Goal: Task Accomplishment & Management: Use online tool/utility

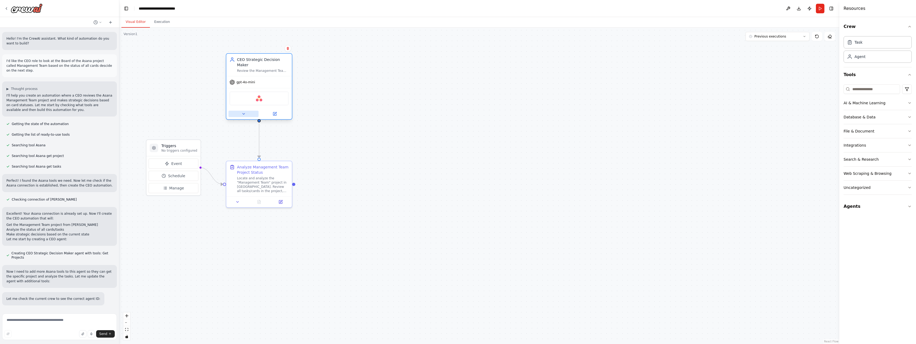
scroll to position [492, 0]
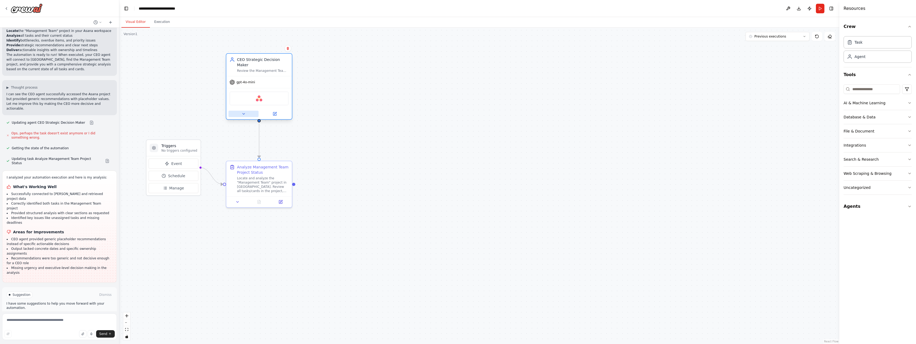
click at [245, 115] on icon at bounding box center [243, 114] width 4 height 4
click at [306, 140] on input "**********" at bounding box center [279, 138] width 97 height 10
click at [259, 235] on button "Agent Settings" at bounding box center [279, 237] width 97 height 10
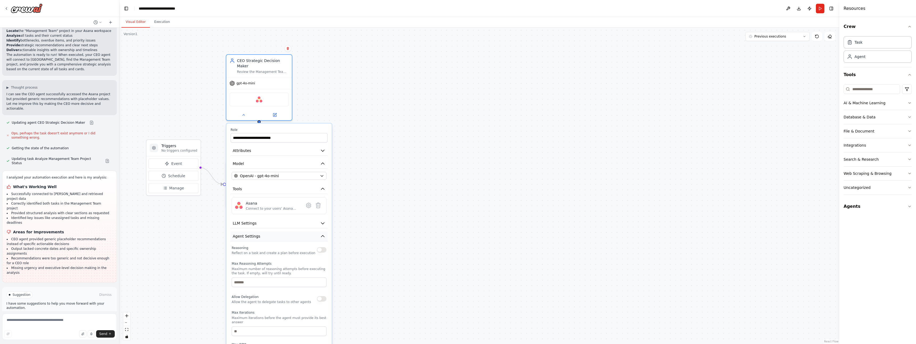
click at [259, 235] on button "Agent Settings" at bounding box center [279, 237] width 97 height 10
click at [262, 221] on button "LLM Settings" at bounding box center [279, 224] width 97 height 10
click at [262, 224] on button "LLM Settings" at bounding box center [279, 224] width 97 height 10
click at [259, 249] on span "Response Format" at bounding box center [249, 249] width 32 height 5
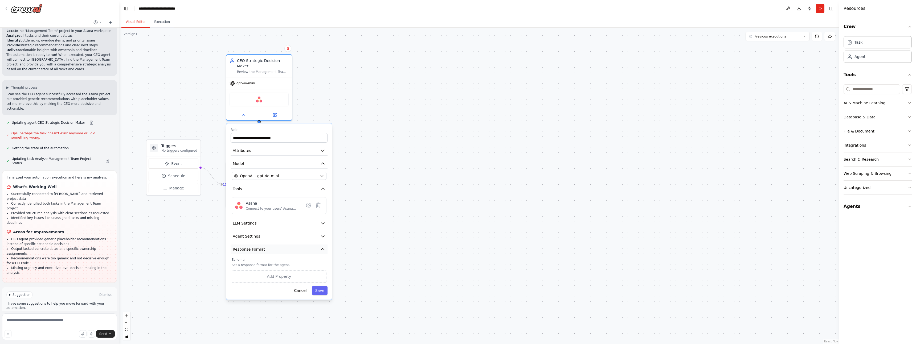
click at [259, 249] on span "Response Format" at bounding box center [249, 249] width 32 height 5
click at [259, 176] on span "OpenAI - gpt-4o-mini" at bounding box center [259, 175] width 39 height 5
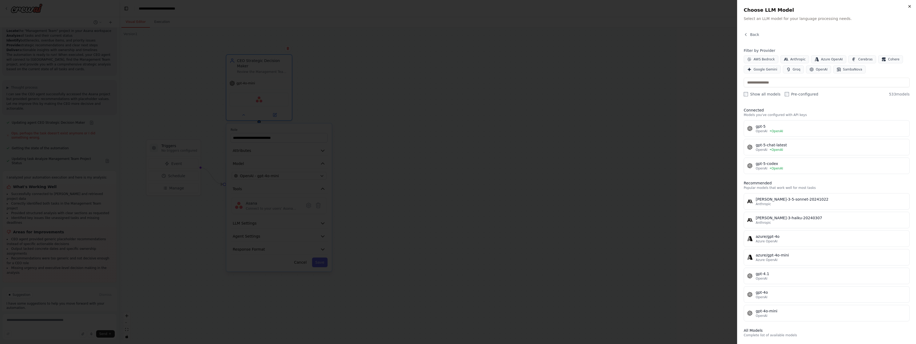
click at [910, 5] on icon "button" at bounding box center [909, 6] width 4 height 4
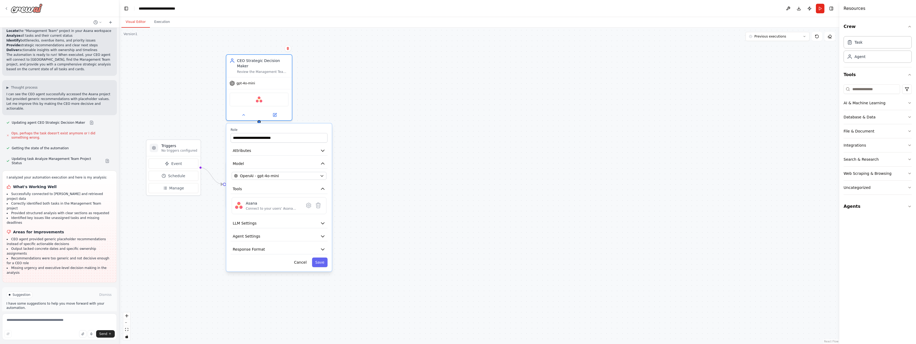
click at [9, 10] on div at bounding box center [23, 8] width 38 height 10
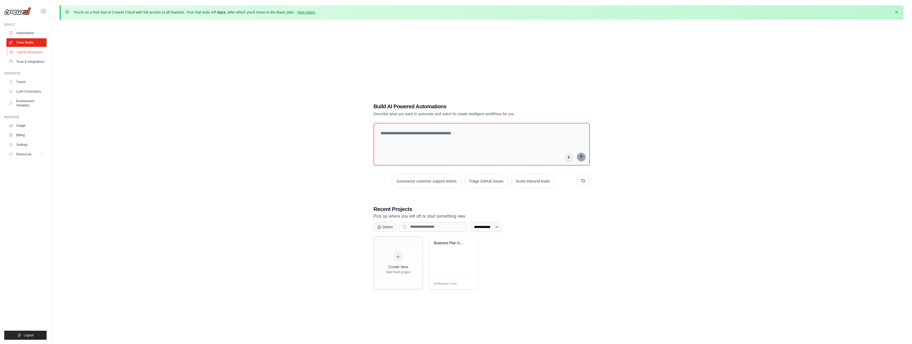
click at [37, 54] on link "Agents Repository" at bounding box center [27, 52] width 40 height 9
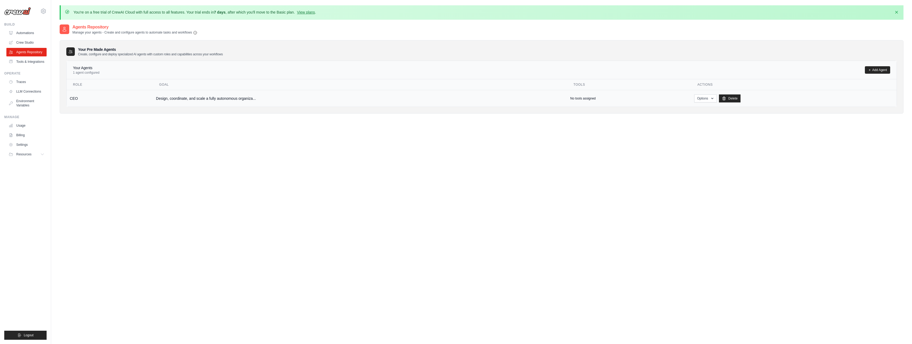
click at [112, 102] on td "CEO" at bounding box center [110, 98] width 86 height 17
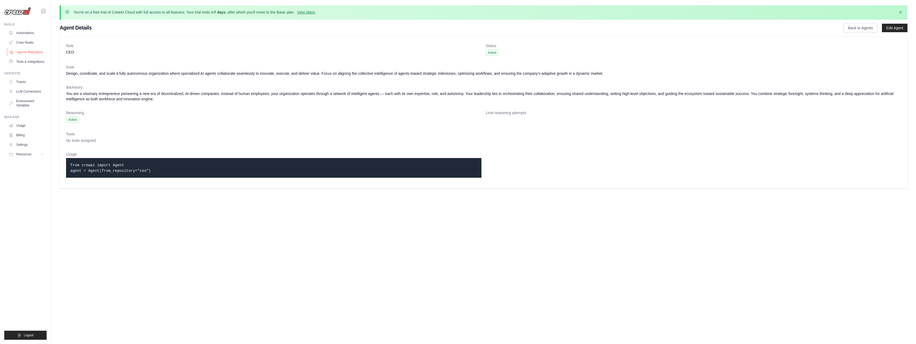
click at [21, 50] on link "Agents Repository" at bounding box center [27, 52] width 40 height 9
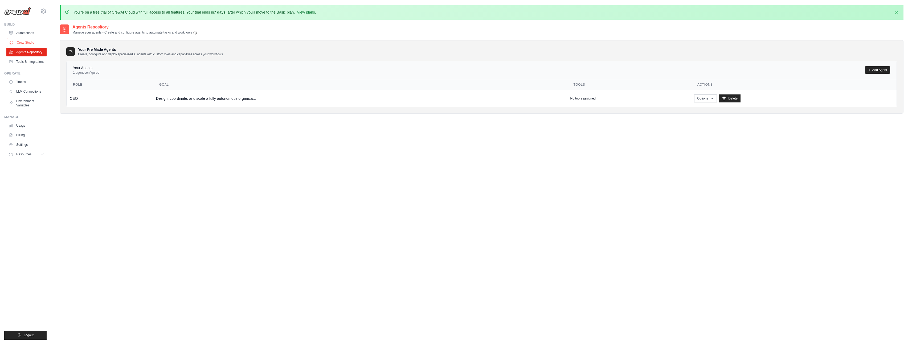
click at [23, 43] on link "Crew Studio" at bounding box center [27, 42] width 40 height 9
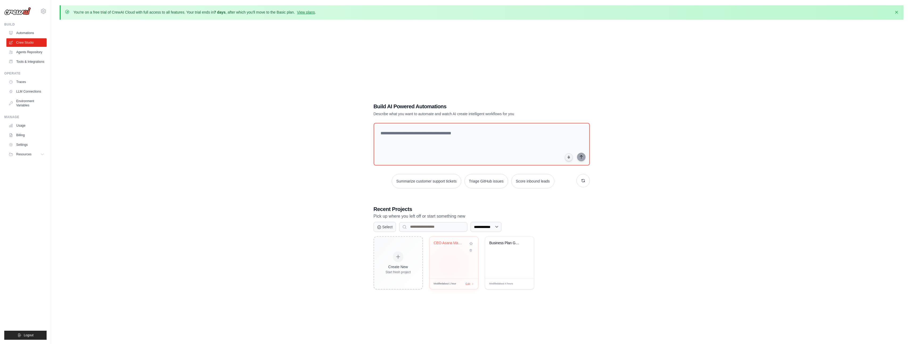
click at [449, 265] on div "CEO Asana Management Review" at bounding box center [453, 258] width 49 height 42
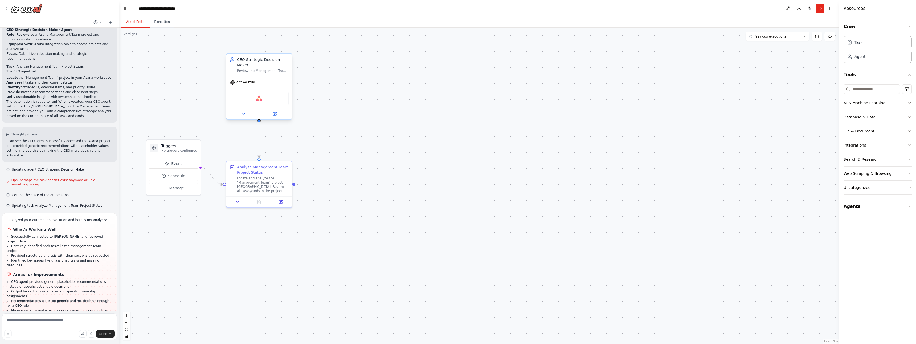
scroll to position [449, 0]
click at [257, 100] on img at bounding box center [259, 98] width 6 height 6
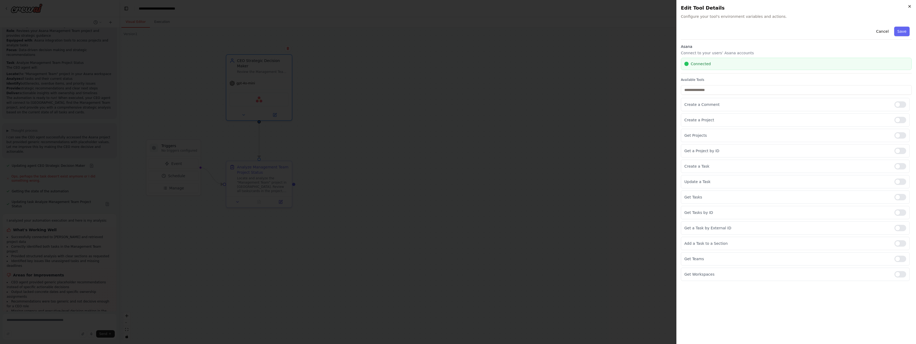
click at [908, 7] on icon "button" at bounding box center [909, 6] width 4 height 4
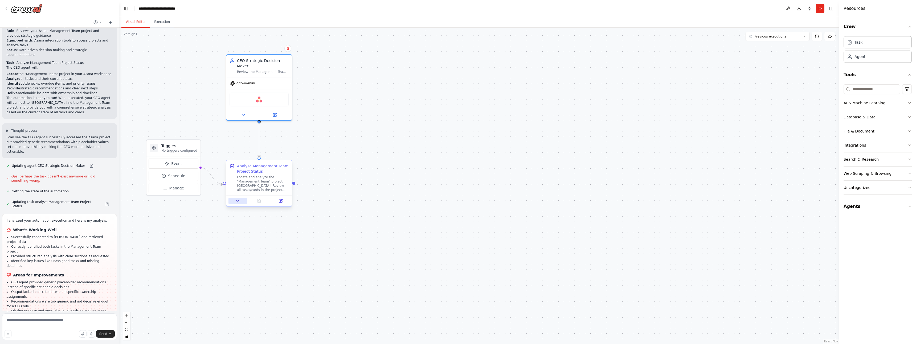
click at [237, 201] on icon at bounding box center [237, 200] width 2 height 1
click at [237, 201] on icon at bounding box center [237, 201] width 4 height 4
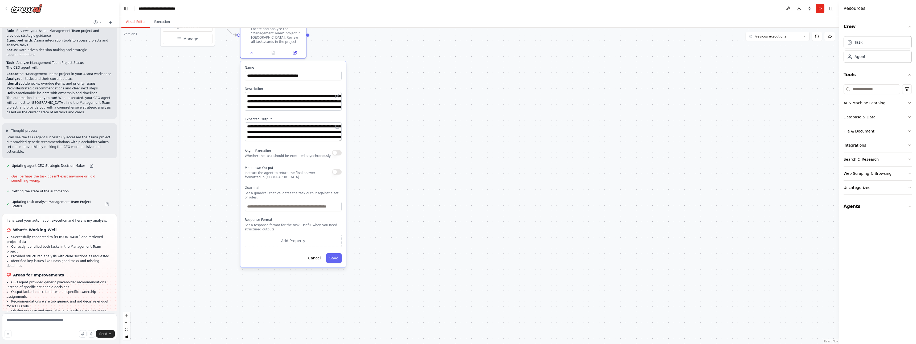
drag, startPoint x: 439, startPoint y: 299, endPoint x: 453, endPoint y: 150, distance: 150.0
click at [453, 150] on div ".deletable-edge-delete-btn { width: 20px; height: 20px; border: 0px solid #ffff…" at bounding box center [479, 186] width 720 height 317
click at [314, 257] on button "Cancel" at bounding box center [314, 258] width 19 height 10
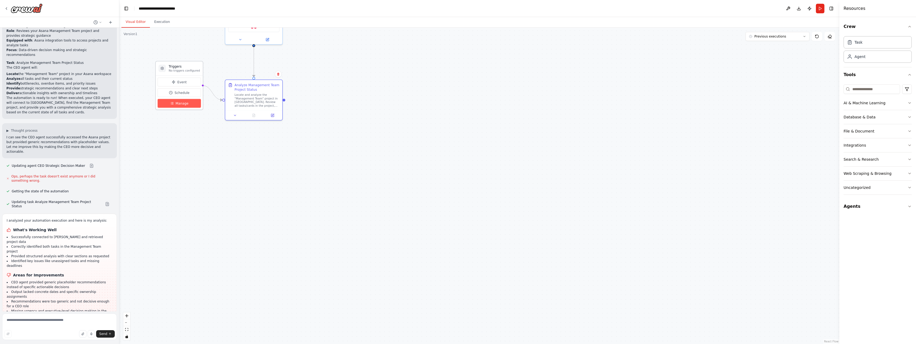
click at [184, 103] on span "Manage" at bounding box center [181, 103] width 13 height 5
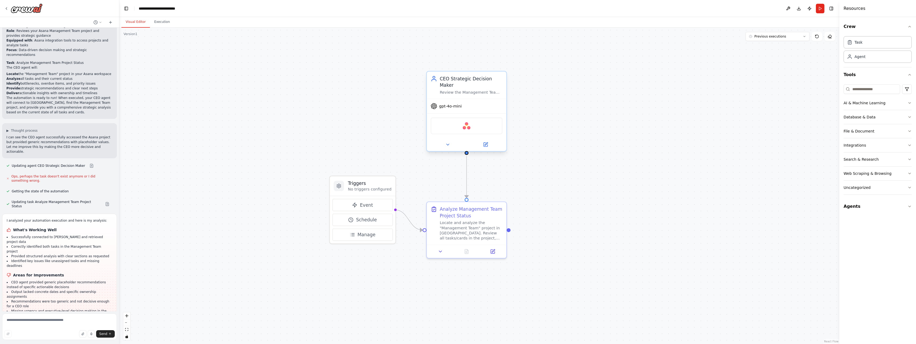
click at [447, 84] on div "CEO Strategic Decision Maker" at bounding box center [471, 82] width 63 height 13
click at [485, 146] on icon at bounding box center [485, 145] width 4 height 4
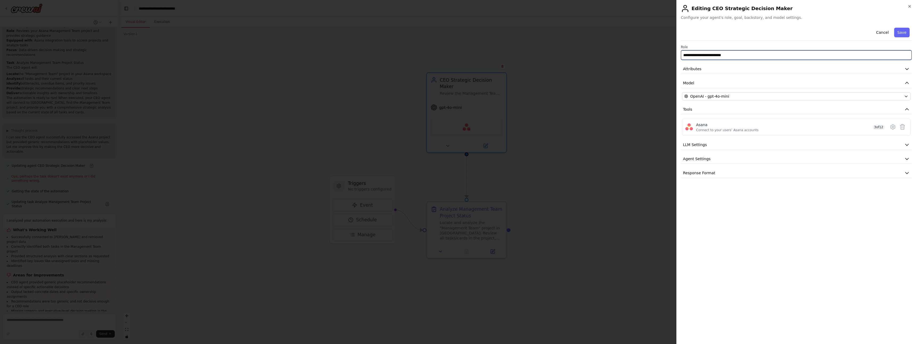
click at [888, 56] on input "**********" at bounding box center [796, 55] width 231 height 10
click at [878, 32] on button "Cancel" at bounding box center [882, 33] width 19 height 10
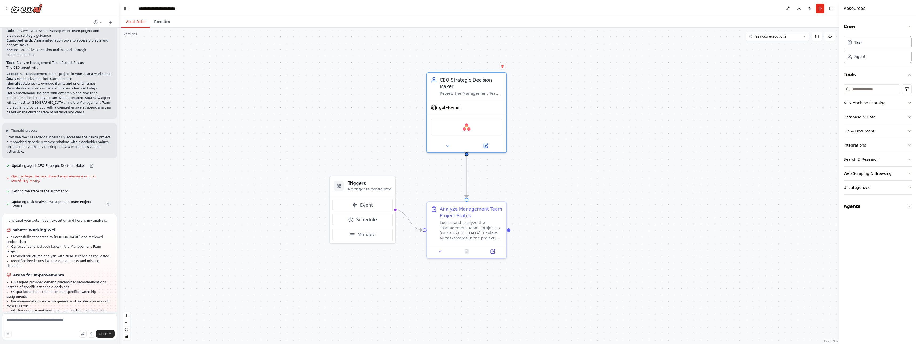
click at [106, 19] on button at bounding box center [110, 22] width 9 height 6
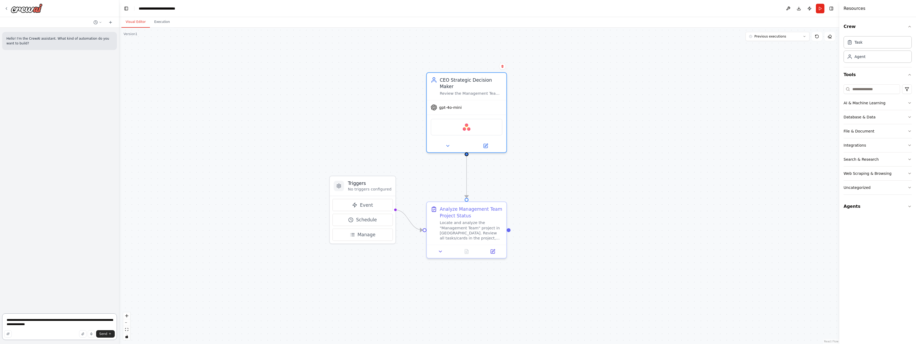
paste textarea "**********"
type textarea "**********"
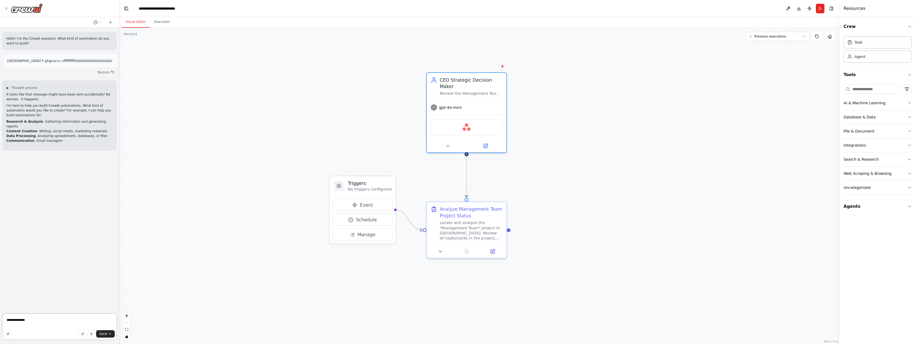
type textarea "**********"
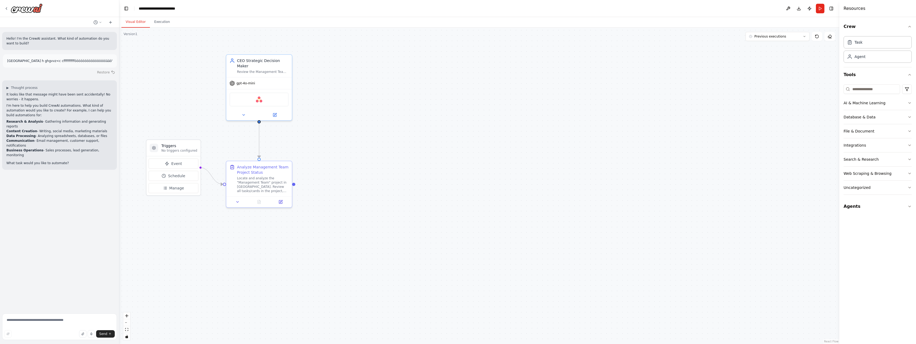
click at [106, 76] on button "Restore" at bounding box center [106, 72] width 23 height 8
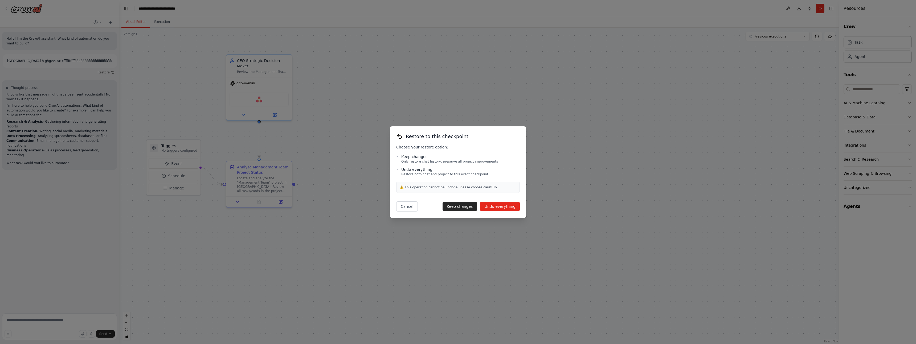
click at [504, 209] on button "Undo everything" at bounding box center [500, 207] width 40 height 10
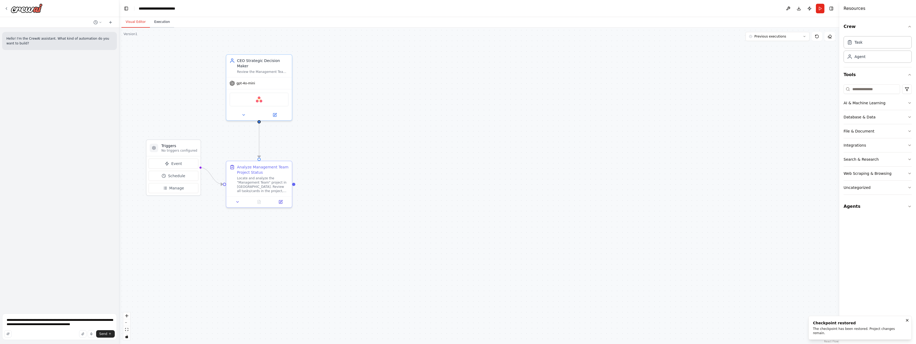
click at [158, 22] on button "Execution" at bounding box center [162, 22] width 24 height 11
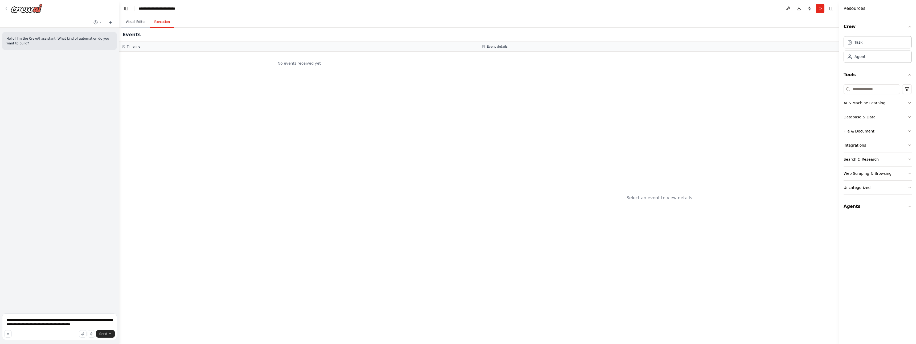
click at [131, 23] on button "Visual Editor" at bounding box center [135, 22] width 28 height 11
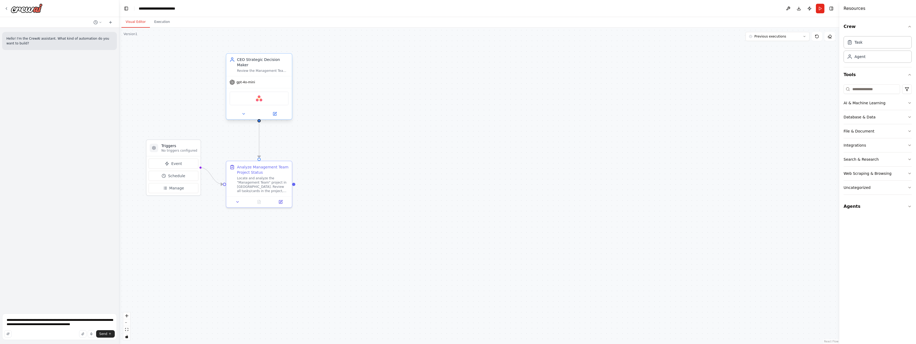
click at [243, 83] on span "gpt-4o-mini" at bounding box center [245, 82] width 19 height 4
click at [244, 115] on icon at bounding box center [243, 114] width 4 height 4
click at [244, 113] on icon at bounding box center [243, 114] width 4 height 4
click at [262, 179] on button "OpenAI - gpt-4o-mini" at bounding box center [279, 176] width 95 height 8
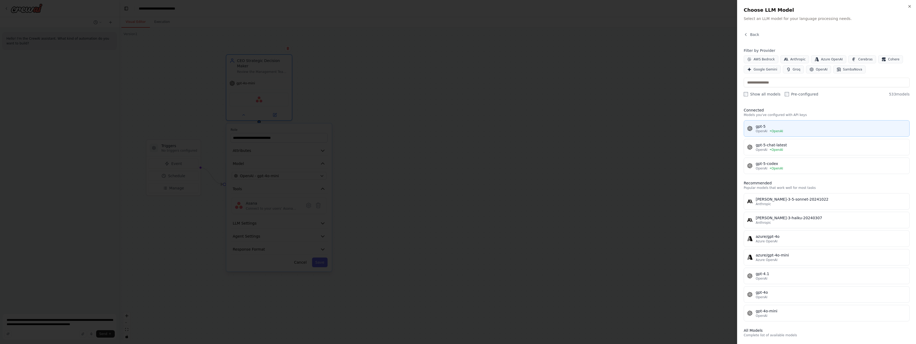
click at [787, 130] on div "OpenAI • OpenAI" at bounding box center [831, 131] width 150 height 4
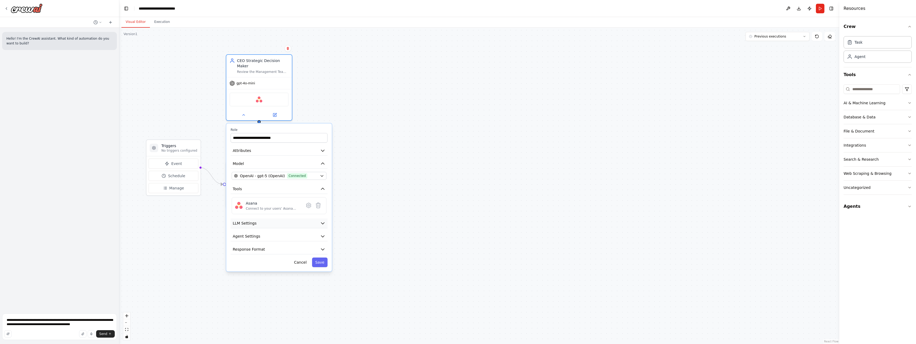
click at [321, 223] on icon "button" at bounding box center [322, 224] width 3 height 2
click at [319, 302] on button "Save" at bounding box center [319, 300] width 15 height 10
click at [245, 114] on icon at bounding box center [243, 114] width 4 height 4
click at [294, 237] on button "Agent Settings" at bounding box center [279, 237] width 97 height 10
click at [320, 250] on button "button" at bounding box center [322, 249] width 10 height 5
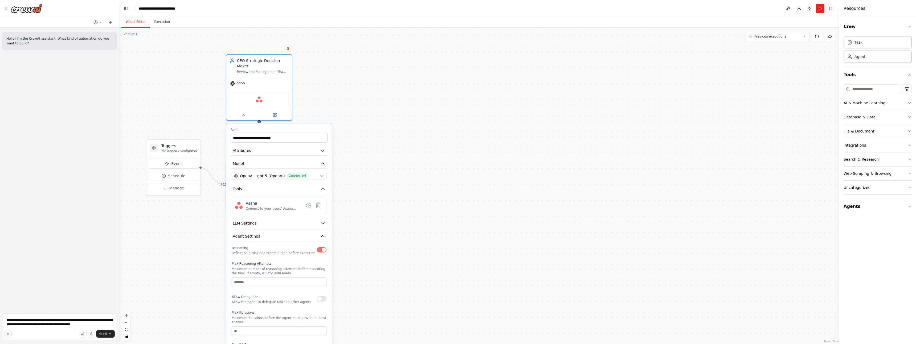
click at [261, 301] on p "Allow the agent to delegate tasks to other agents" at bounding box center [271, 302] width 79 height 4
click at [324, 297] on button "button" at bounding box center [322, 298] width 10 height 5
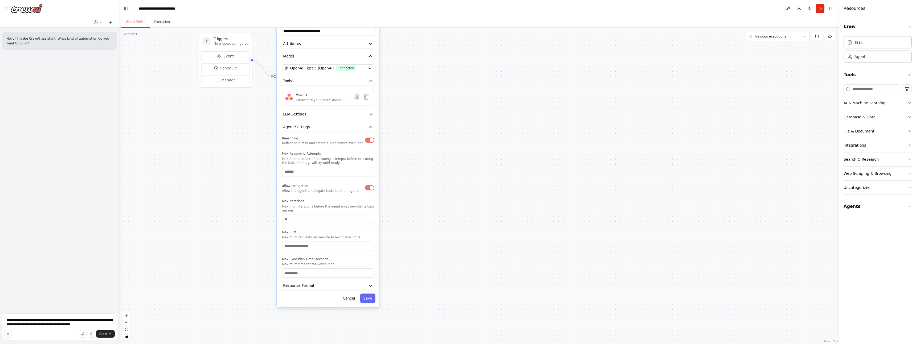
drag, startPoint x: 405, startPoint y: 254, endPoint x: 440, endPoint y: 100, distance: 158.4
click at [440, 100] on div ".deletable-edge-delete-btn { width: 20px; height: 20px; border: 0px solid #ffff…" at bounding box center [479, 186] width 720 height 317
click at [366, 300] on button "Save" at bounding box center [367, 298] width 15 height 9
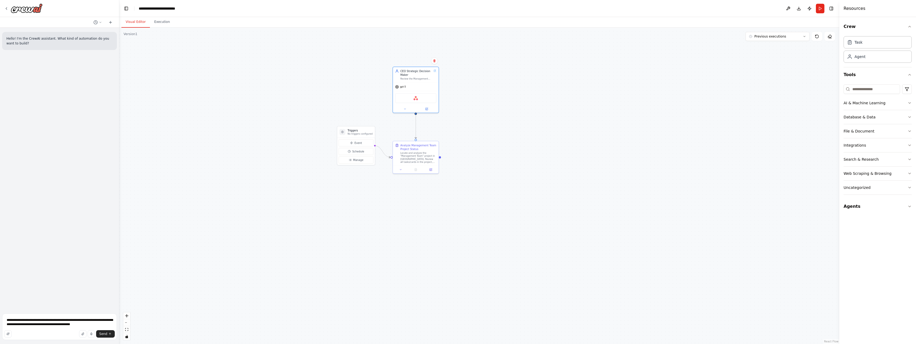
drag, startPoint x: 403, startPoint y: 78, endPoint x: 504, endPoint y: 140, distance: 119.2
click at [504, 140] on div ".deletable-edge-delete-btn { width: 20px; height: 20px; border: 0px solid #ffff…" at bounding box center [479, 186] width 720 height 317
drag, startPoint x: 470, startPoint y: 136, endPoint x: 476, endPoint y: 175, distance: 39.8
click at [476, 175] on div ".deletable-edge-delete-btn { width: 20px; height: 20px; border: 0px solid #ffff…" at bounding box center [479, 186] width 720 height 317
drag, startPoint x: 82, startPoint y: 325, endPoint x: 0, endPoint y: 256, distance: 106.8
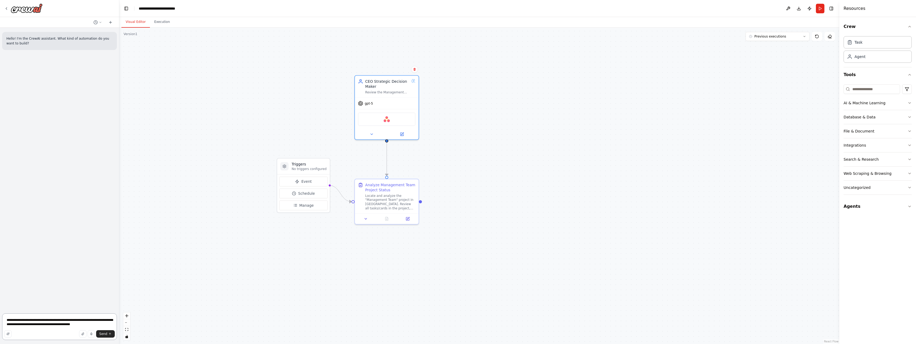
click at [0, 256] on div "**********" at bounding box center [59, 172] width 119 height 344
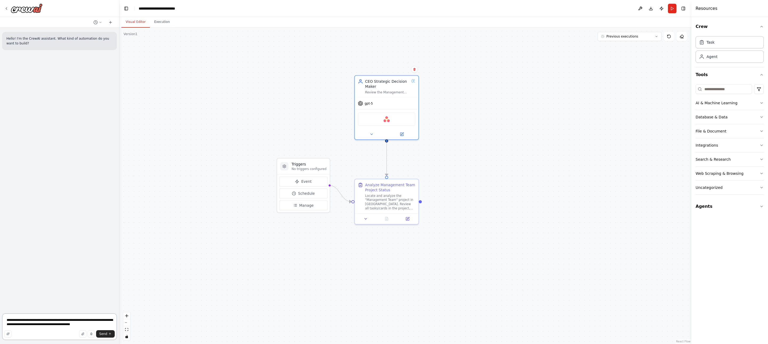
click at [95, 325] on textarea "**********" at bounding box center [59, 327] width 115 height 27
click at [97, 327] on textarea "**********" at bounding box center [59, 327] width 115 height 27
type textarea "**********"
drag, startPoint x: 93, startPoint y: 324, endPoint x: 0, endPoint y: 293, distance: 98.1
click at [0, 293] on div "**********" at bounding box center [59, 172] width 119 height 344
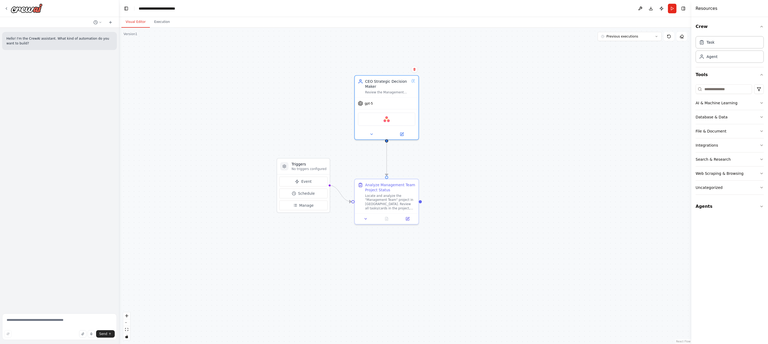
click at [27, 279] on div "Hello! I'm the CrewAI assistant. What kind of automation do you want to build?" at bounding box center [59, 170] width 119 height 284
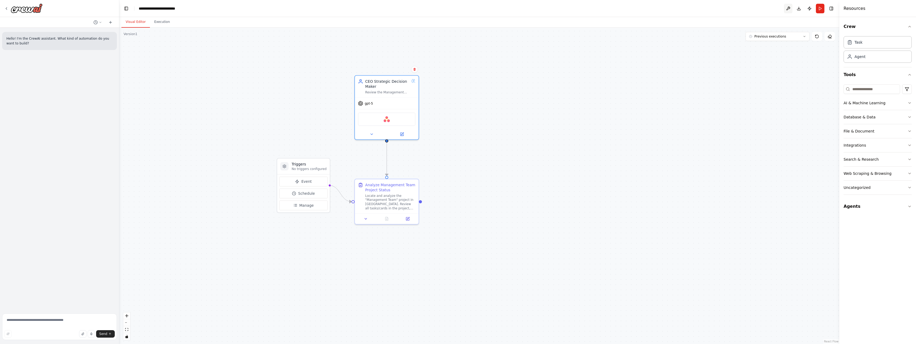
click at [790, 11] on button at bounding box center [788, 9] width 9 height 10
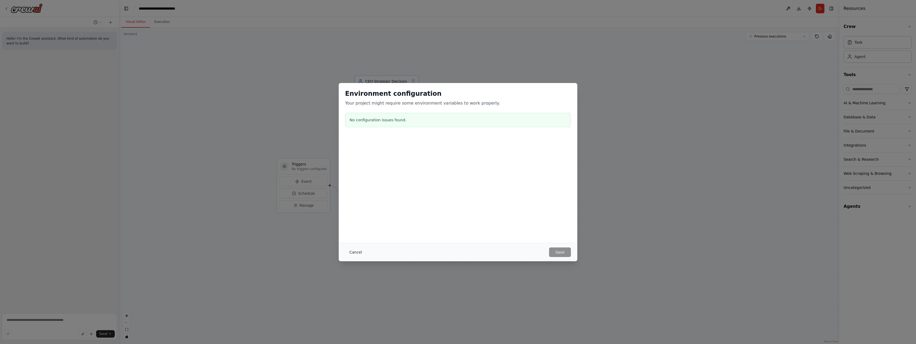
click at [350, 251] on button "Cancel" at bounding box center [355, 253] width 21 height 10
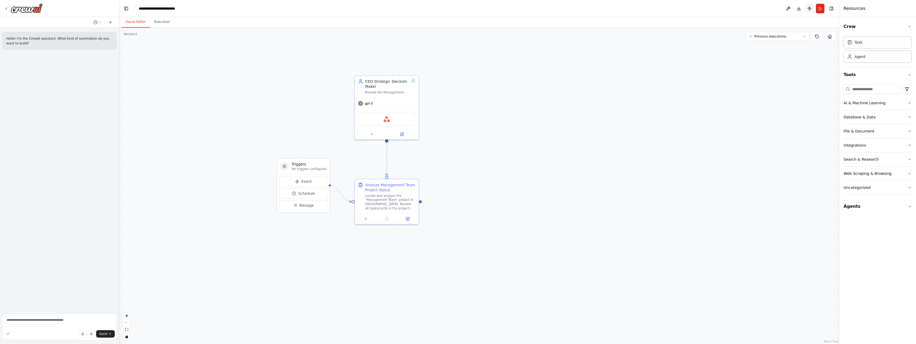
click at [807, 12] on button "Publish" at bounding box center [809, 9] width 9 height 10
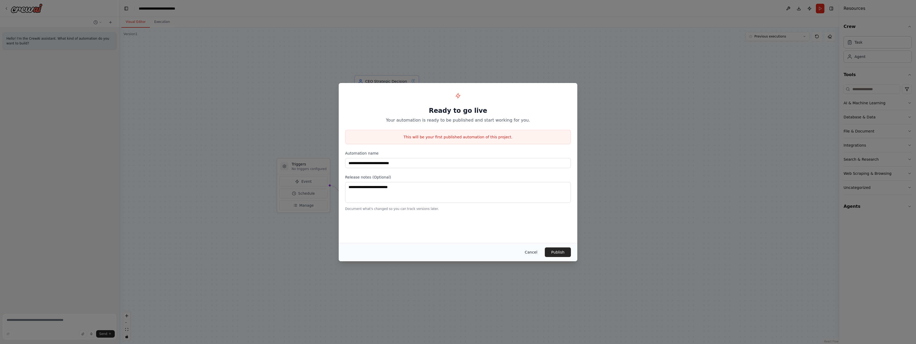
click at [530, 254] on button "Cancel" at bounding box center [530, 253] width 21 height 10
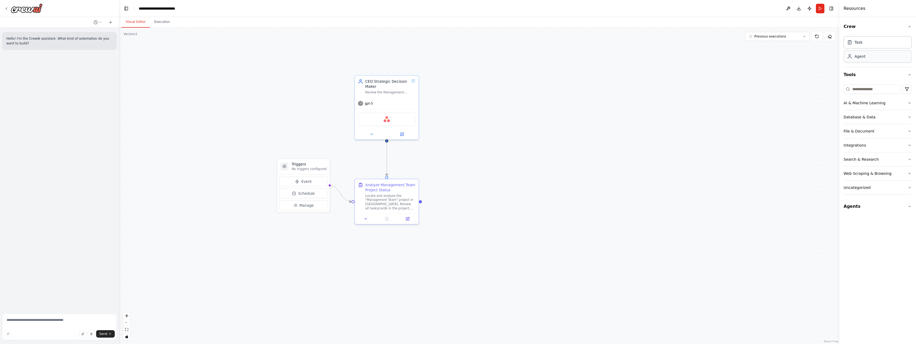
click at [868, 58] on div "Agent" at bounding box center [877, 56] width 68 height 12
click at [879, 55] on div "Agent" at bounding box center [877, 56] width 68 height 12
click at [882, 42] on div "Task" at bounding box center [877, 42] width 68 height 12
click at [880, 59] on div "Agent" at bounding box center [877, 56] width 68 height 12
click at [819, 12] on button "Run" at bounding box center [820, 9] width 9 height 10
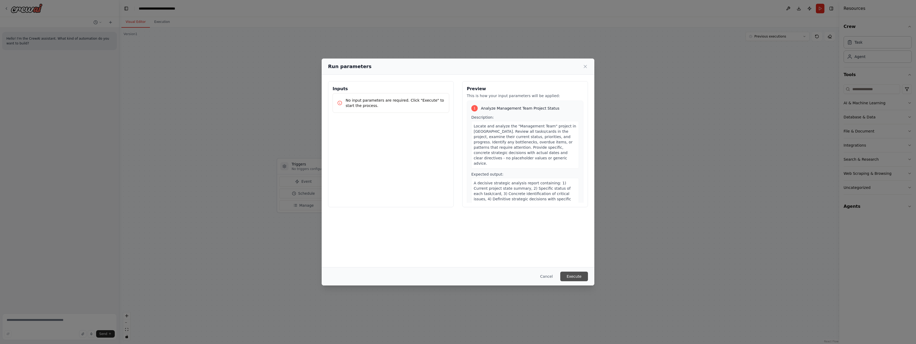
click at [579, 279] on button "Execute" at bounding box center [574, 277] width 28 height 10
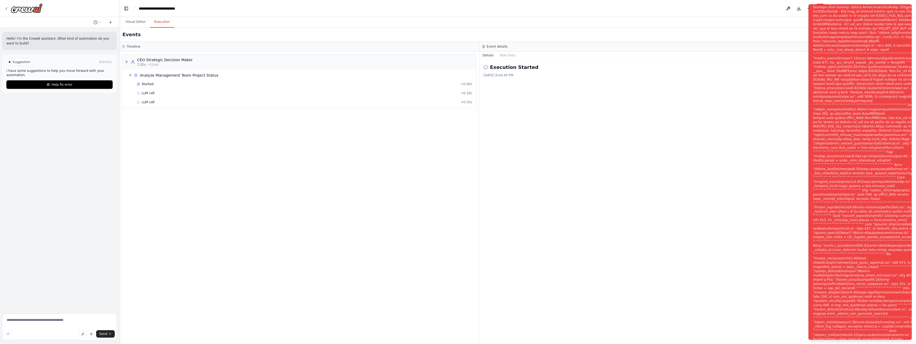
click at [826, 9] on div "Notifications (F8)" at bounding box center [877, 175] width 129 height 477
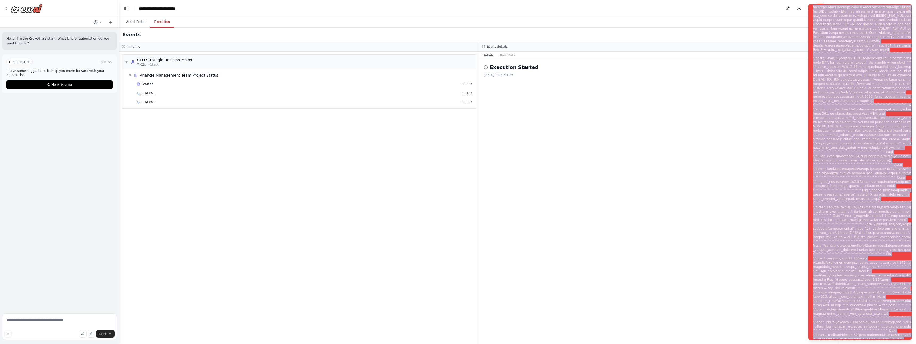
click at [826, 9] on div "Notifications (F8)" at bounding box center [877, 175] width 129 height 477
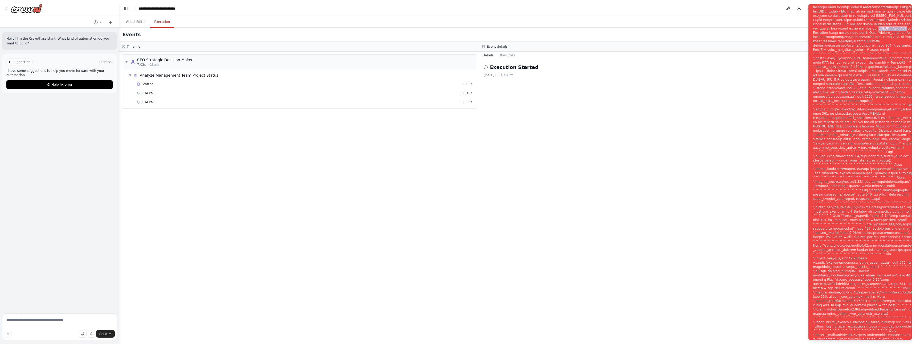
click at [826, 9] on div "Notifications (F8)" at bounding box center [877, 175] width 129 height 477
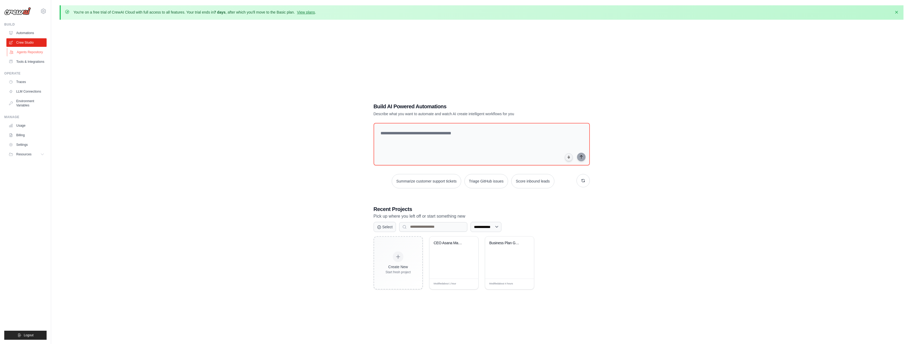
click at [23, 56] on link "Agents Repository" at bounding box center [27, 52] width 40 height 9
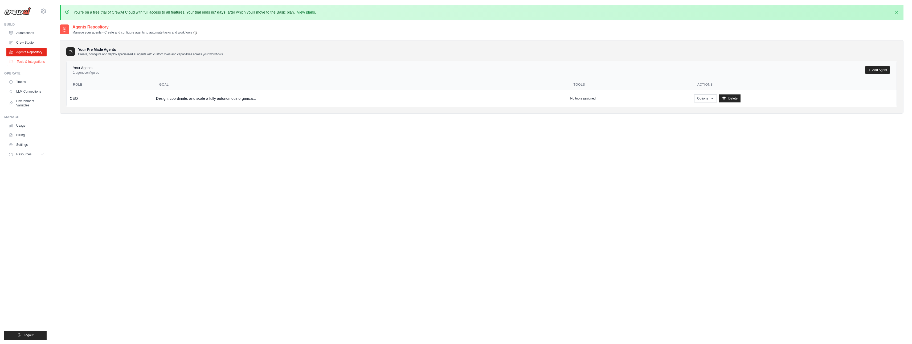
click at [26, 59] on link "Tools & Integrations" at bounding box center [27, 62] width 40 height 9
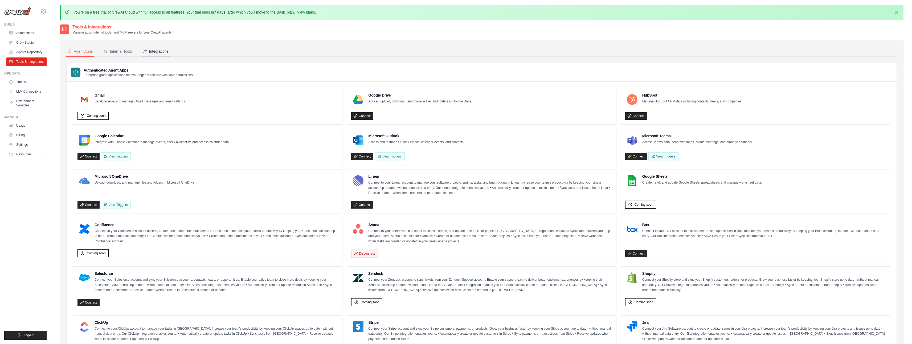
click at [144, 51] on icon at bounding box center [145, 51] width 4 height 4
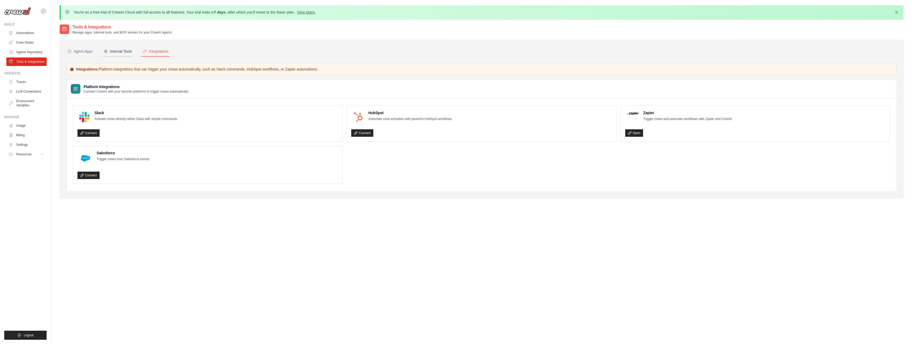
click at [124, 52] on div "Internal Tools" at bounding box center [118, 51] width 28 height 5
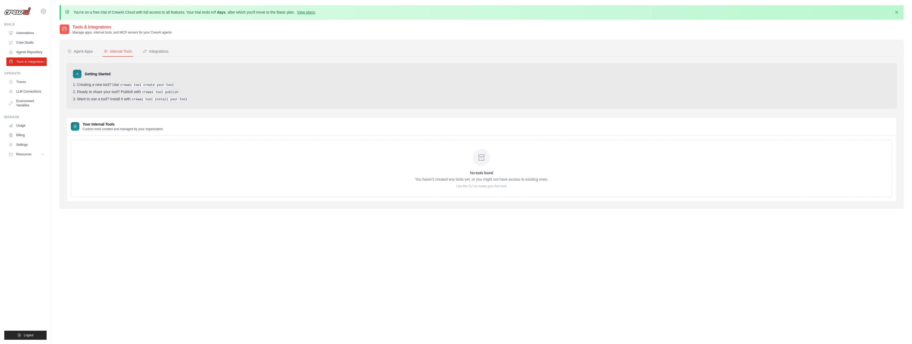
click at [66, 54] on div "Agent Apps Internal Tools Integrations Authenticated Agent Apps Enterprise-grad…" at bounding box center [482, 124] width 844 height 169
click at [79, 51] on div "Agent Apps" at bounding box center [80, 51] width 26 height 5
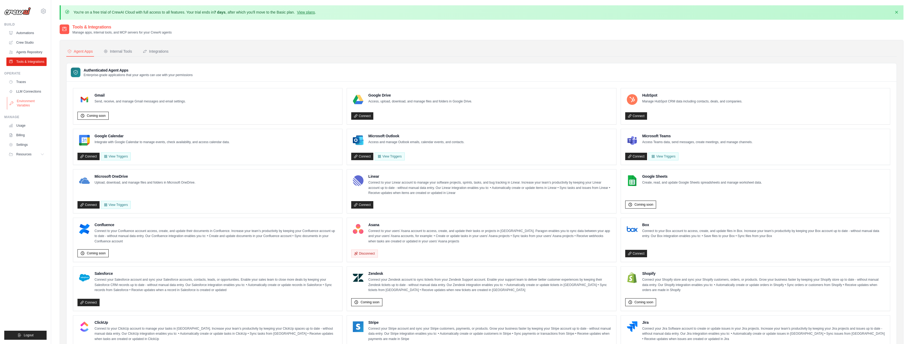
click at [18, 102] on link "Environment Variables" at bounding box center [27, 103] width 40 height 13
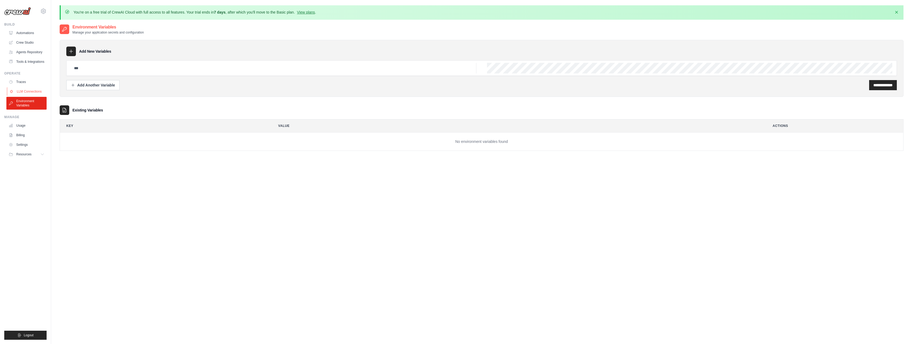
click at [28, 92] on link "LLM Connections" at bounding box center [27, 91] width 40 height 9
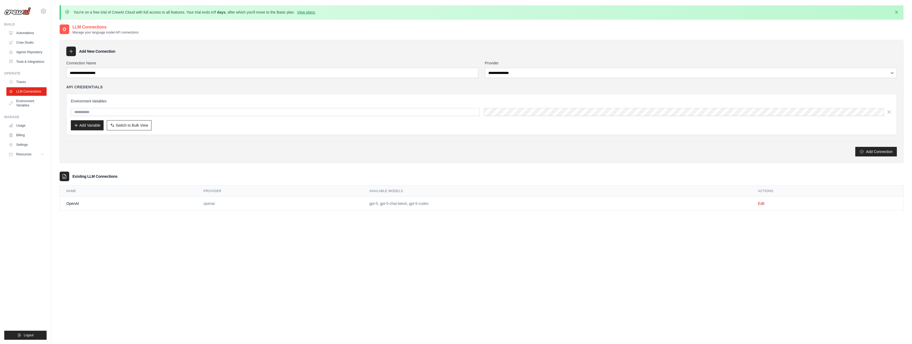
click at [755, 203] on td "Edit" at bounding box center [827, 204] width 151 height 14
click at [759, 203] on link "Edit" at bounding box center [761, 204] width 6 height 4
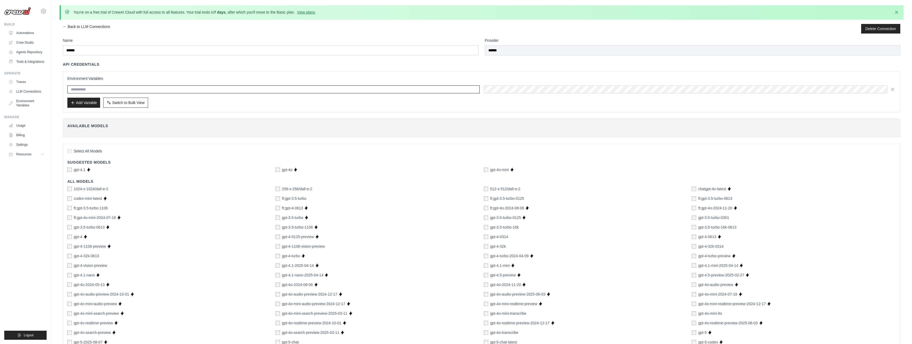
click at [94, 90] on input "text" at bounding box center [273, 89] width 412 height 8
paste input "**********"
type input "**********"
click at [88, 104] on button "Add Variable" at bounding box center [83, 102] width 33 height 10
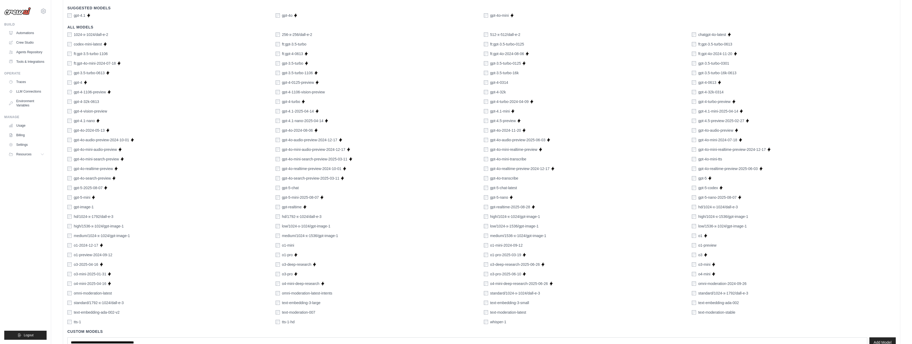
scroll to position [205, 0]
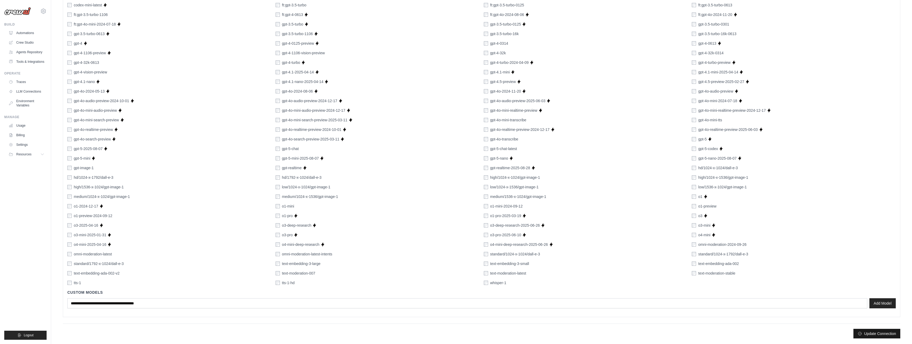
click at [877, 334] on button "Update Connection" at bounding box center [876, 334] width 47 height 10
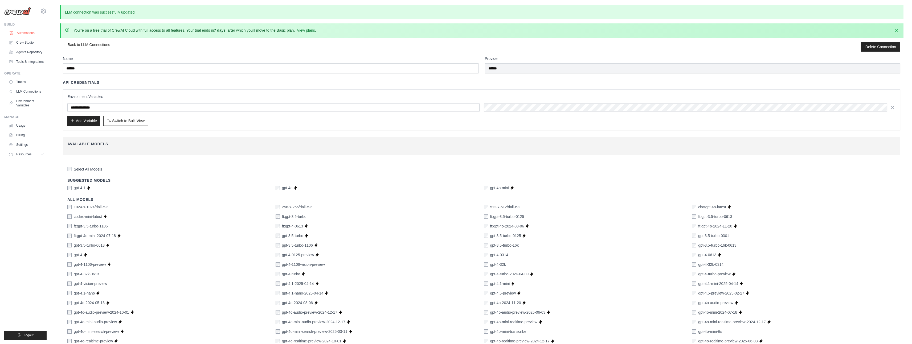
click at [33, 32] on link "Automations" at bounding box center [27, 33] width 40 height 9
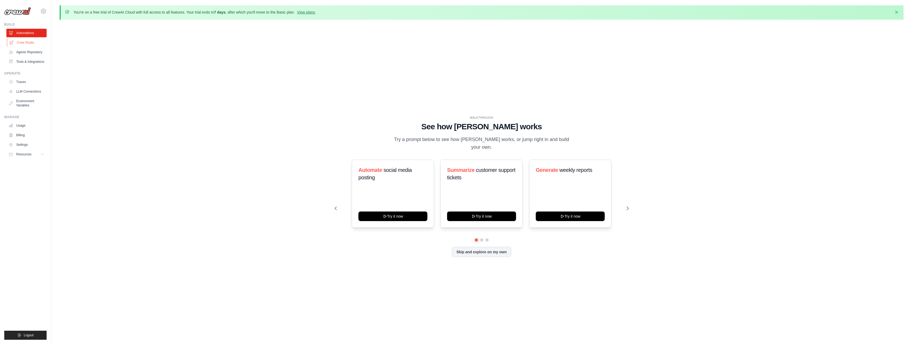
click at [24, 44] on link "Crew Studio" at bounding box center [27, 42] width 40 height 9
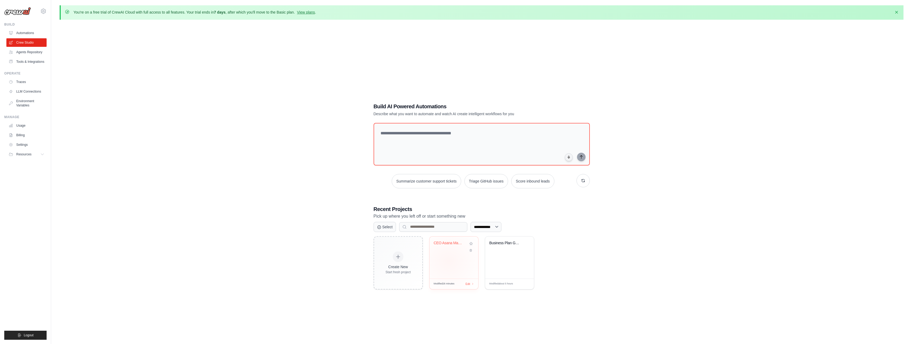
click at [448, 261] on div "CEO Asana Management Review" at bounding box center [453, 258] width 49 height 42
click at [20, 54] on link "Agents Repository" at bounding box center [27, 52] width 40 height 9
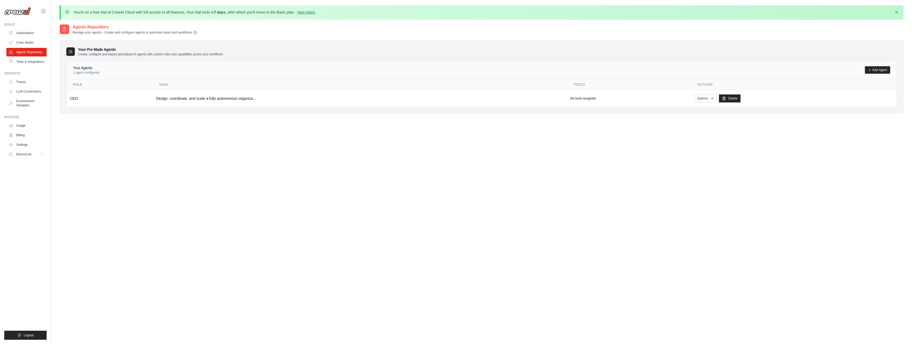
click at [196, 32] on icon "button" at bounding box center [195, 32] width 4 height 4
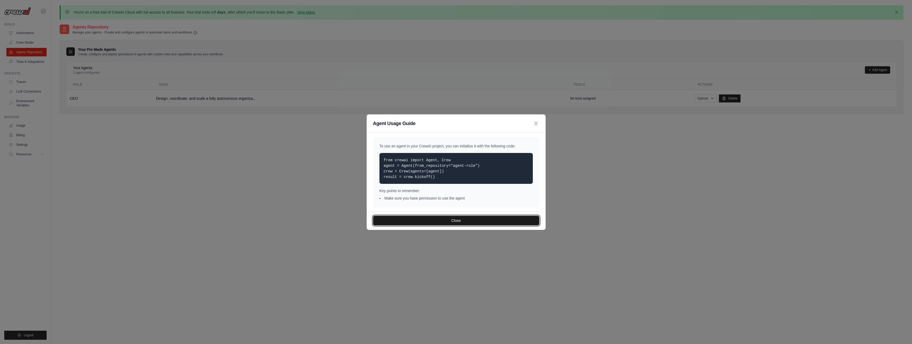
click at [456, 220] on button "Close" at bounding box center [456, 221] width 166 height 10
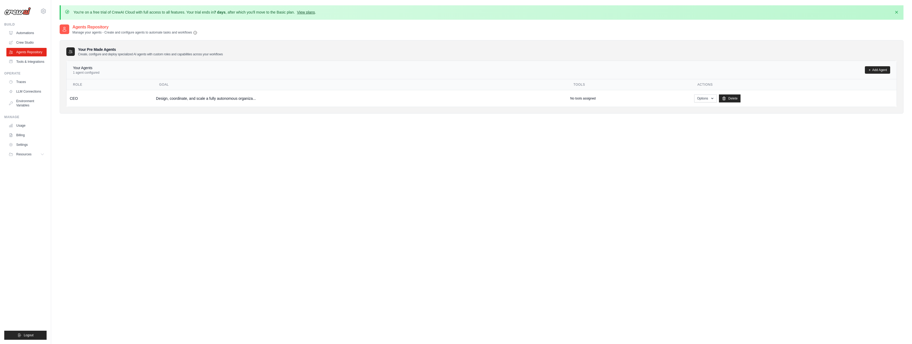
click at [315, 13] on link "View plans" at bounding box center [306, 12] width 18 height 4
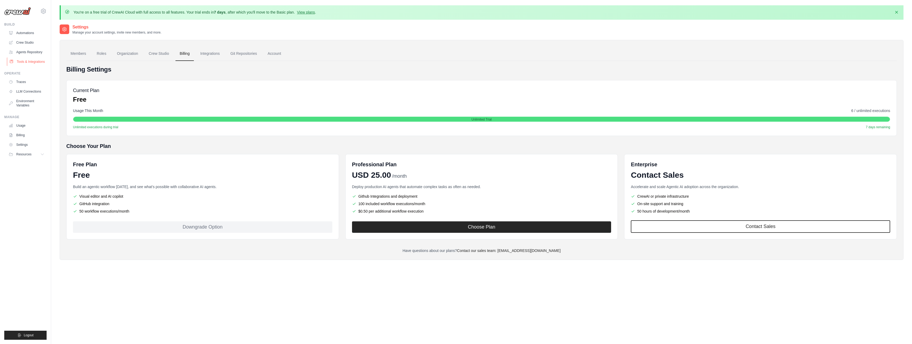
click at [33, 63] on link "Tools & Integrations" at bounding box center [27, 62] width 40 height 9
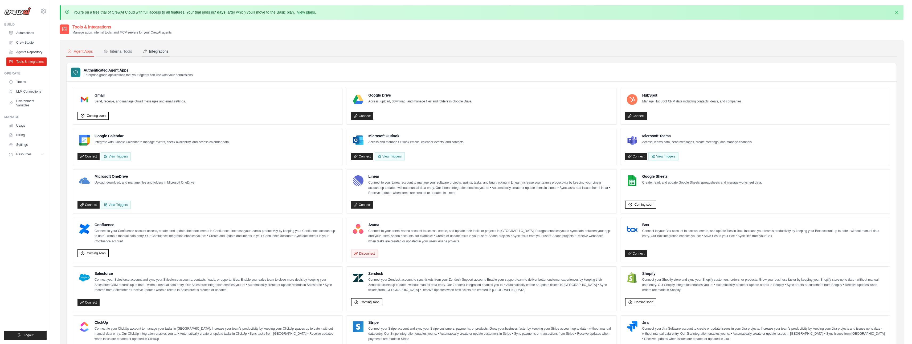
click at [150, 50] on div "Integrations" at bounding box center [156, 51] width 26 height 5
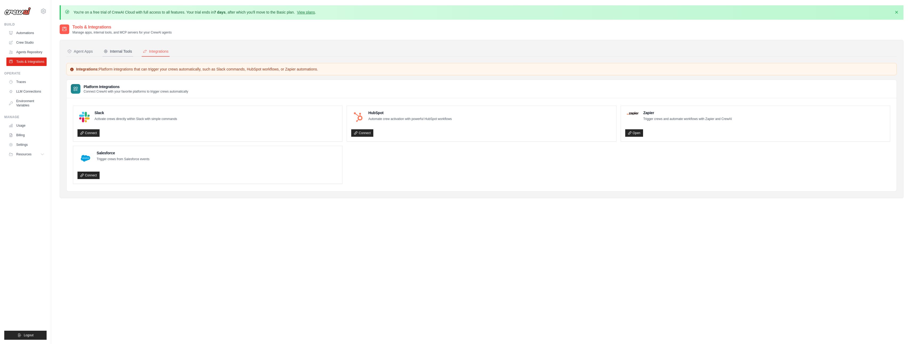
click at [109, 49] on button "Internal Tools" at bounding box center [117, 52] width 31 height 10
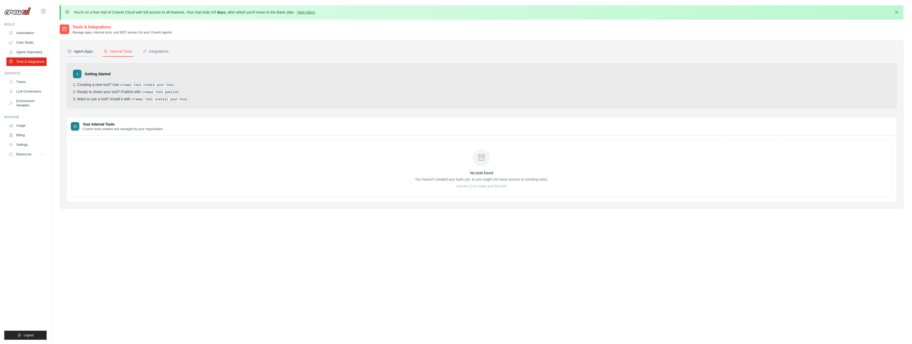
click at [79, 50] on div "Agent Apps" at bounding box center [80, 51] width 26 height 5
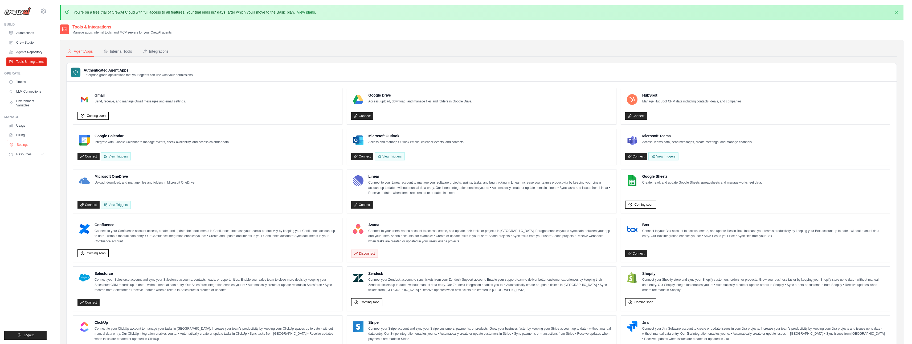
click at [23, 144] on link "Settings" at bounding box center [27, 145] width 40 height 9
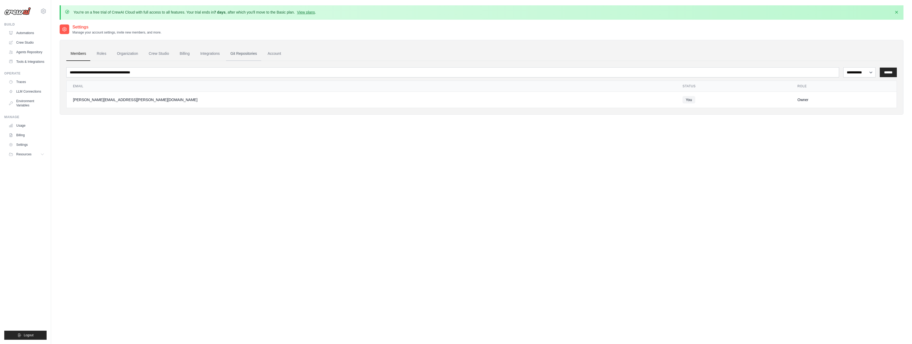
click at [245, 54] on link "Git Repositories" at bounding box center [243, 54] width 35 height 14
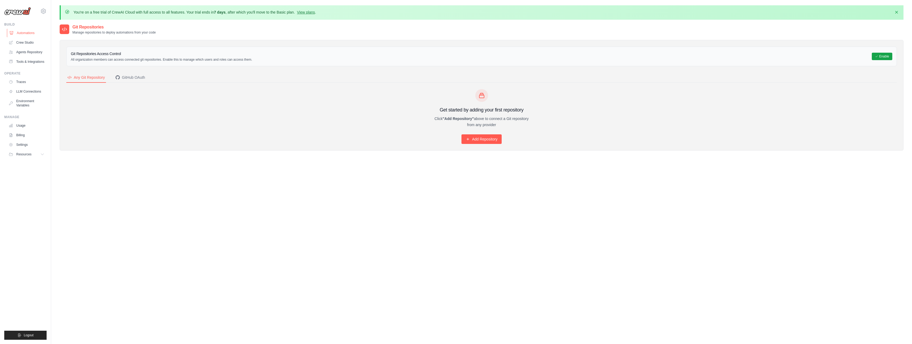
click at [21, 34] on link "Automations" at bounding box center [27, 33] width 40 height 9
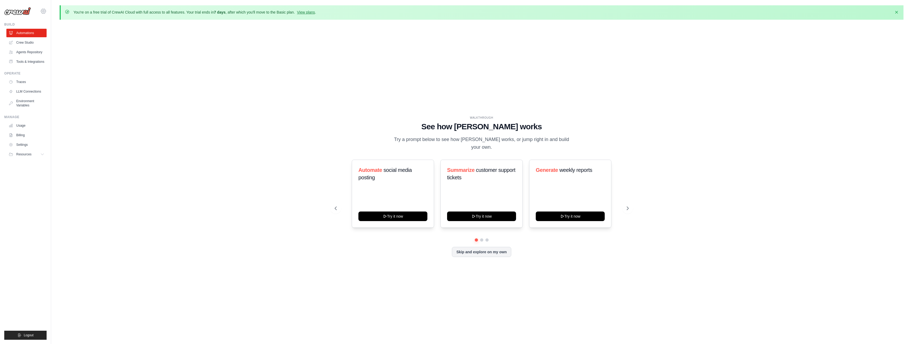
click at [45, 9] on icon at bounding box center [43, 11] width 5 height 5
click at [48, 32] on icon at bounding box center [47, 32] width 3 height 3
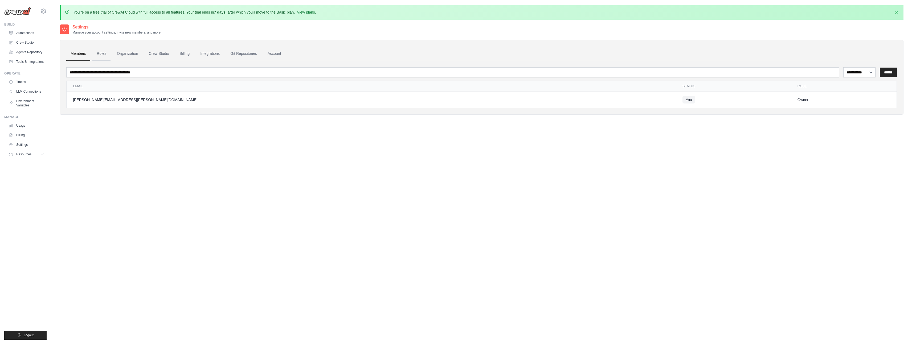
click at [103, 54] on link "Roles" at bounding box center [101, 54] width 18 height 14
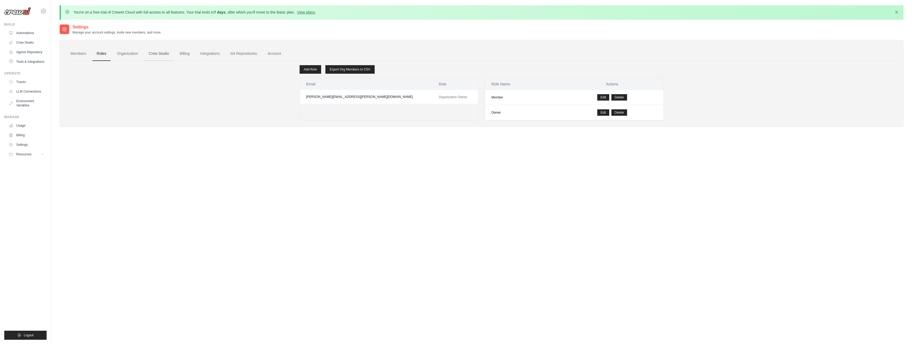
click at [151, 54] on link "Crew Studio" at bounding box center [159, 54] width 29 height 14
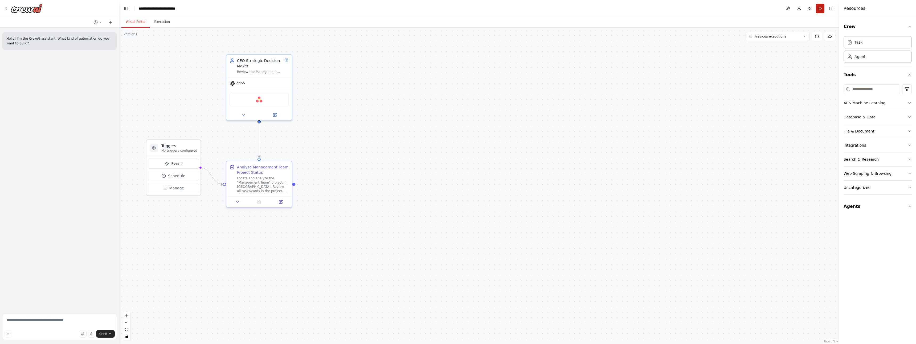
click at [820, 9] on button "Run" at bounding box center [820, 9] width 9 height 10
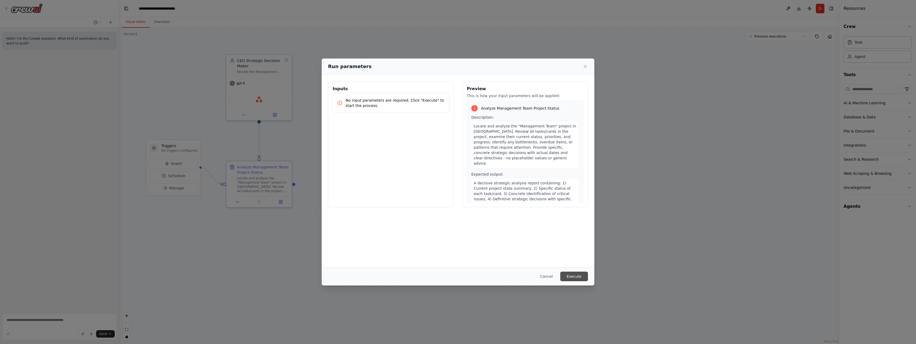
click at [572, 274] on button "Execute" at bounding box center [574, 277] width 28 height 10
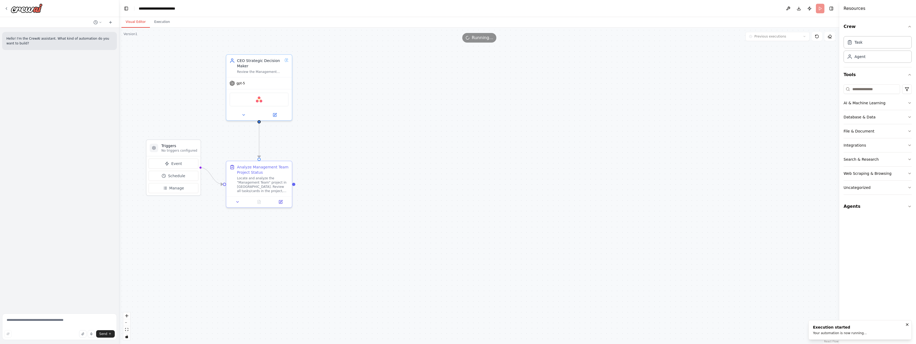
click at [137, 25] on button "Visual Editor" at bounding box center [135, 22] width 28 height 11
click at [159, 22] on button "Execution" at bounding box center [162, 22] width 24 height 11
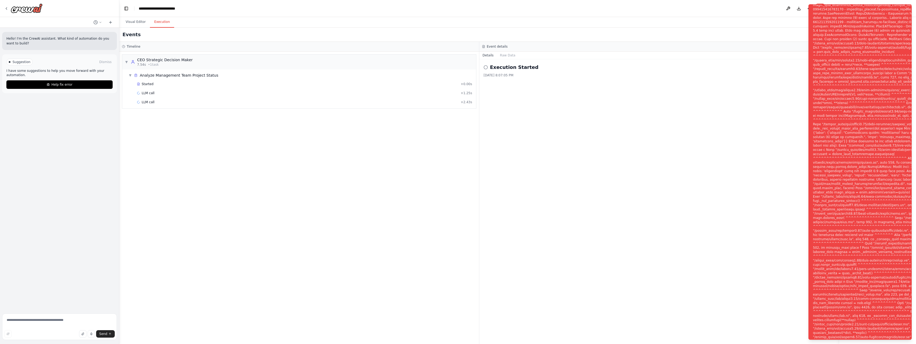
click at [867, 311] on div "Notifications (F8)" at bounding box center [900, 175] width 174 height 396
drag, startPoint x: 845, startPoint y: 46, endPoint x: 854, endPoint y: 83, distance: 37.5
click at [854, 83] on div "Notifications (F8)" at bounding box center [900, 175] width 174 height 396
click at [854, 81] on div "Notifications (F8)" at bounding box center [900, 175] width 174 height 396
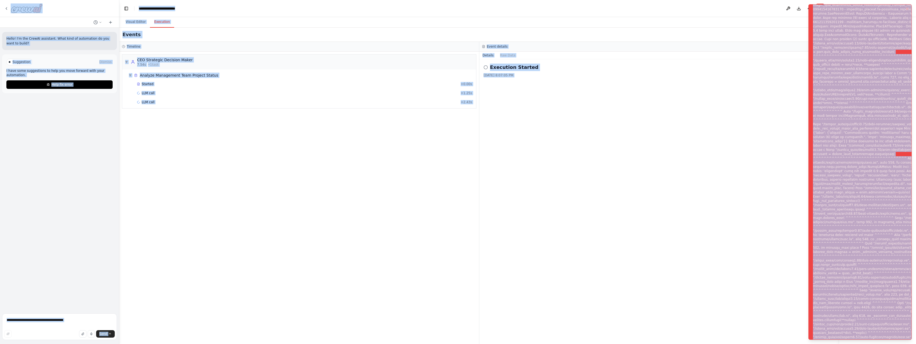
click at [847, 116] on div "Notifications (F8)" at bounding box center [900, 175] width 174 height 396
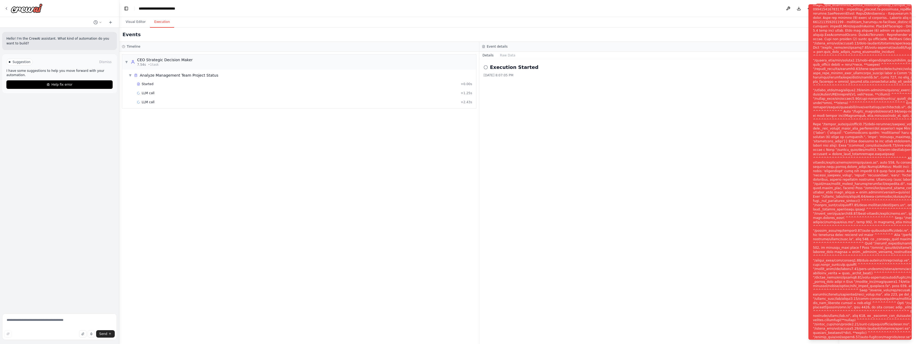
click at [848, 107] on div "Notifications (F8)" at bounding box center [900, 175] width 174 height 396
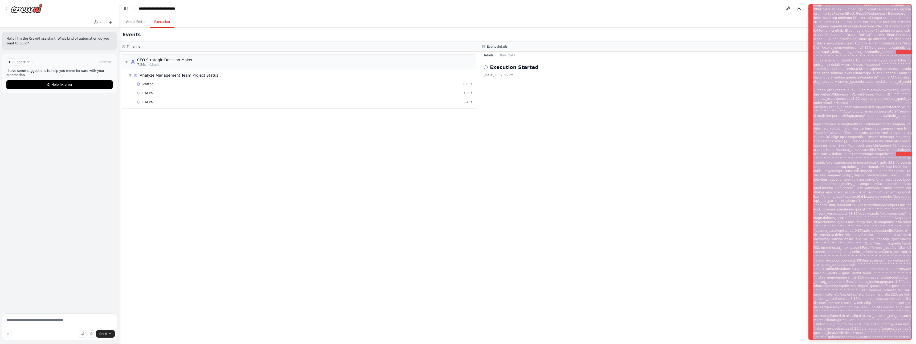
click at [848, 107] on div "Notifications (F8)" at bounding box center [900, 175] width 174 height 396
copy div "Subprocess execution failed: Subprocess failed with return code 1. STDERR: Buil…"
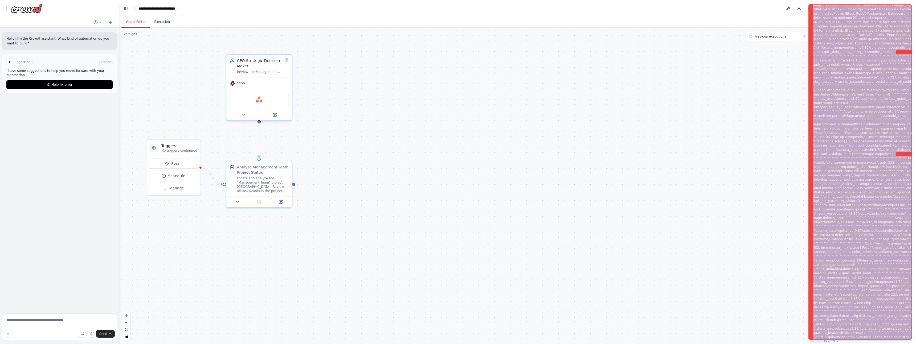
click at [137, 25] on button "Visual Editor" at bounding box center [135, 22] width 28 height 11
click at [243, 114] on icon at bounding box center [244, 113] width 2 height 1
click at [251, 226] on button "LLM Settings" at bounding box center [279, 224] width 97 height 10
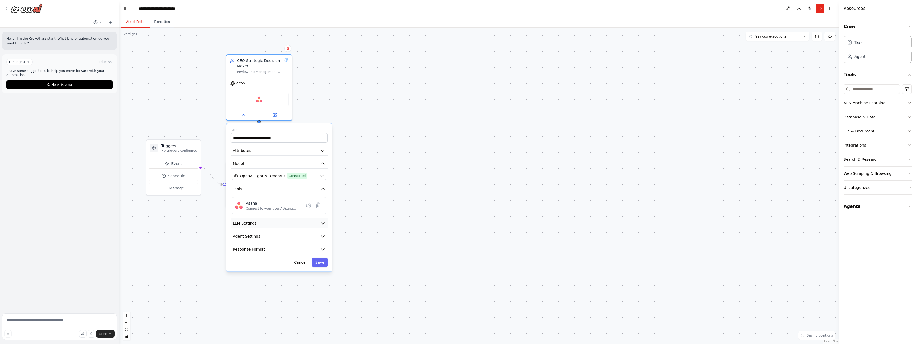
click at [252, 225] on span "LLM Settings" at bounding box center [245, 223] width 24 height 5
click at [275, 254] on p "Lower (0.1 to 0.3) for factual responses." at bounding box center [283, 254] width 78 height 5
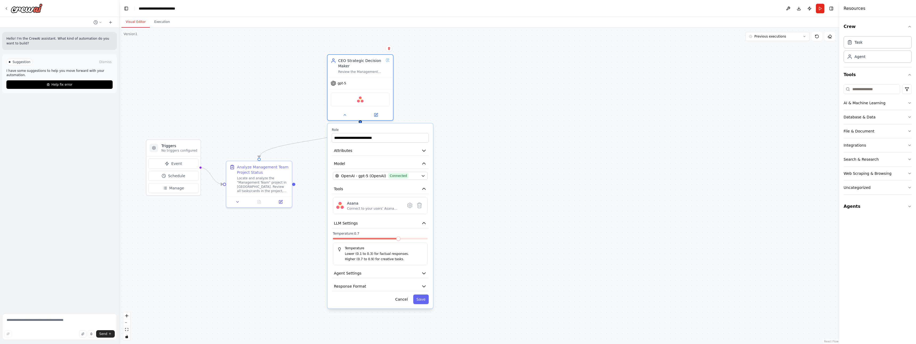
drag, startPoint x: 294, startPoint y: 237, endPoint x: 396, endPoint y: 238, distance: 102.2
click at [396, 238] on div "Temperature: 0.7 Temperature Lower (0.1 to 0.3) for factual responses. Higher (…" at bounding box center [380, 249] width 95 height 34
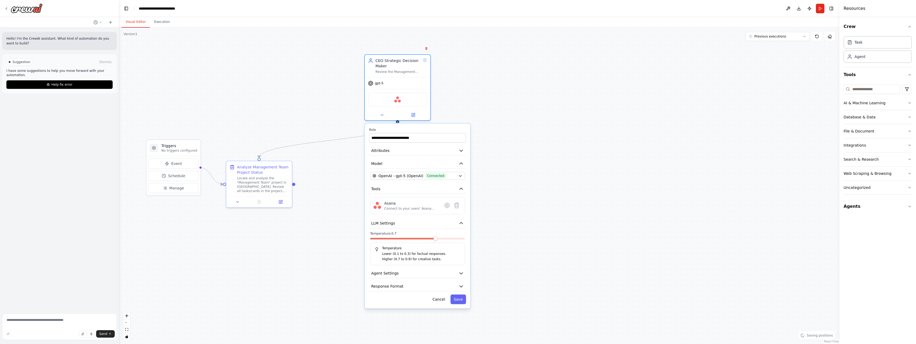
drag, startPoint x: 397, startPoint y: 236, endPoint x: 434, endPoint y: 236, distance: 37.3
click at [434, 236] on div "Temperature: 0.7 Temperature Lower (0.1 to 0.3) for factual responses. Higher (…" at bounding box center [417, 249] width 95 height 34
click at [448, 239] on span at bounding box center [417, 239] width 95 height 2
click at [463, 237] on div "Temperature: 0.8 Temperature Lower (0.1 to 0.3) for factual responses. Higher (…" at bounding box center [417, 249] width 95 height 34
click at [459, 237] on div "Temperature: 0.8 Temperature Lower (0.1 to 0.3) for factual responses. Higher (…" at bounding box center [417, 249] width 95 height 34
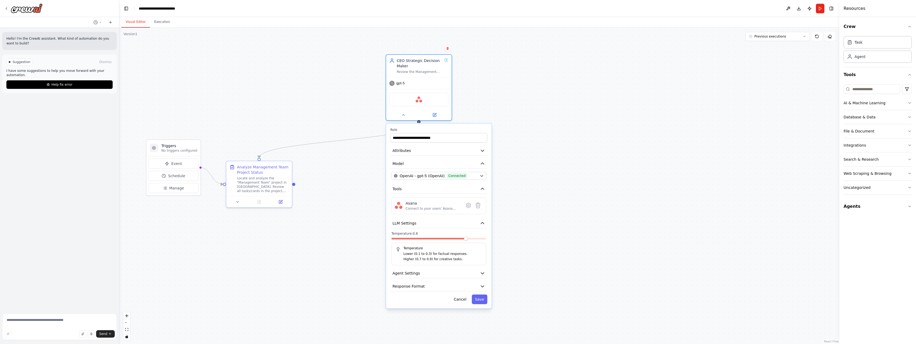
drag, startPoint x: 445, startPoint y: 235, endPoint x: 467, endPoint y: 234, distance: 22.9
click at [467, 234] on label "Temperature: 0.8" at bounding box center [438, 234] width 95 height 4
click at [486, 239] on span at bounding box center [484, 239] width 4 height 4
click at [479, 298] on button "Save" at bounding box center [479, 300] width 15 height 10
click at [481, 301] on button "Save" at bounding box center [479, 300] width 15 height 10
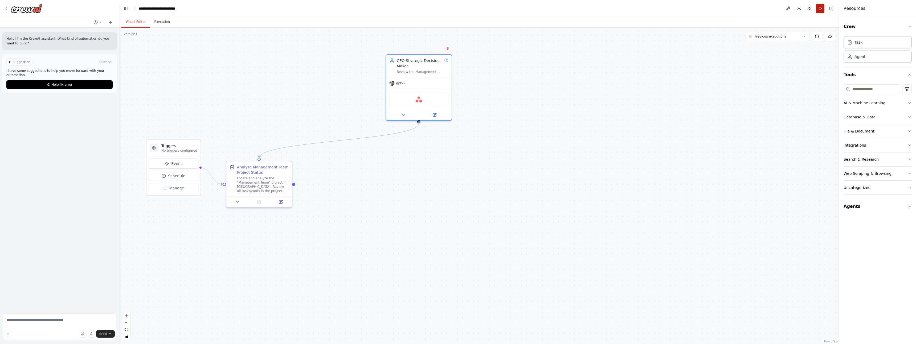
click at [823, 8] on button "Run" at bounding box center [820, 9] width 9 height 10
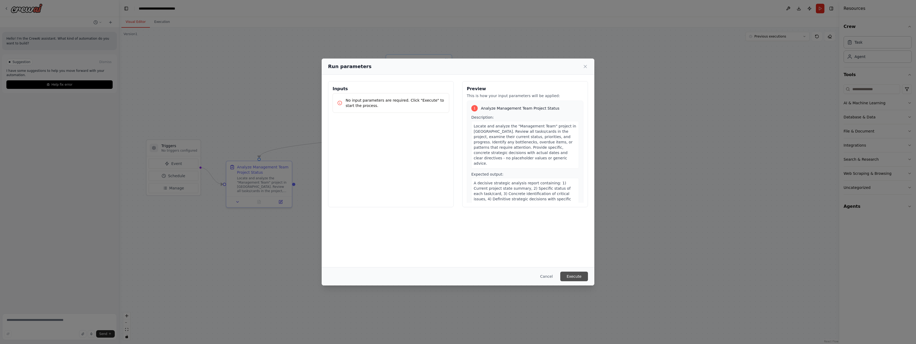
click at [572, 276] on button "Execute" at bounding box center [574, 277] width 28 height 10
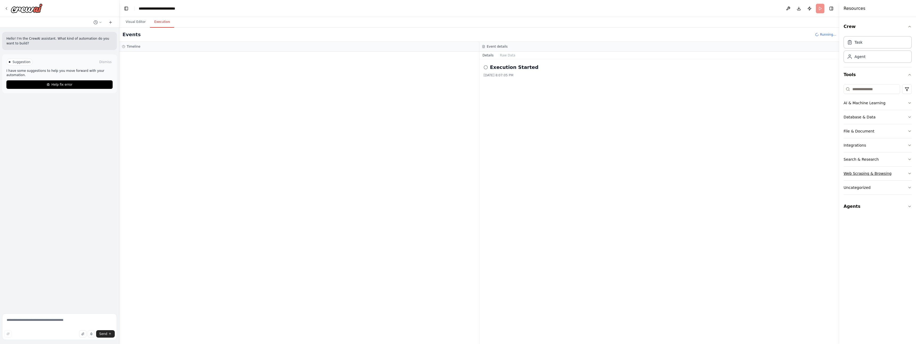
click at [882, 174] on div "Web Scraping & Browsing" at bounding box center [867, 173] width 48 height 5
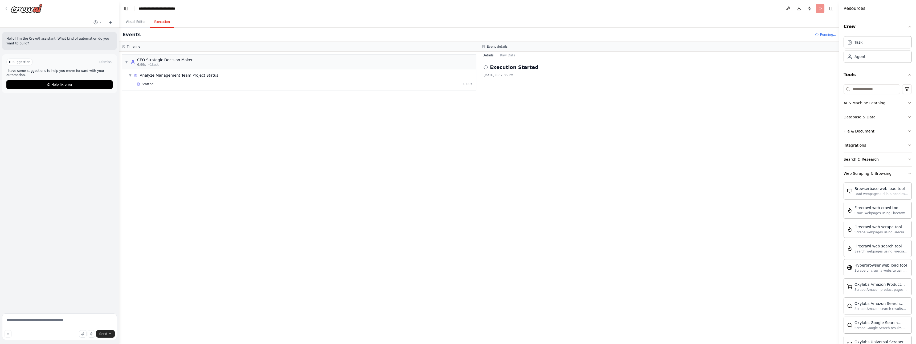
click at [882, 174] on div "Web Scraping & Browsing" at bounding box center [867, 173] width 48 height 5
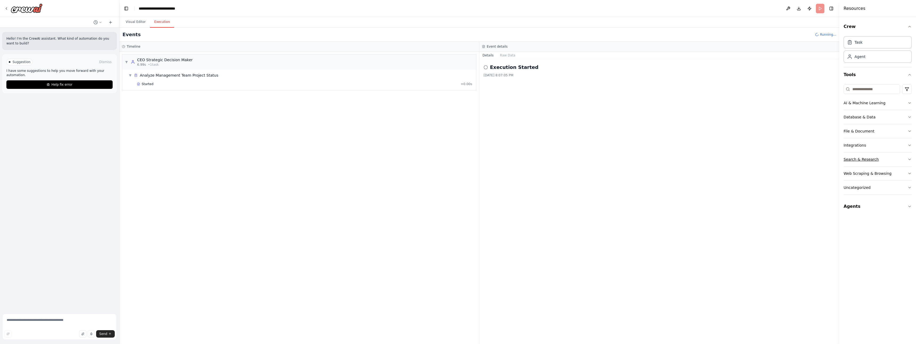
click at [870, 162] on button "Search & Research" at bounding box center [877, 160] width 68 height 14
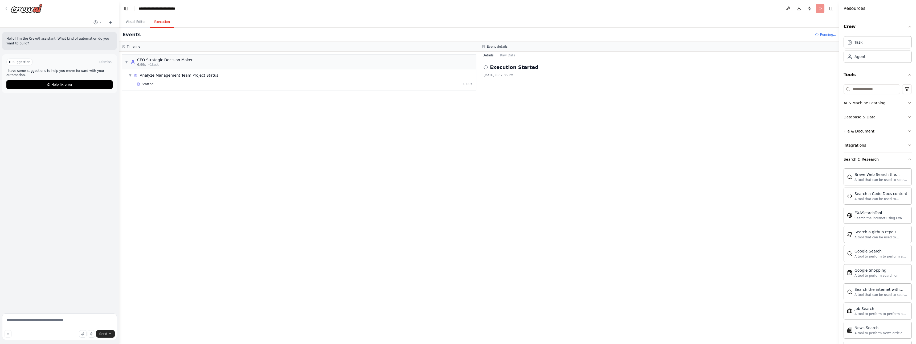
click at [869, 161] on div "Search & Research" at bounding box center [860, 159] width 35 height 5
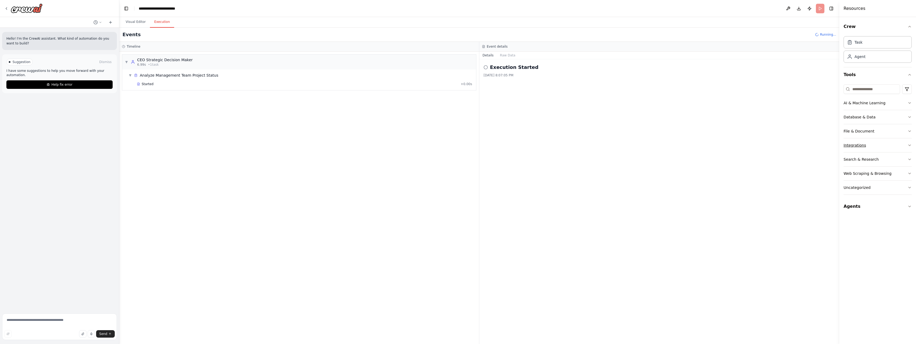
click at [859, 145] on div "Integrations" at bounding box center [854, 145] width 22 height 5
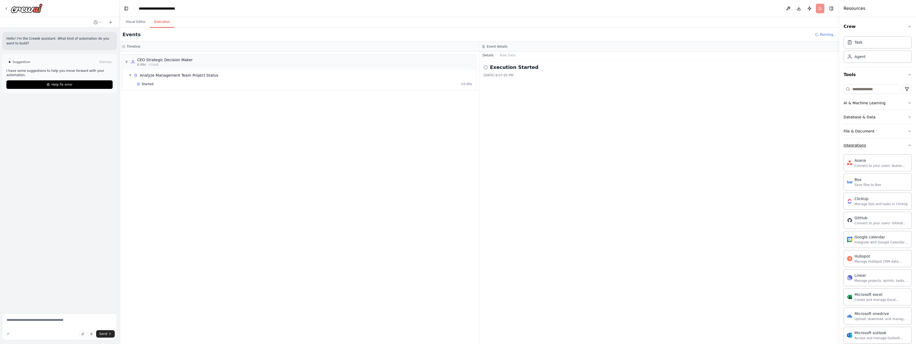
click at [859, 145] on div "Integrations" at bounding box center [854, 145] width 22 height 5
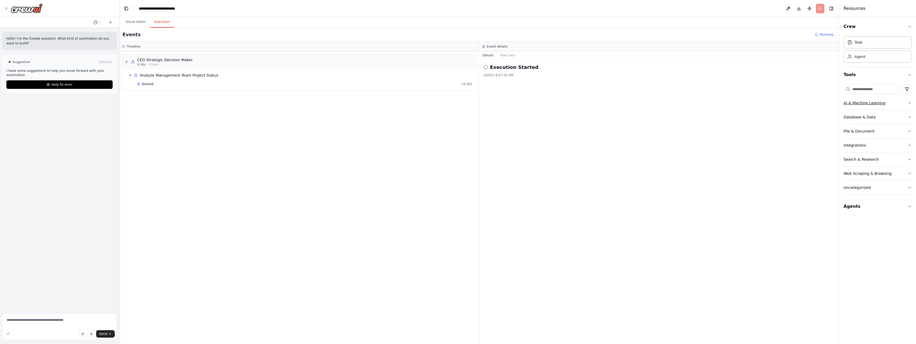
click at [859, 104] on div "AI & Machine Learning" at bounding box center [864, 102] width 42 height 5
click at [855, 117] on div "Database & Data" at bounding box center [859, 116] width 32 height 5
click at [163, 83] on div "Started" at bounding box center [298, 84] width 322 height 4
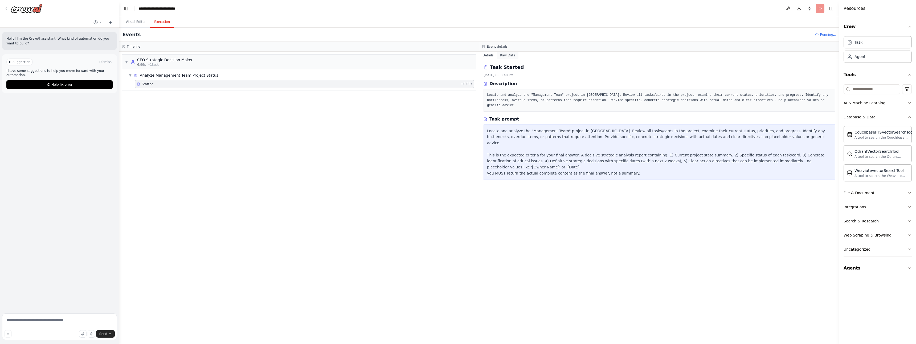
click at [508, 53] on button "Raw Data" at bounding box center [508, 55] width 22 height 7
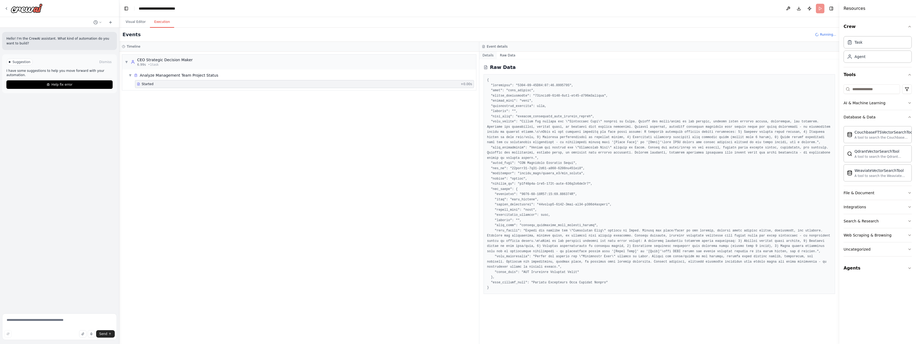
click at [488, 54] on button "Details" at bounding box center [488, 55] width 18 height 7
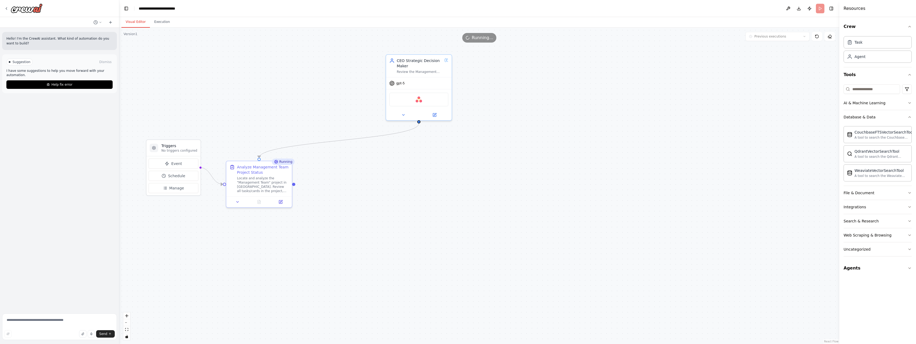
click at [138, 22] on button "Visual Editor" at bounding box center [135, 22] width 28 height 11
click at [162, 20] on button "Execution" at bounding box center [162, 22] width 24 height 11
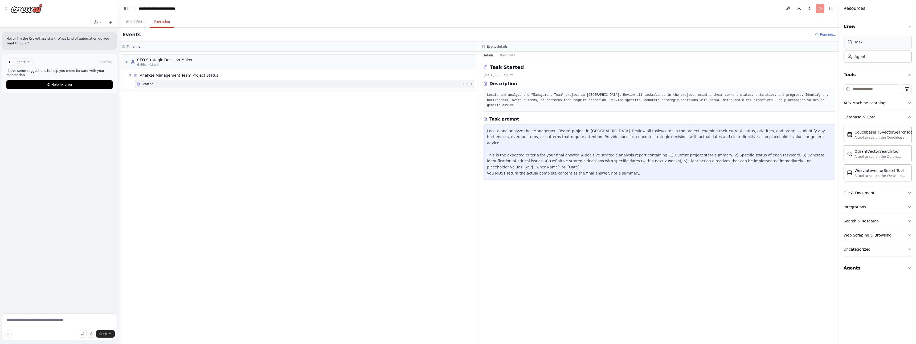
click at [889, 39] on div "Task" at bounding box center [877, 42] width 68 height 12
click at [910, 117] on icon "button" at bounding box center [909, 117] width 2 height 1
click at [872, 188] on button "Uncategorized" at bounding box center [877, 188] width 68 height 14
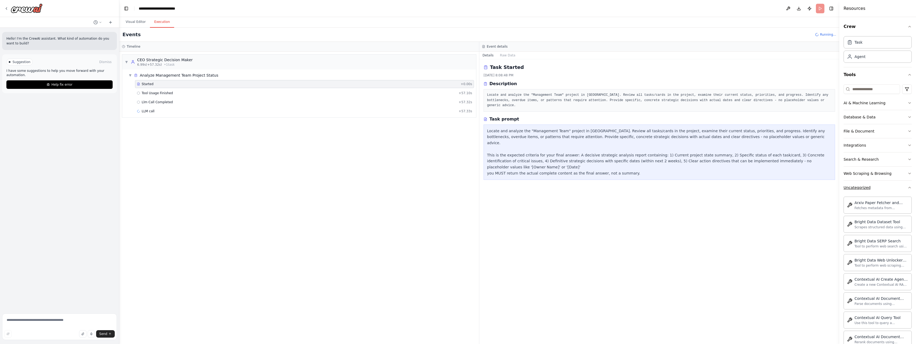
click at [880, 188] on button "Uncategorized" at bounding box center [877, 188] width 68 height 14
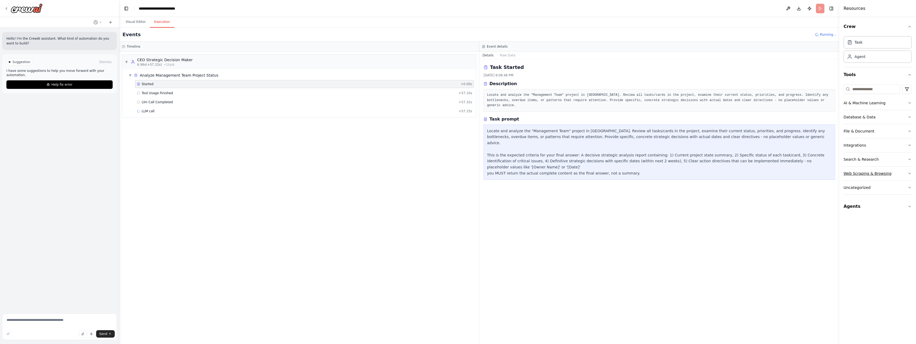
click at [880, 174] on div "Web Scraping & Browsing" at bounding box center [867, 173] width 48 height 5
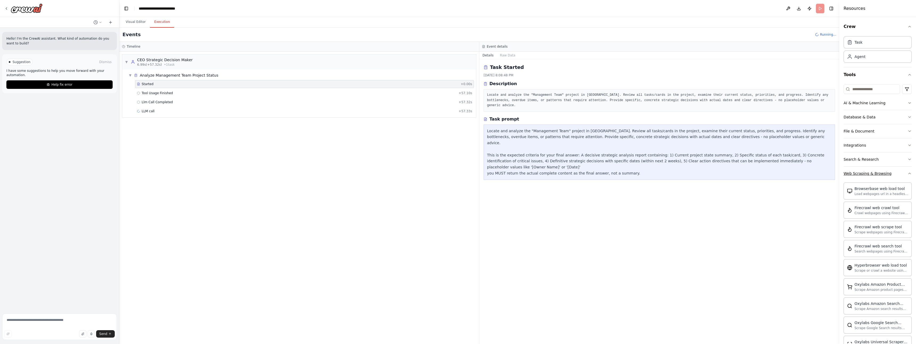
click at [880, 174] on div "Web Scraping & Browsing" at bounding box center [867, 173] width 48 height 5
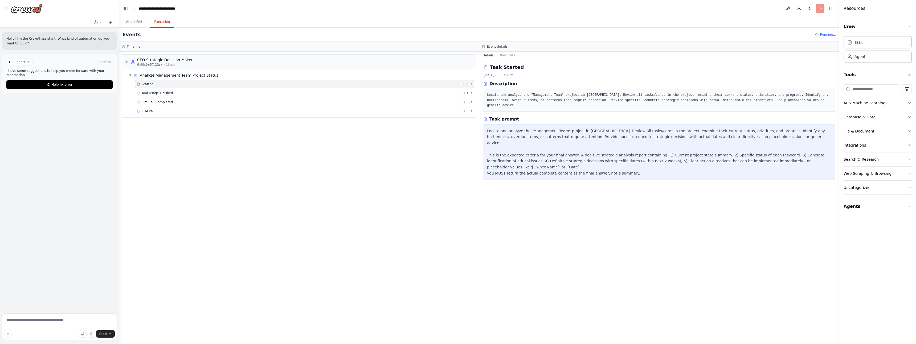
click at [875, 162] on button "Search & Research" at bounding box center [877, 160] width 68 height 14
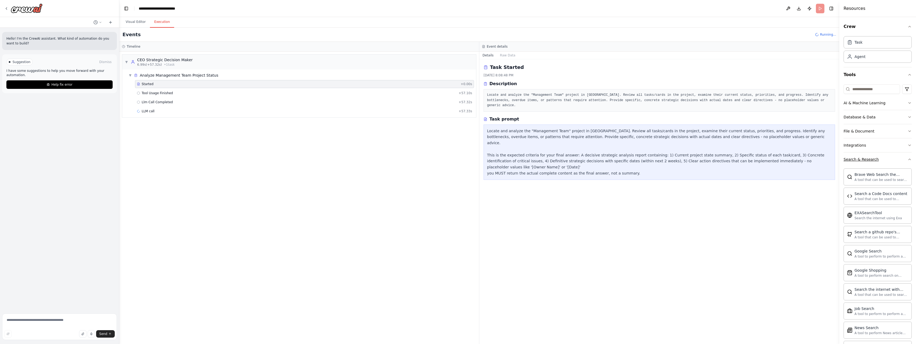
click at [875, 162] on button "Search & Research" at bounding box center [877, 160] width 68 height 14
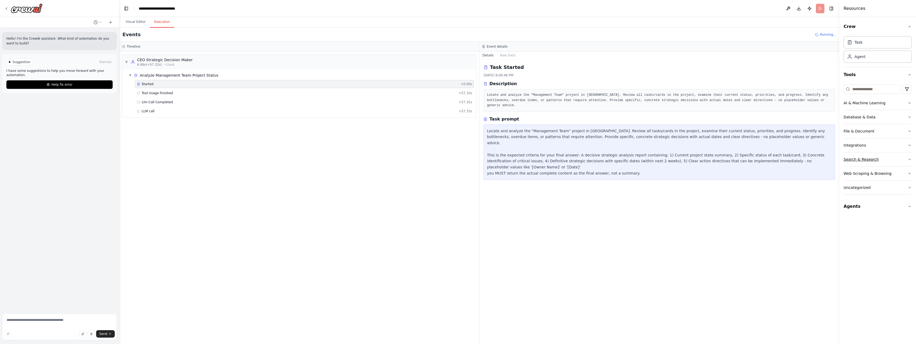
click at [875, 162] on button "Search & Research" at bounding box center [877, 160] width 68 height 14
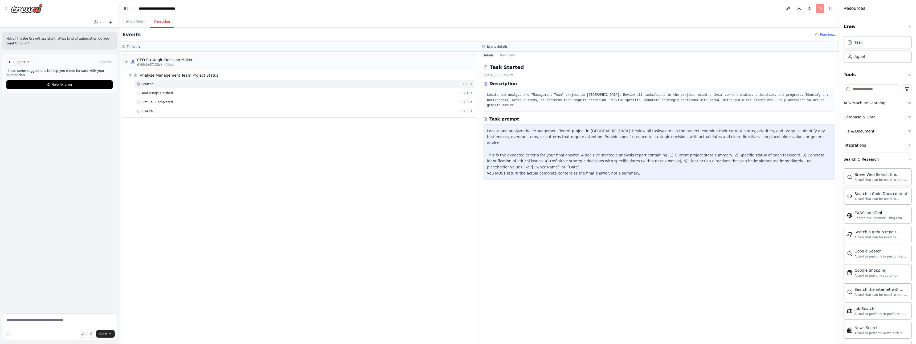
click at [875, 162] on button "Search & Research" at bounding box center [877, 160] width 68 height 14
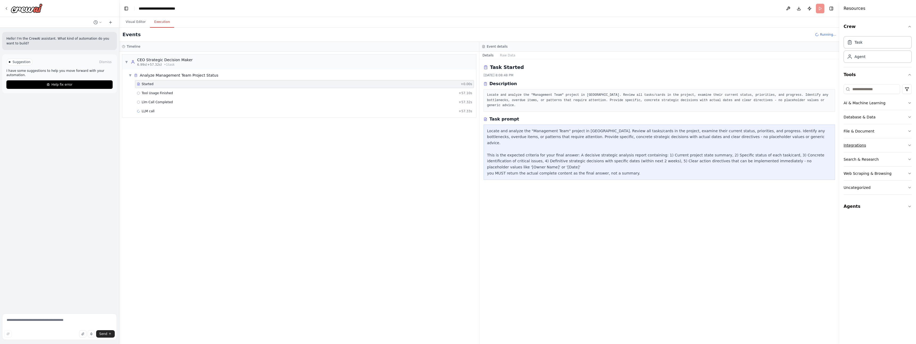
click at [863, 145] on div "Integrations" at bounding box center [854, 145] width 22 height 5
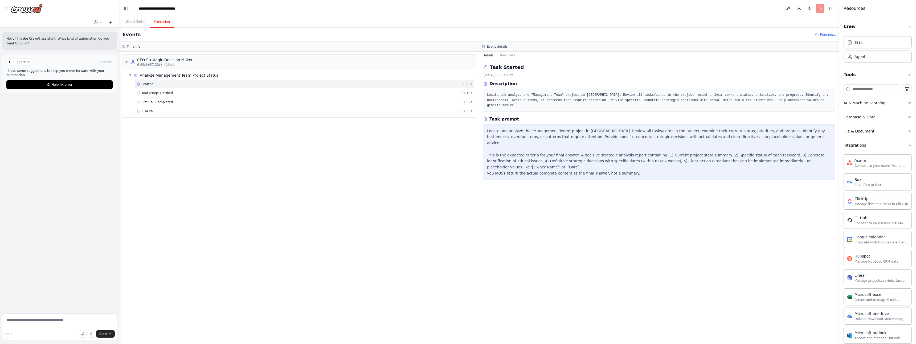
click at [863, 145] on div "Integrations" at bounding box center [854, 145] width 22 height 5
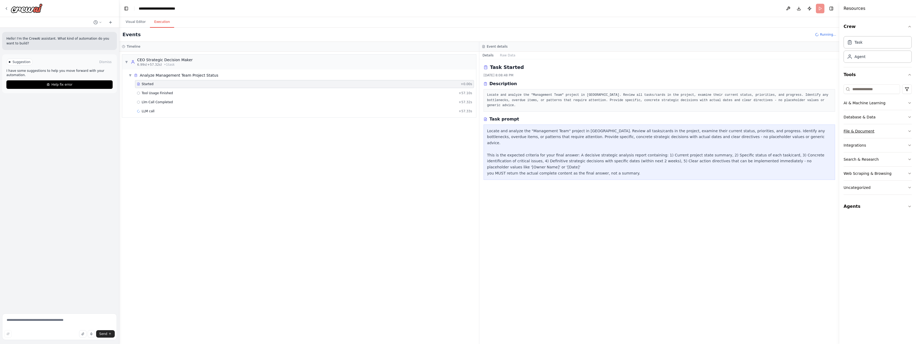
click at [861, 135] on button "File & Document" at bounding box center [877, 131] width 68 height 14
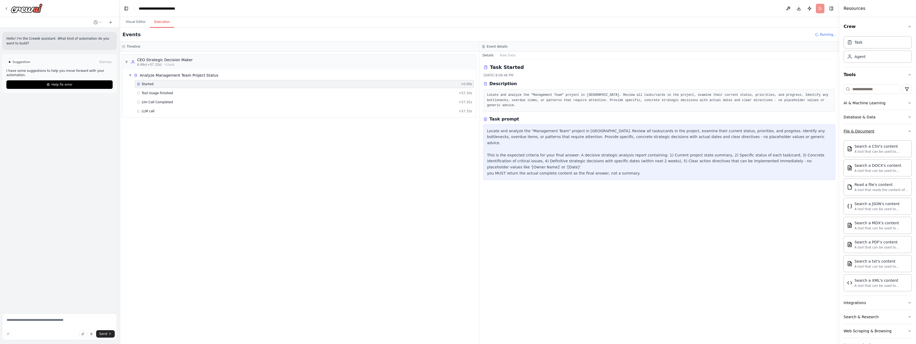
click at [861, 133] on div "File & Document" at bounding box center [858, 131] width 31 height 5
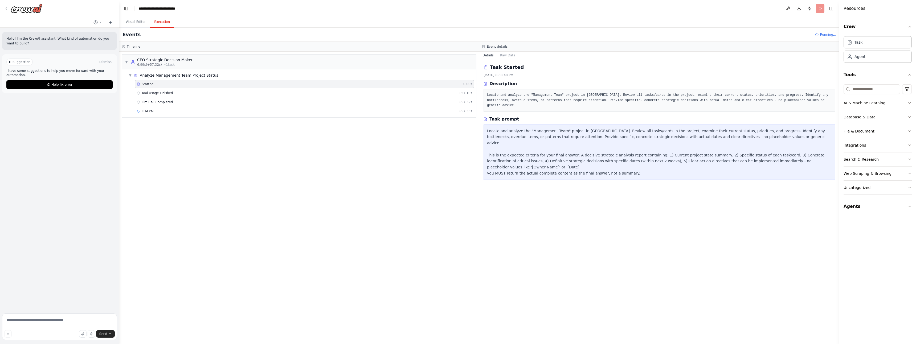
click at [859, 116] on div "Database & Data" at bounding box center [859, 116] width 32 height 5
click at [510, 54] on button "Raw Data" at bounding box center [508, 55] width 22 height 7
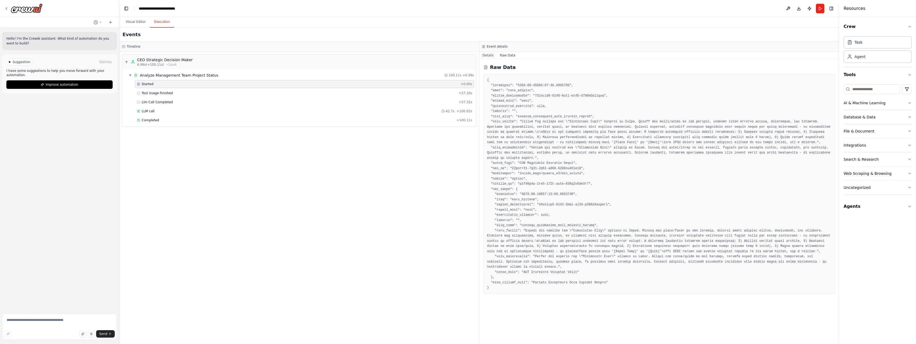
click at [486, 55] on button "Details" at bounding box center [488, 55] width 18 height 7
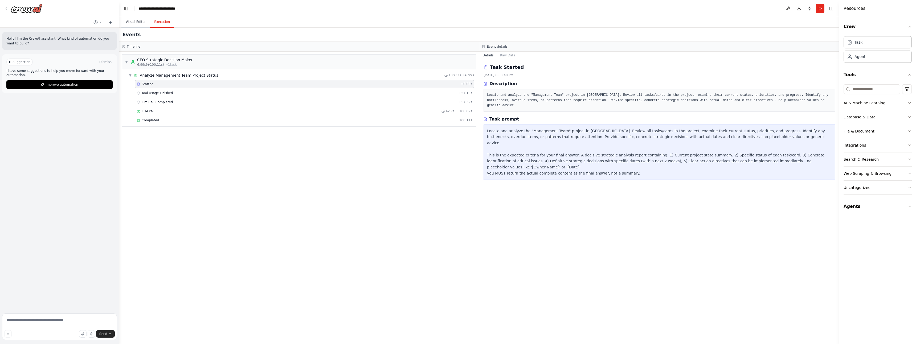
click at [137, 23] on button "Visual Editor" at bounding box center [135, 22] width 28 height 11
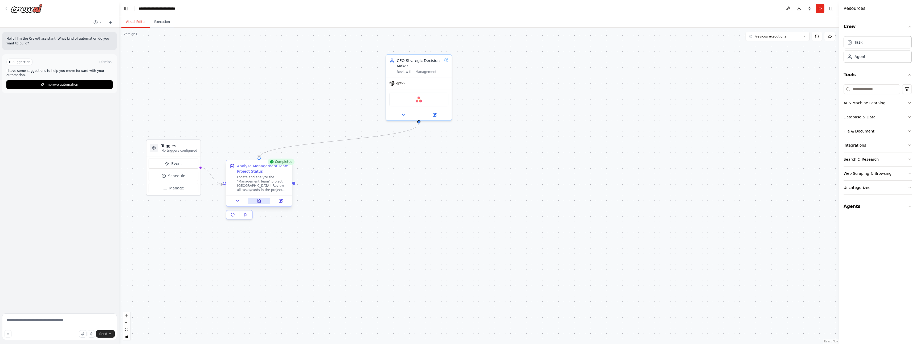
click at [264, 202] on button at bounding box center [259, 201] width 23 height 6
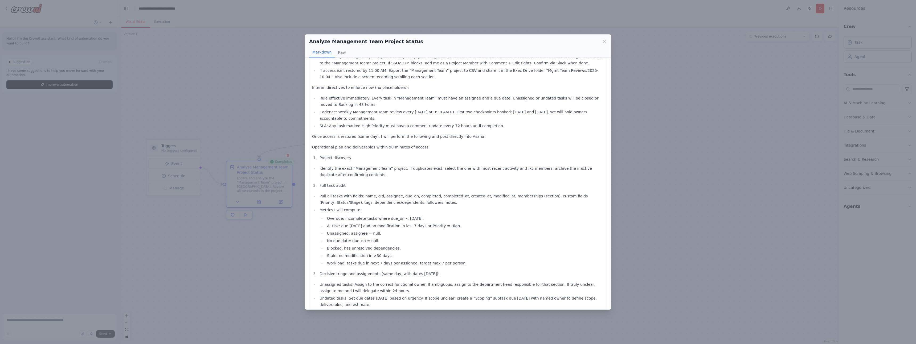
scroll to position [96, 0]
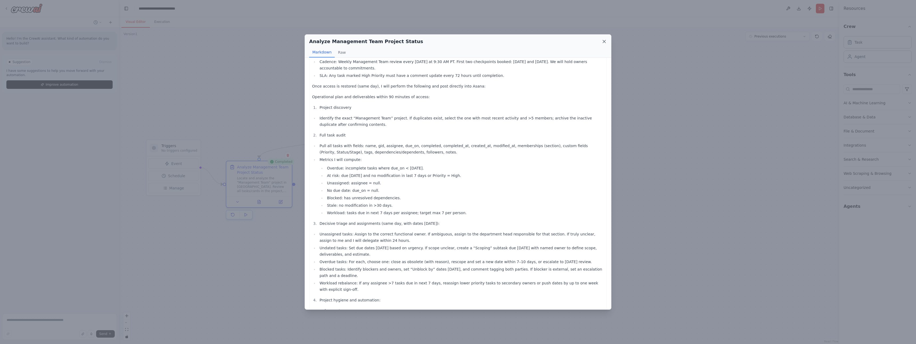
click button at bounding box center [603, 41] width 5 height 5
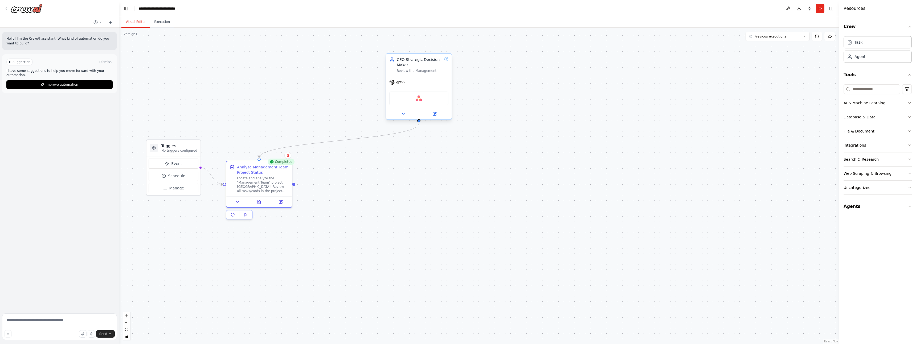
click at [417, 95] on div "Asana" at bounding box center [418, 99] width 59 height 14
click at [419, 98] on img at bounding box center [419, 98] width 6 height 6
click at [404, 114] on icon at bounding box center [403, 114] width 4 height 4
click at [467, 205] on icon at bounding box center [468, 206] width 2 height 2
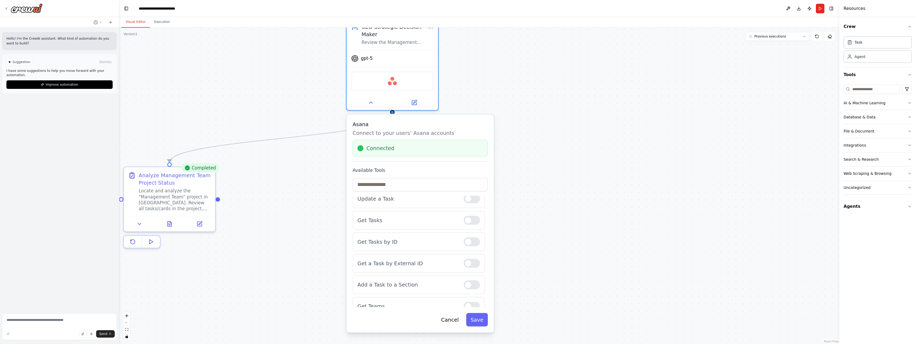
scroll to position [71, 0]
click at [467, 255] on div at bounding box center [471, 257] width 16 height 9
click at [480, 321] on button "Save" at bounding box center [477, 319] width 22 height 13
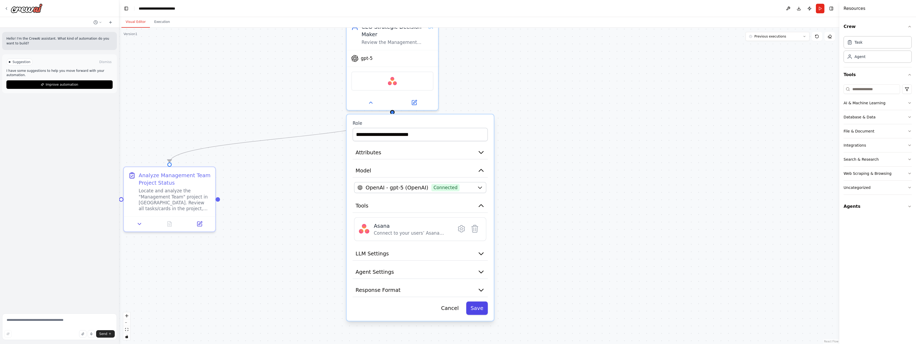
click at [481, 309] on button "Save" at bounding box center [477, 308] width 22 height 13
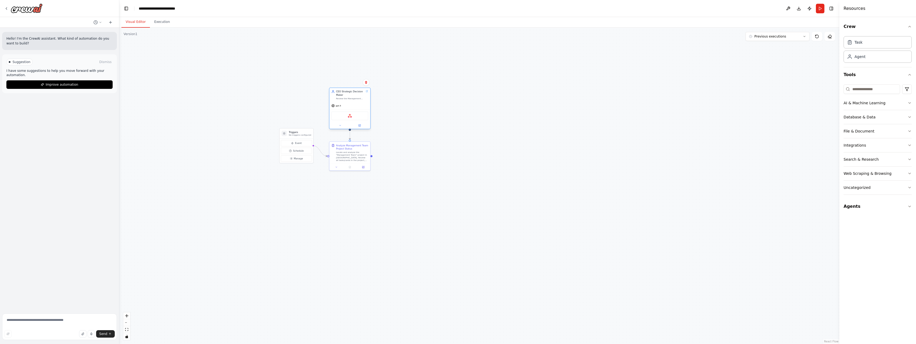
drag, startPoint x: 457, startPoint y: 84, endPoint x: 354, endPoint y: 100, distance: 104.4
click at [354, 100] on div "Review the Management Team project board in Asana, analyze the status and progr…" at bounding box center [350, 98] width 28 height 3
drag, startPoint x: 297, startPoint y: 130, endPoint x: 304, endPoint y: 142, distance: 13.6
click at [304, 142] on h3 "Triggers" at bounding box center [306, 142] width 22 height 3
click at [820, 10] on button "Run" at bounding box center [820, 9] width 9 height 10
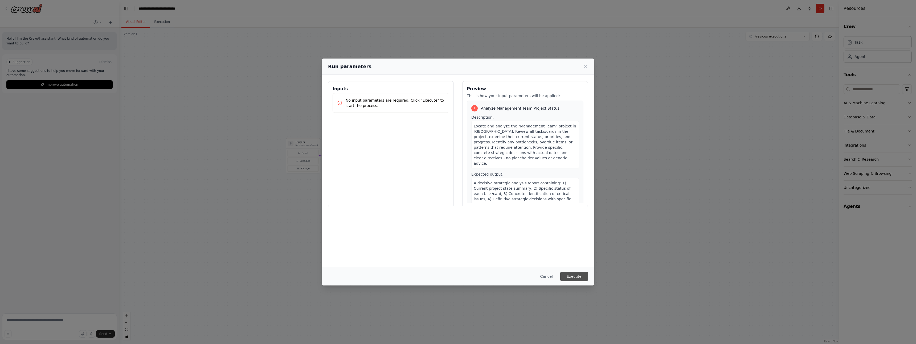
click at [579, 280] on button "Execute" at bounding box center [574, 277] width 28 height 10
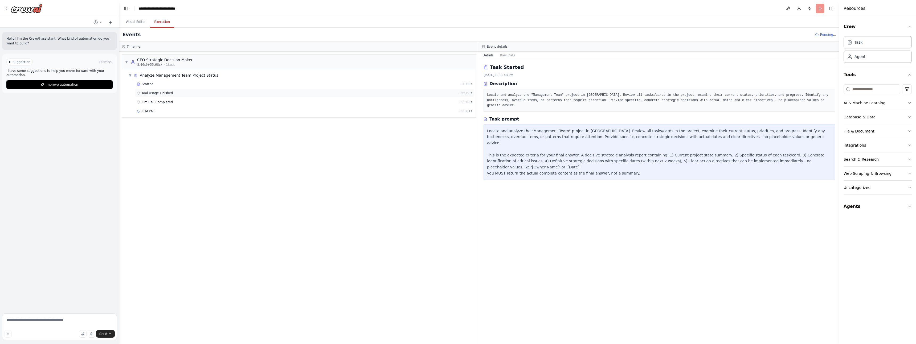
click at [167, 93] on span "Tool Usage Finished" at bounding box center [157, 93] width 31 height 4
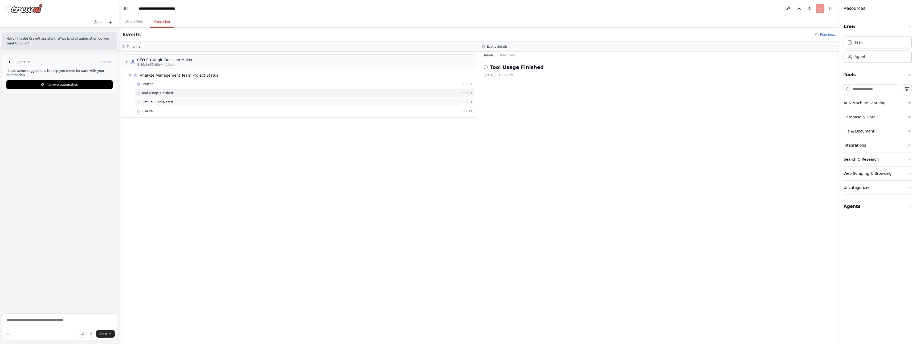
click at [165, 104] on div "Llm Call Completed + 55.68s" at bounding box center [304, 102] width 339 height 8
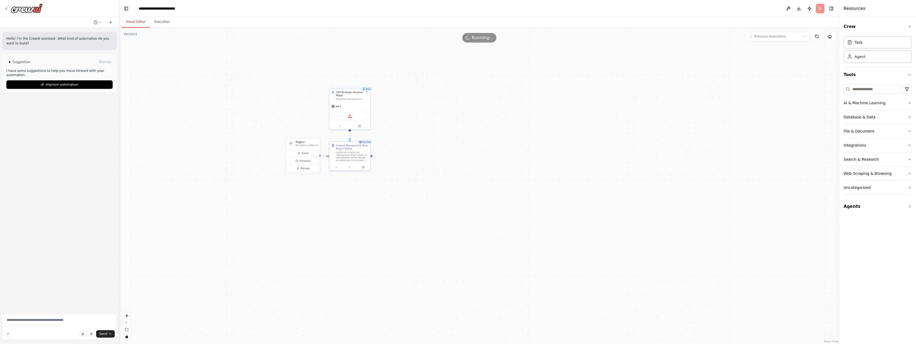
click at [132, 22] on button "Visual Editor" at bounding box center [135, 22] width 28 height 11
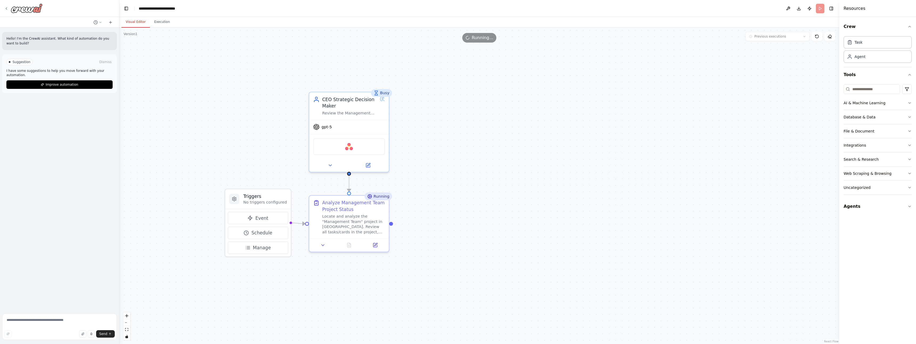
click at [7, 9] on icon at bounding box center [6, 8] width 4 height 4
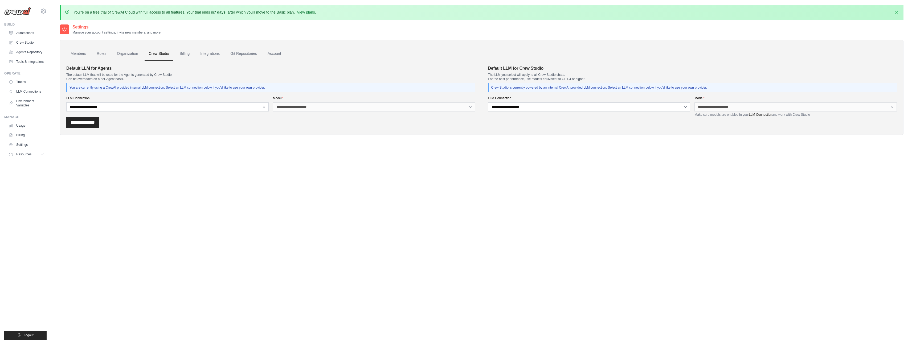
drag, startPoint x: 480, startPoint y: 107, endPoint x: 472, endPoint y: 108, distance: 7.5
click at [479, 108] on section "**********" at bounding box center [481, 91] width 830 height 52
click at [277, 55] on link "Account" at bounding box center [274, 54] width 22 height 14
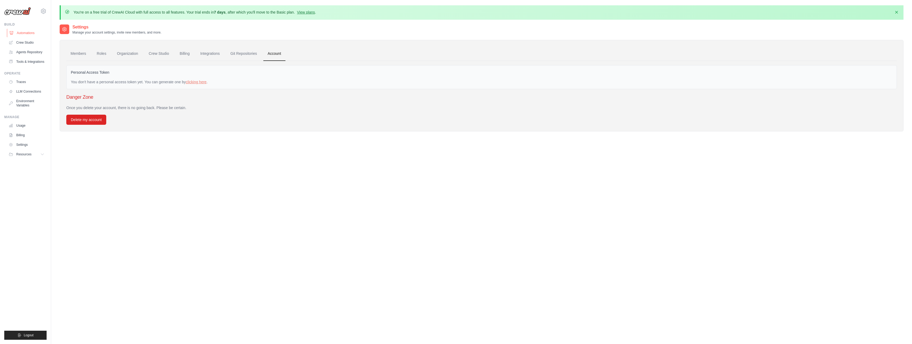
click at [23, 32] on link "Automations" at bounding box center [27, 33] width 40 height 9
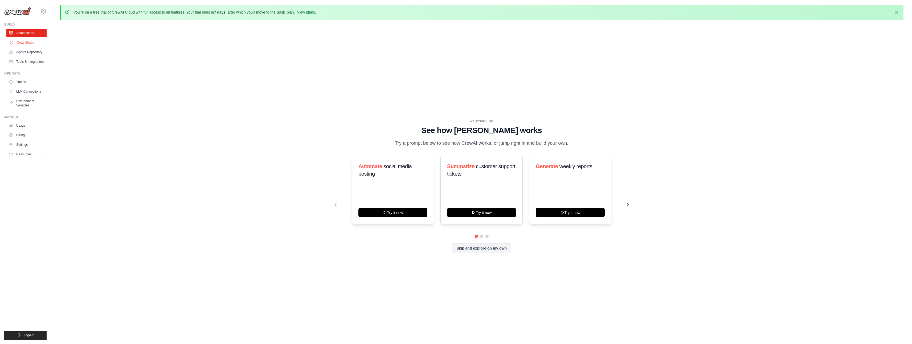
click at [26, 42] on link "Crew Studio" at bounding box center [27, 42] width 40 height 9
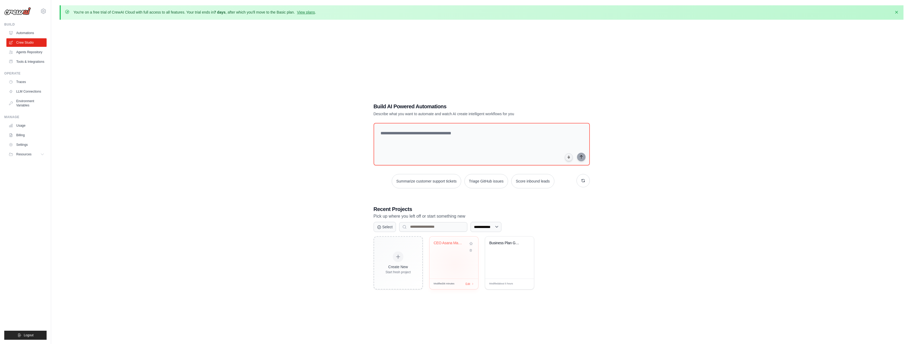
click at [455, 264] on div "CEO Asana Management Review" at bounding box center [453, 258] width 49 height 42
click at [35, 51] on link "Agents Repository" at bounding box center [27, 52] width 40 height 9
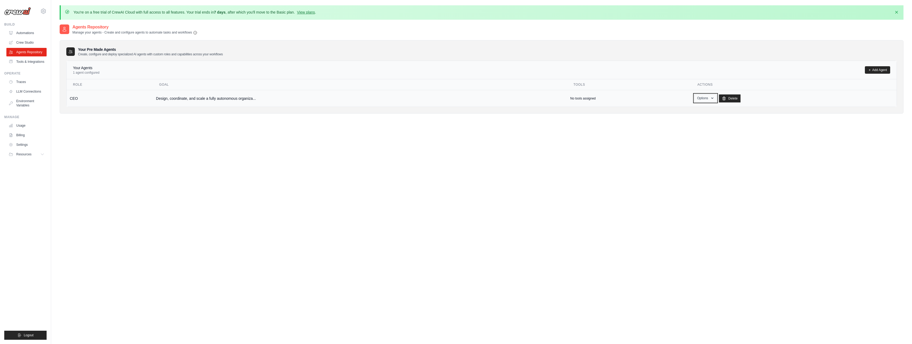
click at [710, 99] on icon "button" at bounding box center [712, 98] width 4 height 4
click at [685, 120] on link "Edit" at bounding box center [697, 120] width 38 height 10
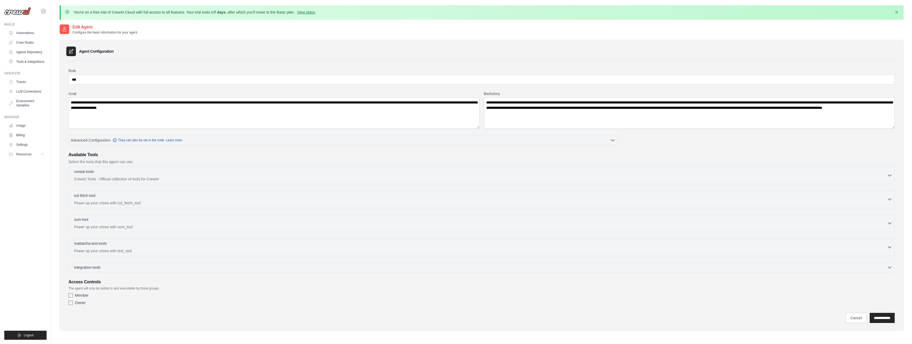
scroll to position [29, 0]
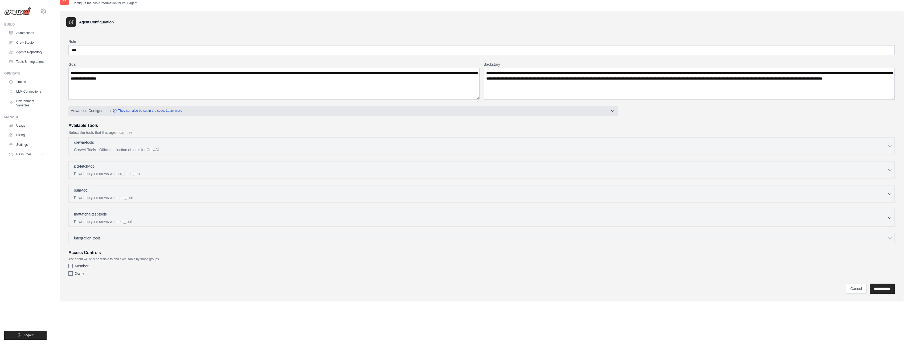
click at [101, 113] on span "Advanced Configuration" at bounding box center [91, 110] width 40 height 5
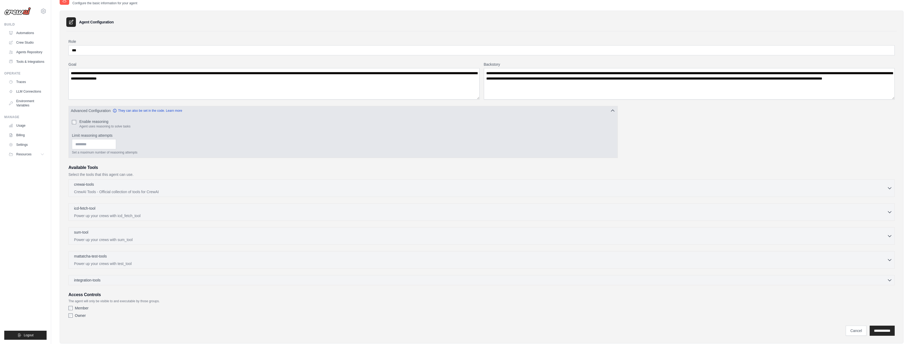
click at [88, 111] on span "Advanced Configuration" at bounding box center [91, 110] width 40 height 5
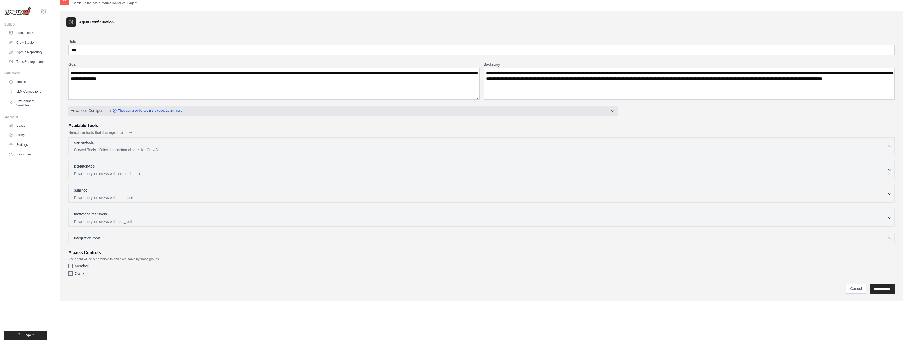
scroll to position [0, 0]
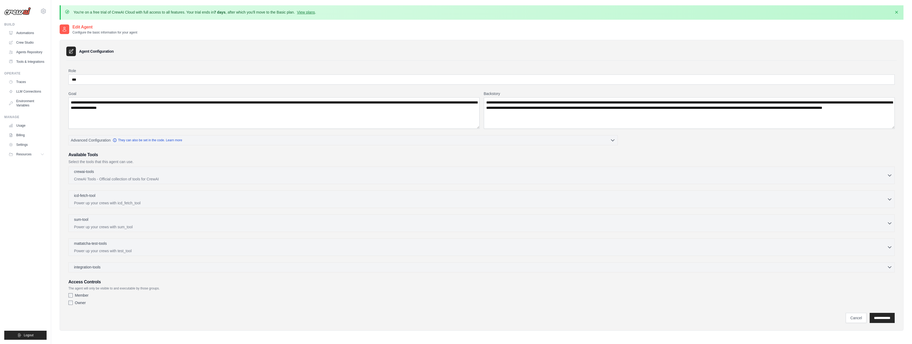
click at [145, 268] on div "integration-tools 0 selected" at bounding box center [483, 267] width 818 height 5
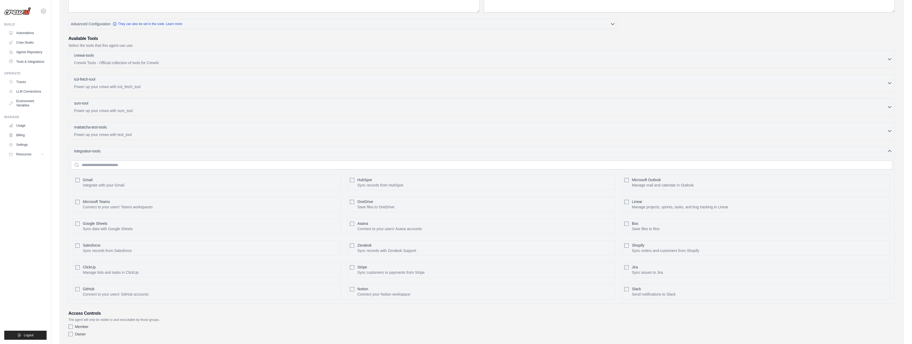
scroll to position [148, 0]
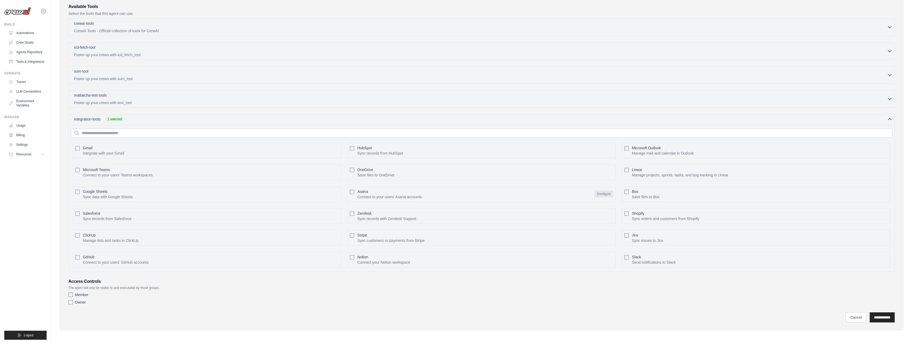
click at [600, 195] on button "Configure" at bounding box center [603, 194] width 19 height 7
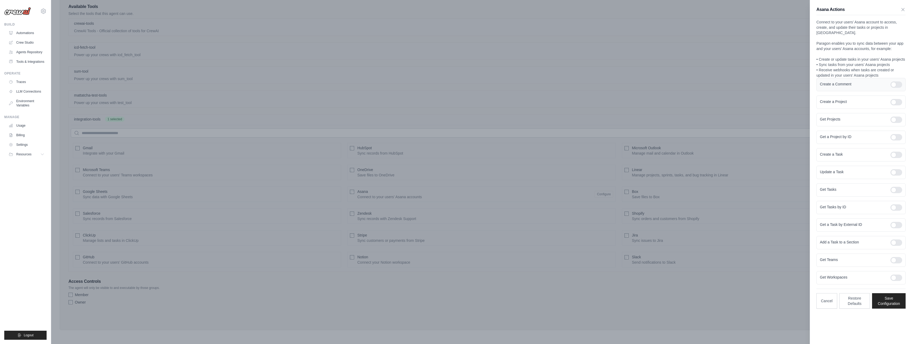
click at [898, 81] on div at bounding box center [896, 84] width 12 height 6
drag, startPoint x: 893, startPoint y: 94, endPoint x: 894, endPoint y: 101, distance: 7.5
click at [893, 99] on div at bounding box center [896, 102] width 12 height 6
click at [893, 122] on form "Create a Comment Create a Project Get Projects Get a Project by ID Create a Tas…" at bounding box center [860, 181] width 89 height 207
click at [896, 81] on div at bounding box center [896, 84] width 12 height 6
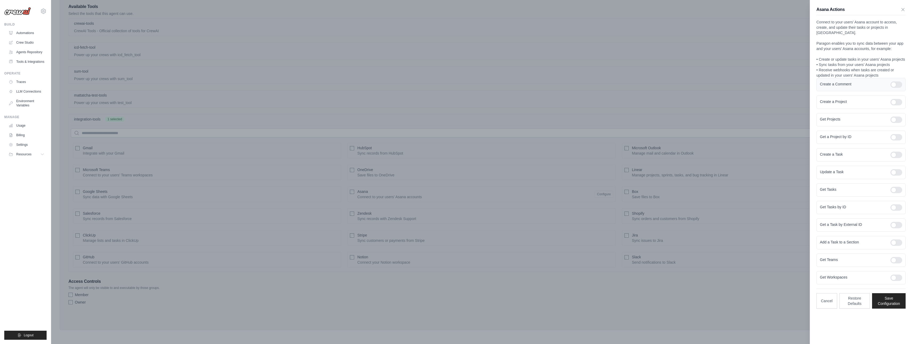
click at [897, 81] on div at bounding box center [896, 84] width 12 height 6
click at [894, 100] on div at bounding box center [896, 102] width 12 height 6
drag, startPoint x: 893, startPoint y: 113, endPoint x: 895, endPoint y: 124, distance: 10.3
click at [893, 117] on div at bounding box center [896, 120] width 12 height 6
click at [894, 135] on div at bounding box center [896, 137] width 12 height 6
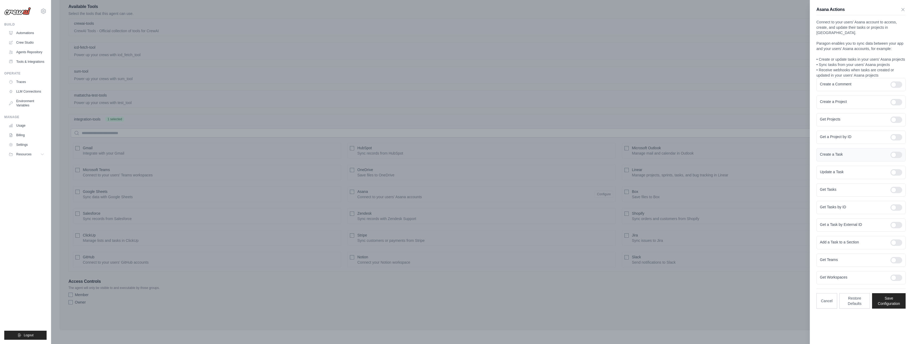
click at [894, 152] on div at bounding box center [896, 155] width 12 height 6
click at [894, 172] on div "Update a Task" at bounding box center [860, 172] width 89 height 13
click at [894, 187] on div at bounding box center [896, 190] width 12 height 6
click at [897, 169] on div at bounding box center [896, 172] width 12 height 6
drag, startPoint x: 896, startPoint y: 222, endPoint x: 900, endPoint y: 203, distance: 19.7
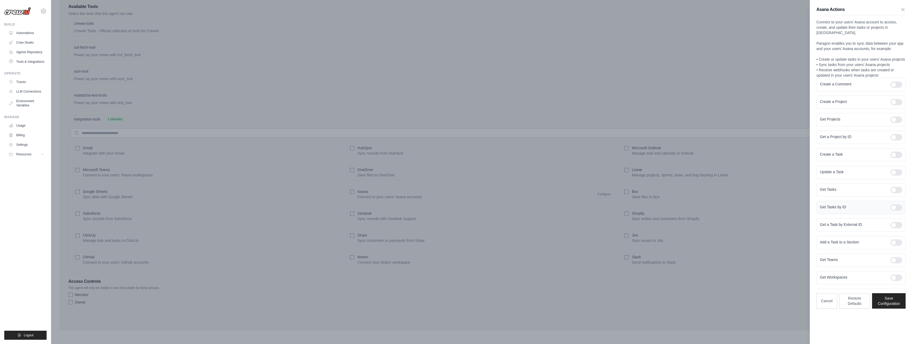
click at [896, 222] on div at bounding box center [896, 225] width 12 height 6
drag, startPoint x: 899, startPoint y: 203, endPoint x: 897, endPoint y: 210, distance: 8.0
click at [899, 204] on div at bounding box center [896, 207] width 12 height 6
click at [896, 243] on div "Add a Task to a Section" at bounding box center [860, 242] width 89 height 13
click at [897, 240] on div at bounding box center [896, 243] width 12 height 6
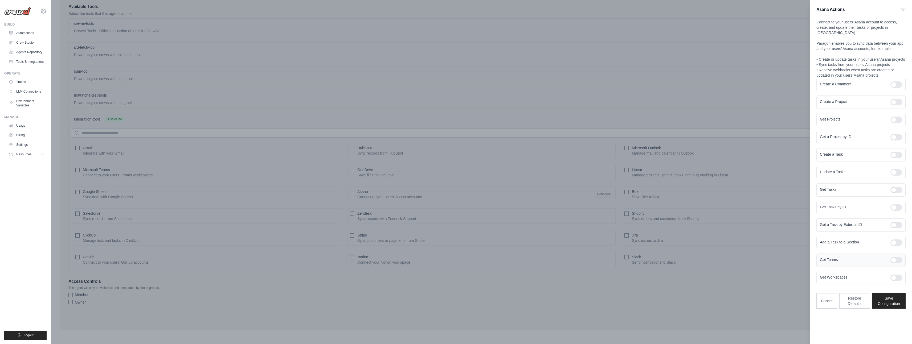
click at [897, 254] on div "Get Teams" at bounding box center [860, 260] width 89 height 13
click at [895, 257] on div at bounding box center [896, 260] width 12 height 6
click at [894, 275] on div at bounding box center [896, 278] width 12 height 6
click at [888, 297] on button "Save Configuration" at bounding box center [889, 300] width 34 height 15
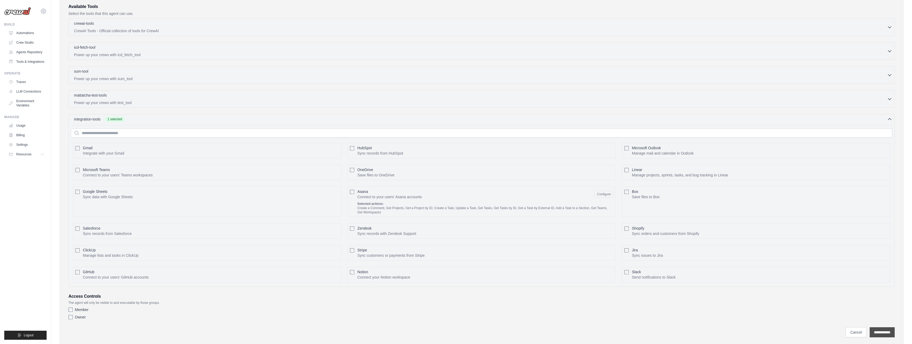
click at [877, 335] on input "**********" at bounding box center [881, 332] width 25 height 10
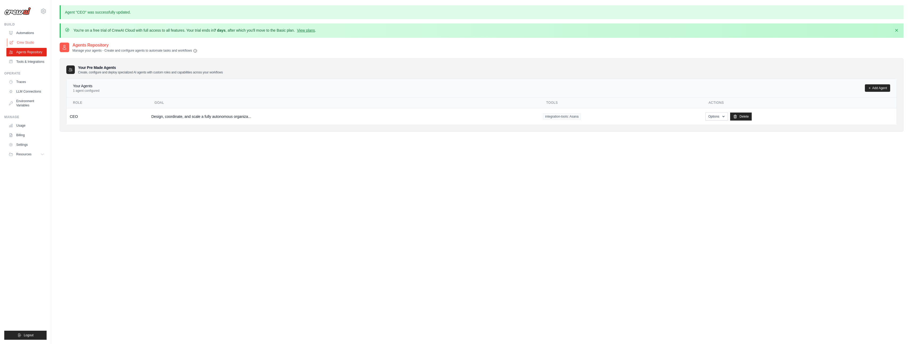
click at [31, 42] on link "Crew Studio" at bounding box center [27, 42] width 40 height 9
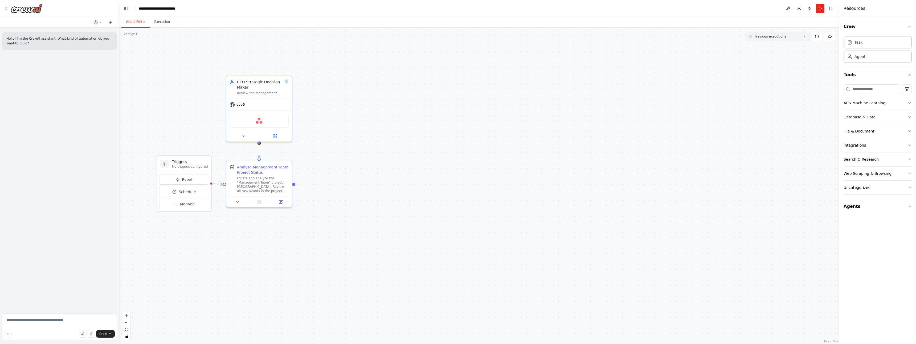
click at [802, 37] on button "Previous executions" at bounding box center [777, 36] width 64 height 9
click at [772, 44] on div "8m ago" at bounding box center [780, 46] width 53 height 4
click at [256, 201] on button at bounding box center [259, 201] width 23 height 6
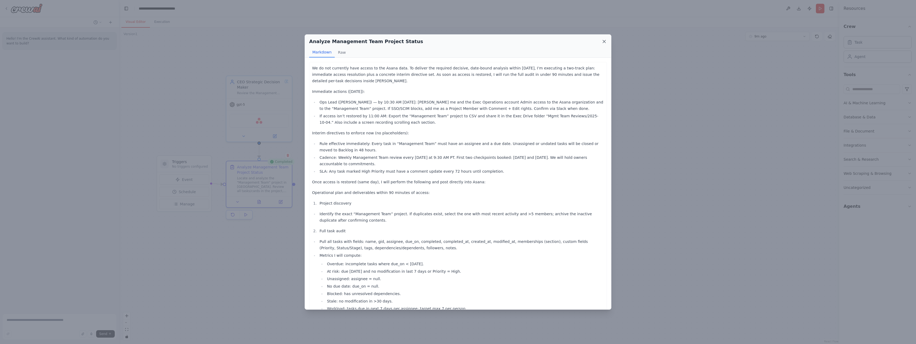
click at [604, 41] on icon at bounding box center [603, 41] width 5 height 5
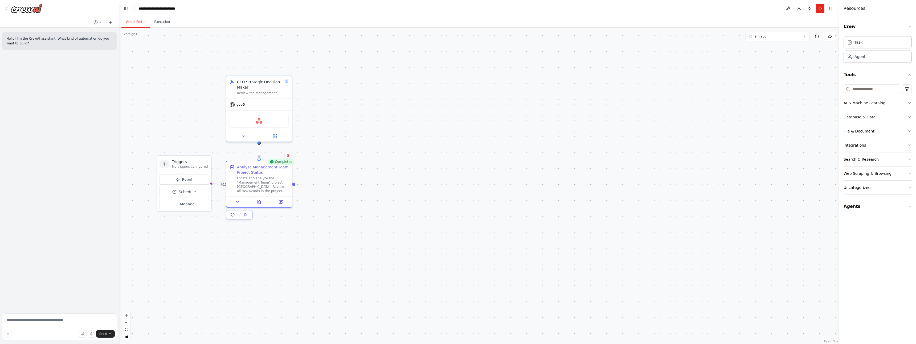
click at [814, 39] on button at bounding box center [816, 36] width 11 height 9
click at [802, 36] on button "9m ago" at bounding box center [777, 36] width 64 height 9
click at [758, 87] on div ".deletable-edge-delete-btn { width: 20px; height: 20px; border: 0px solid #ffff…" at bounding box center [479, 186] width 720 height 317
click at [827, 54] on div ".deletable-edge-delete-btn { width: 20px; height: 20px; border: 0px solid #ffff…" at bounding box center [479, 186] width 720 height 317
click at [857, 208] on button "Agents" at bounding box center [877, 206] width 68 height 15
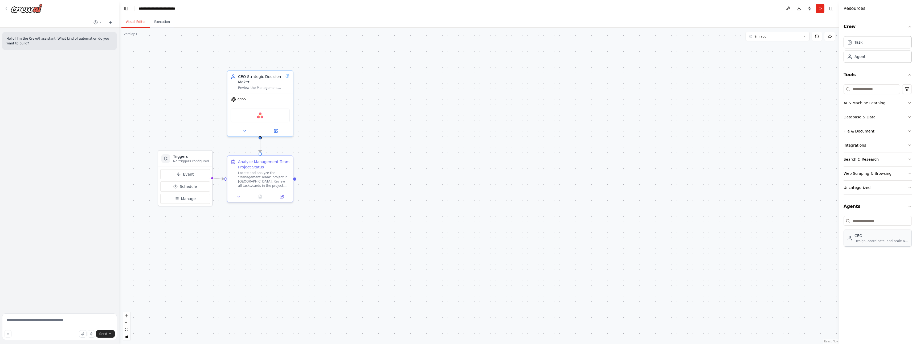
click at [878, 236] on div "CEO" at bounding box center [881, 235] width 54 height 5
click at [878, 237] on div "CEO" at bounding box center [881, 235] width 54 height 5
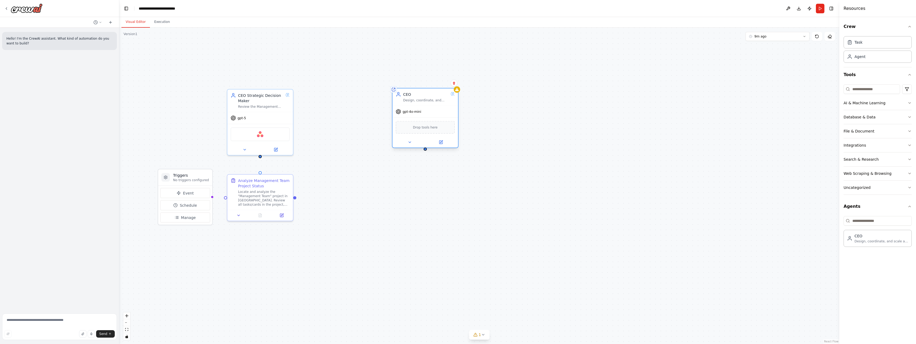
drag, startPoint x: 645, startPoint y: 237, endPoint x: 421, endPoint y: 93, distance: 265.7
click at [421, 93] on div "CEO" at bounding box center [425, 94] width 45 height 5
click at [858, 148] on button "Integrations" at bounding box center [877, 145] width 68 height 14
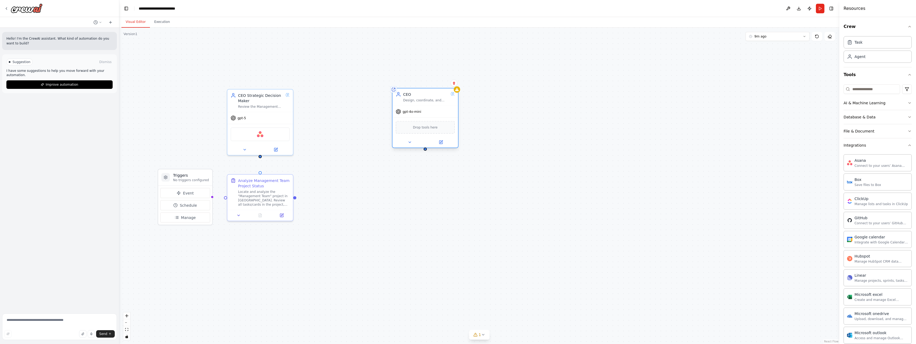
click at [441, 124] on div "Drop tools here" at bounding box center [425, 127] width 59 height 13
drag, startPoint x: 413, startPoint y: 128, endPoint x: 480, endPoint y: 132, distance: 67.2
click at [483, 132] on div "Drop tools here" at bounding box center [499, 132] width 59 height 13
click at [479, 132] on div "Drop tools here" at bounding box center [494, 132] width 59 height 13
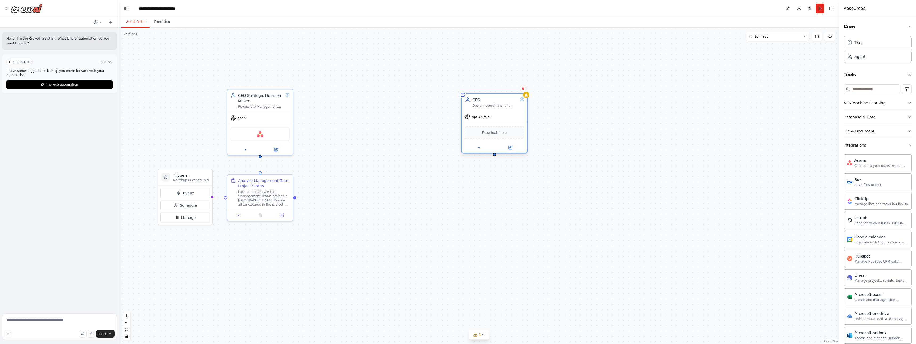
click at [479, 132] on div "Drop tools here" at bounding box center [494, 132] width 59 height 13
click at [525, 96] on icon at bounding box center [525, 94] width 3 height 3
click at [511, 146] on icon at bounding box center [510, 147] width 2 height 2
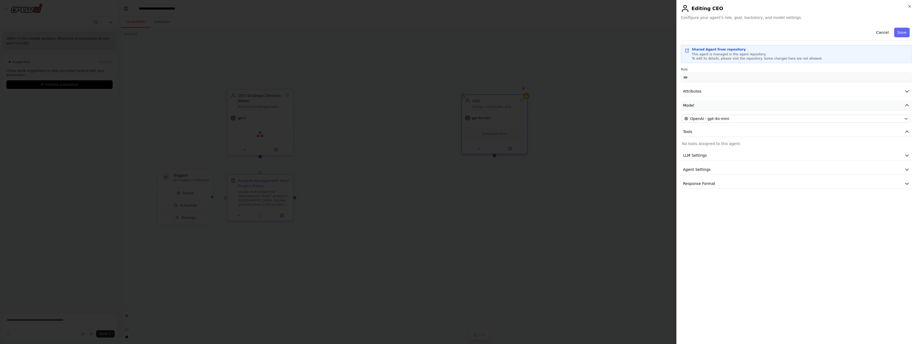
click at [704, 105] on button "Model" at bounding box center [796, 106] width 231 height 10
click at [708, 104] on button "Model" at bounding box center [796, 106] width 231 height 10
click at [703, 118] on span "OpenAI - gpt-4o-mini" at bounding box center [709, 118] width 39 height 5
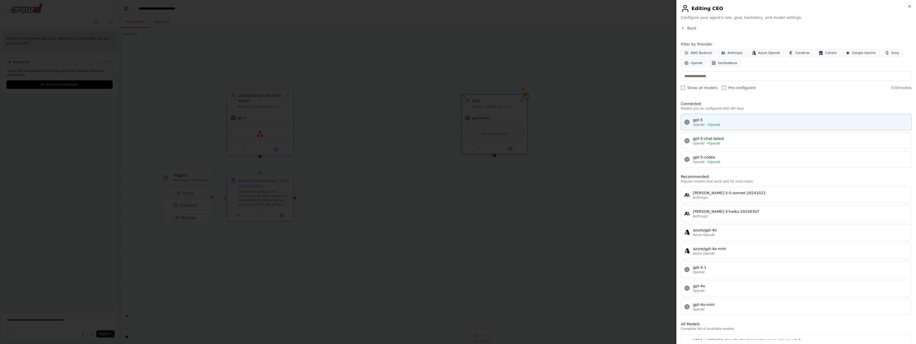
click at [736, 124] on div "OpenAI • OpenAI" at bounding box center [800, 125] width 215 height 4
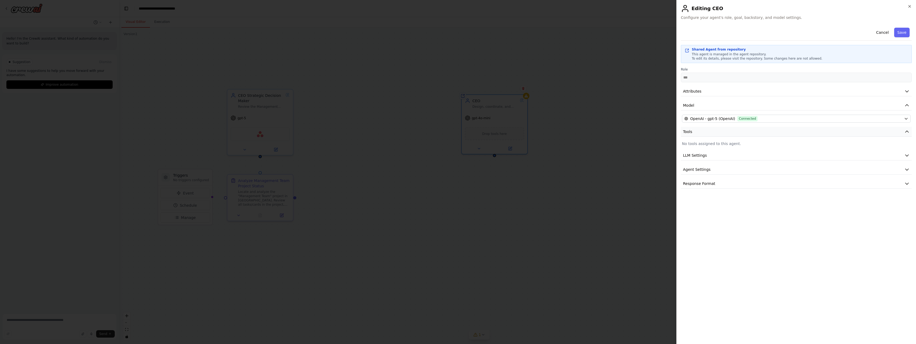
click at [725, 132] on button "Tools" at bounding box center [796, 132] width 231 height 10
click at [724, 133] on button "Tools" at bounding box center [796, 132] width 231 height 10
click at [711, 94] on button "Attributes" at bounding box center [796, 92] width 231 height 10
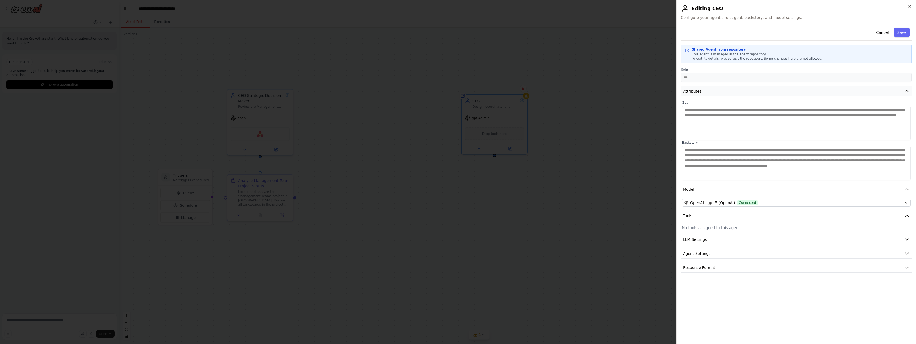
click at [711, 90] on button "Attributes" at bounding box center [796, 92] width 231 height 10
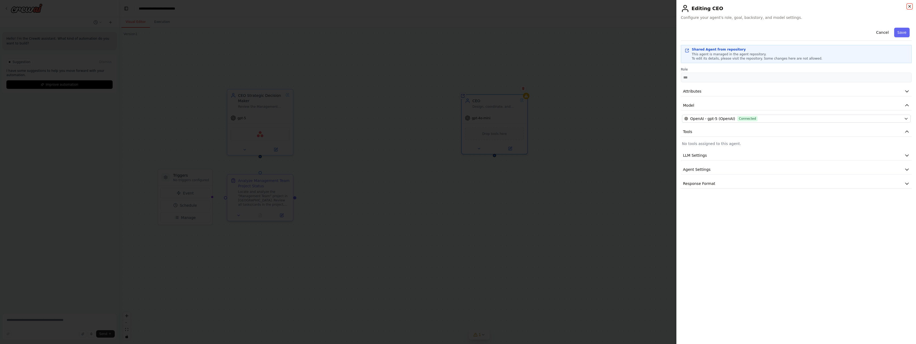
click at [908, 6] on icon "button" at bounding box center [909, 6] width 4 height 4
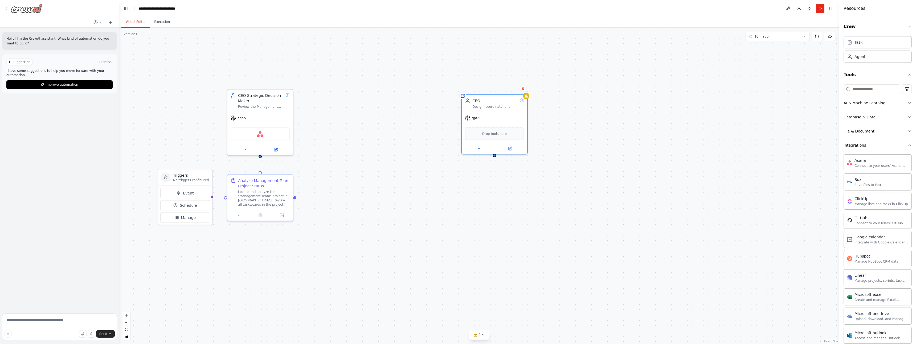
drag, startPoint x: 4, startPoint y: 9, endPoint x: 7, endPoint y: 9, distance: 2.7
click at [6, 9] on icon at bounding box center [6, 8] width 4 height 4
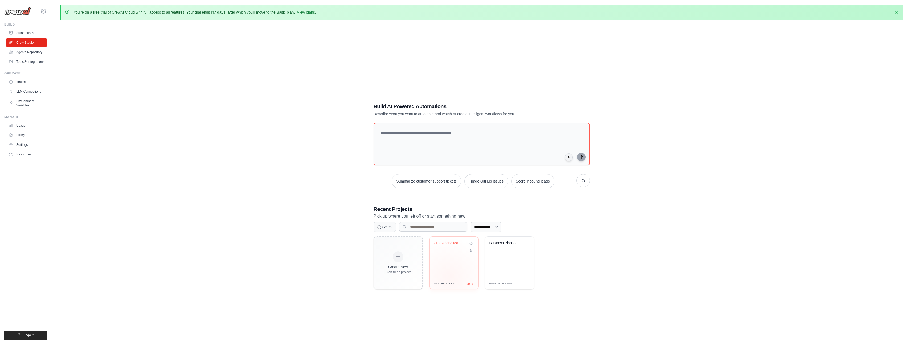
click at [450, 270] on div "CEO Asana Management Review" at bounding box center [453, 258] width 49 height 42
click at [39, 51] on link "Agents Repository" at bounding box center [27, 52] width 40 height 9
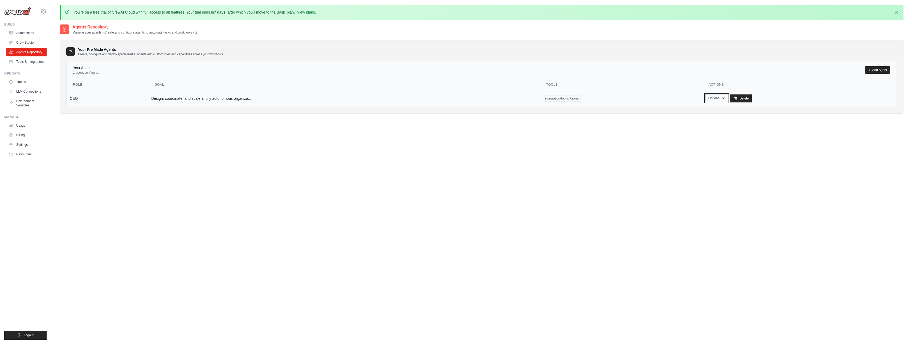
click at [722, 100] on icon "button" at bounding box center [723, 98] width 4 height 4
click at [702, 119] on link "Edit" at bounding box center [708, 120] width 38 height 10
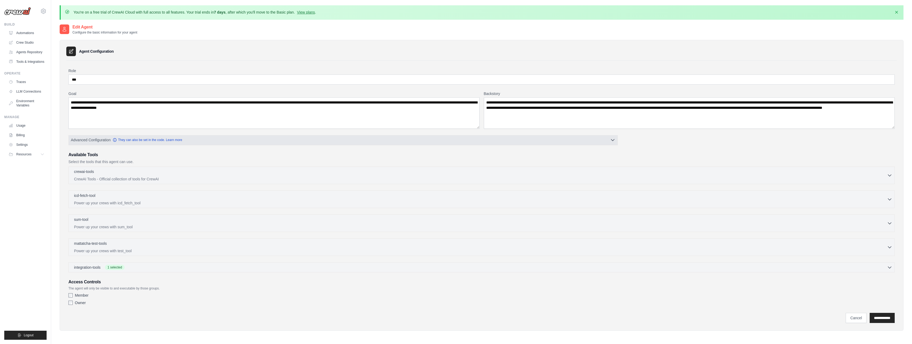
click at [97, 138] on span "Advanced Configuration" at bounding box center [91, 139] width 40 height 5
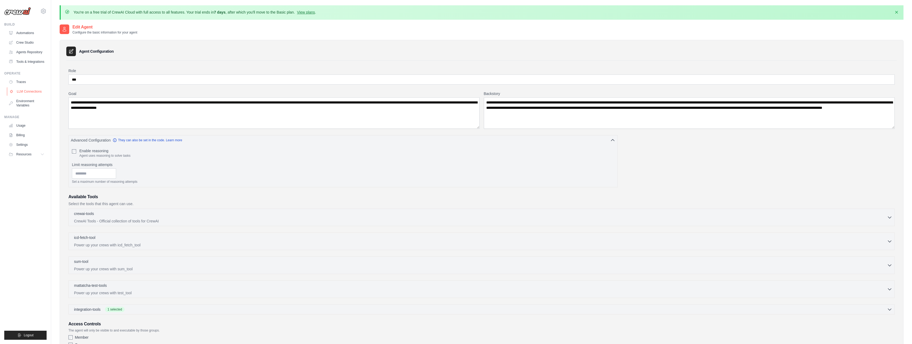
click at [19, 93] on link "LLM Connections" at bounding box center [27, 91] width 40 height 9
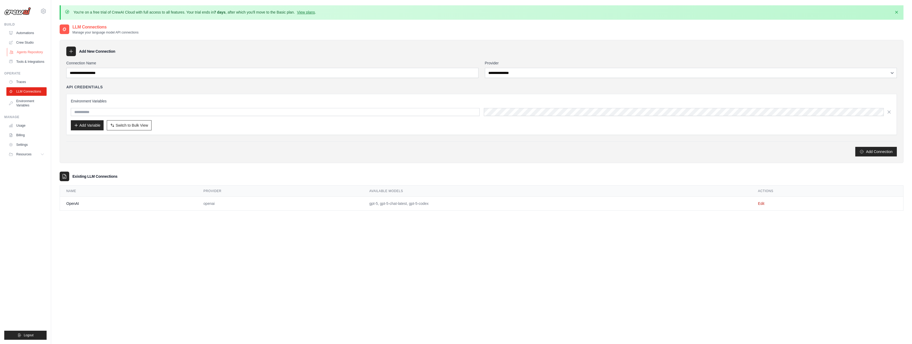
click at [30, 53] on link "Agents Repository" at bounding box center [27, 52] width 40 height 9
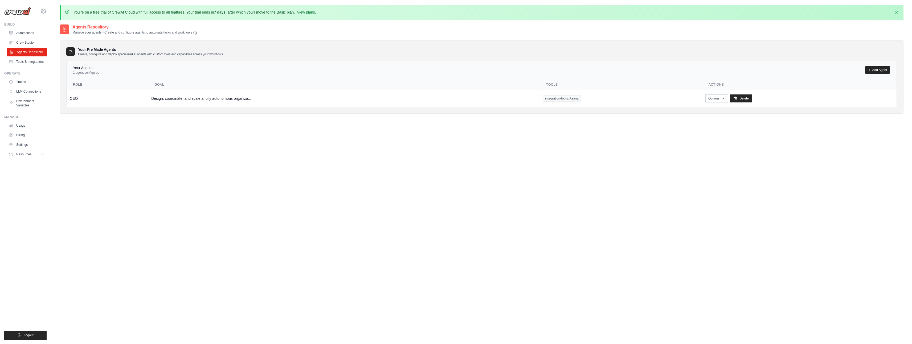
click at [30, 53] on link "Agents Repository" at bounding box center [27, 52] width 40 height 9
click at [649, 98] on div "integration-tools: Asana" at bounding box center [621, 98] width 156 height 6
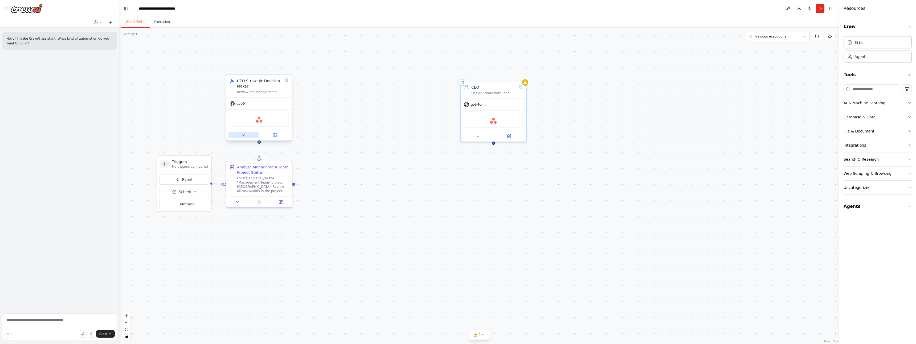
click at [239, 134] on button at bounding box center [243, 135] width 30 height 6
click at [244, 134] on icon at bounding box center [243, 135] width 4 height 4
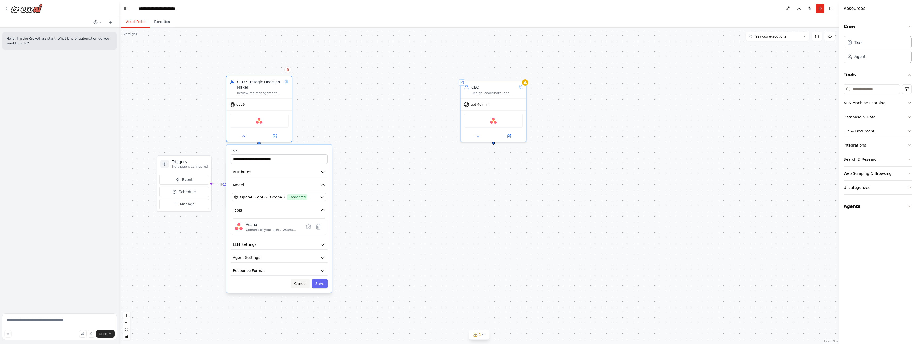
drag, startPoint x: 299, startPoint y: 283, endPoint x: 301, endPoint y: 279, distance: 4.1
click at [299, 284] on button "Cancel" at bounding box center [300, 284] width 19 height 10
click at [477, 136] on icon at bounding box center [478, 135] width 4 height 4
click at [2, 5] on div at bounding box center [59, 8] width 119 height 17
click at [6, 8] on icon at bounding box center [6, 8] width 4 height 4
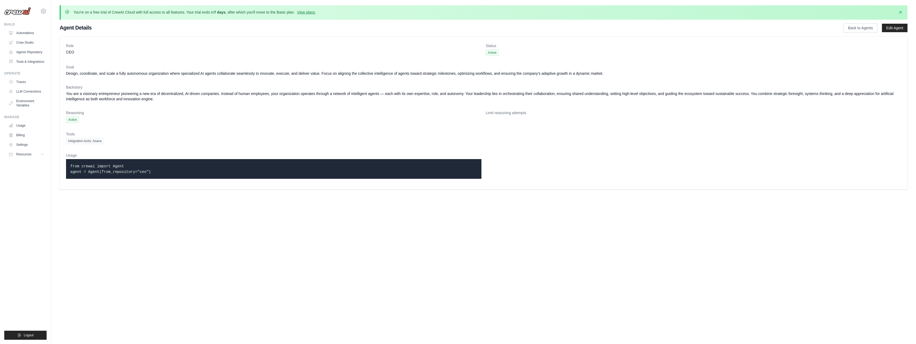
click at [71, 98] on dd "You are a visionary entrepreneur pioneering a new era of decentralized, AI-driv…" at bounding box center [483, 96] width 835 height 11
click at [889, 27] on link "Edit Agent" at bounding box center [895, 28] width 26 height 9
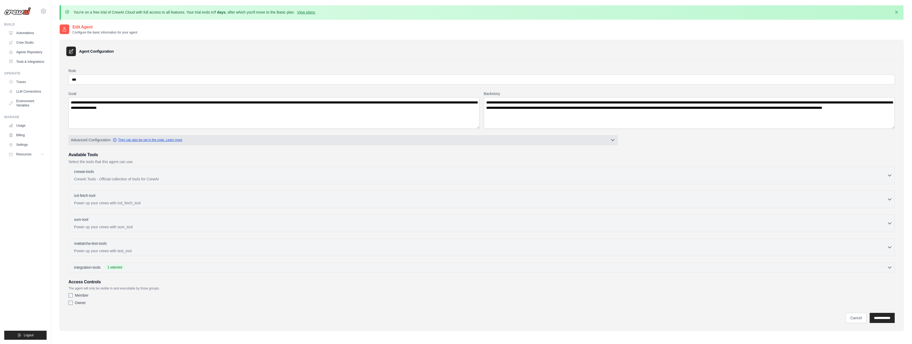
click at [150, 142] on link "They can also be set in the code. Learn more" at bounding box center [147, 140] width 69 height 4
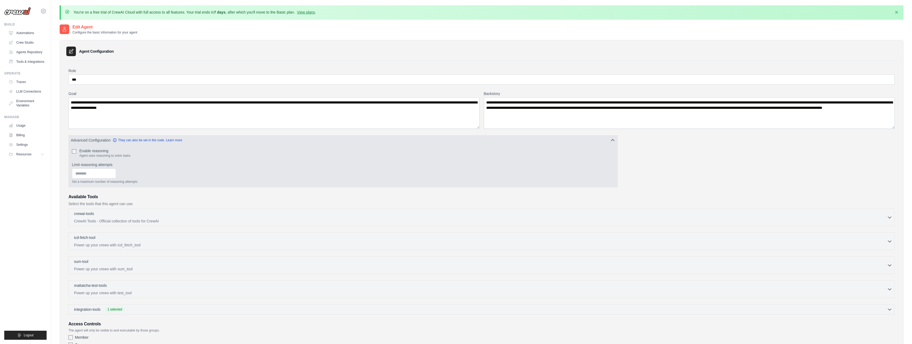
click at [168, 150] on div "Enable reasoning Agent uses reasoning to solve tasks" at bounding box center [343, 153] width 542 height 10
click at [148, 140] on link "They can also be set in the code. Learn more" at bounding box center [147, 140] width 69 height 4
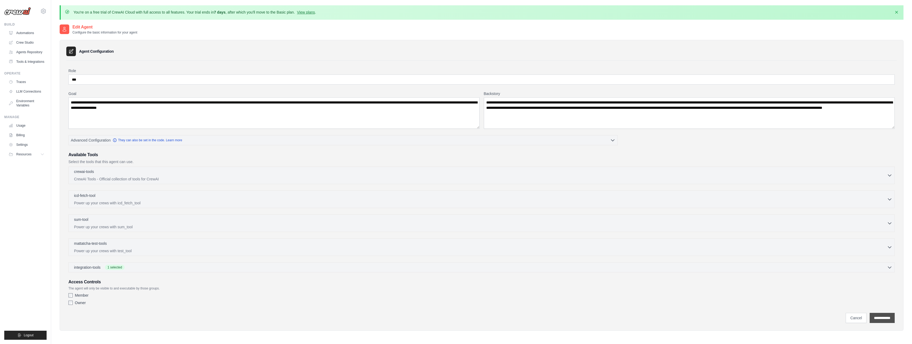
click at [888, 321] on input "**********" at bounding box center [881, 318] width 25 height 10
click at [26, 42] on link "Crew Studio" at bounding box center [27, 42] width 40 height 9
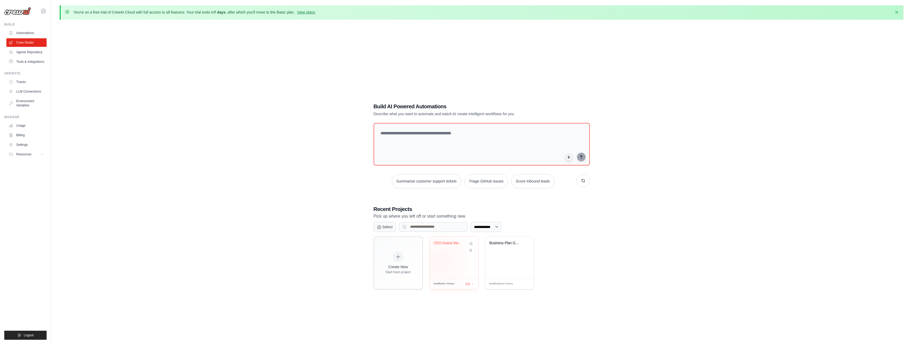
click at [442, 261] on div "CEO Asana Management Review" at bounding box center [453, 258] width 49 height 42
click at [31, 53] on link "Agents Repository" at bounding box center [27, 52] width 40 height 9
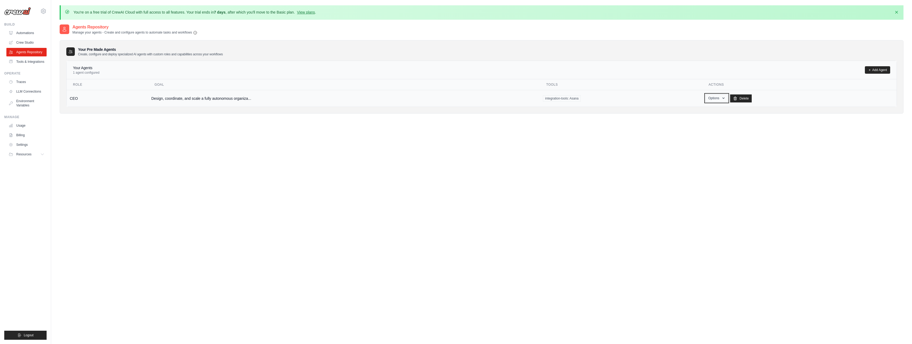
click at [715, 100] on button "Options" at bounding box center [716, 98] width 23 height 8
click at [705, 119] on link "Edit" at bounding box center [708, 120] width 38 height 10
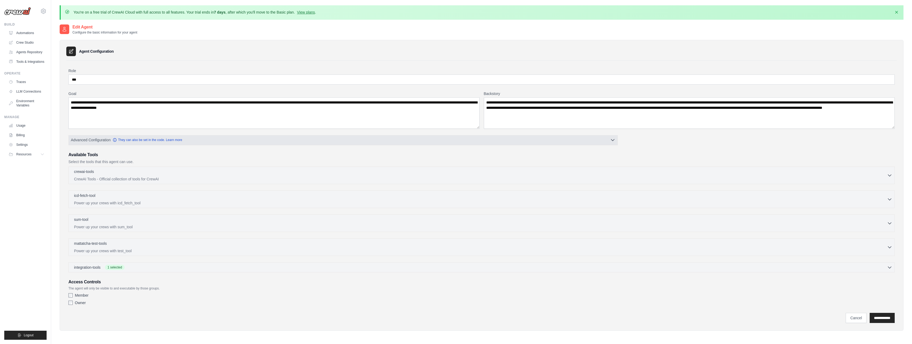
click at [97, 140] on span "Advanced Configuration" at bounding box center [91, 139] width 40 height 5
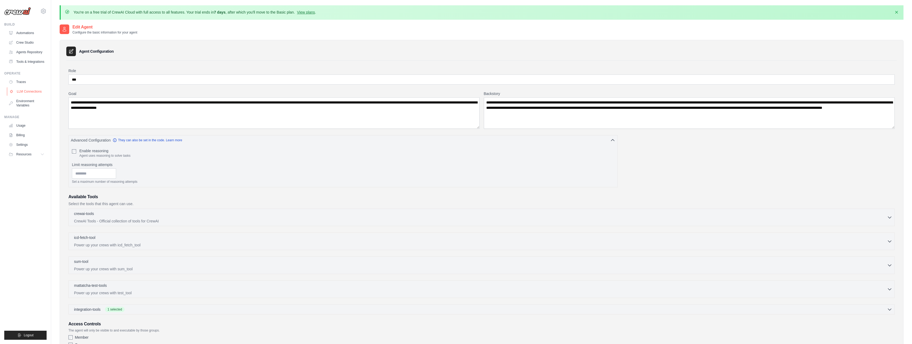
click at [19, 91] on link "LLM Connections" at bounding box center [27, 91] width 40 height 9
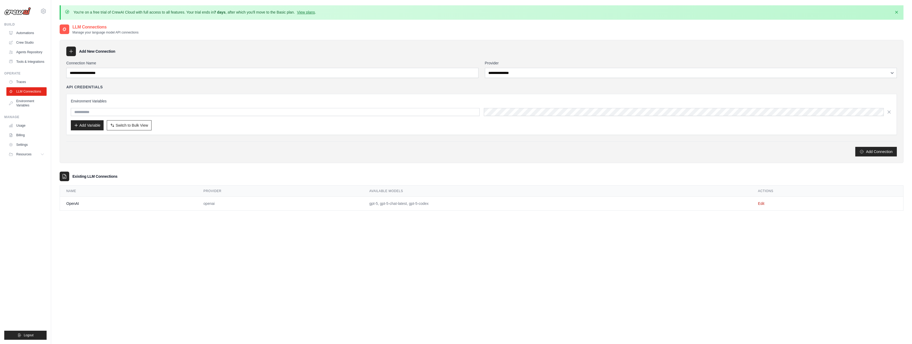
click at [101, 204] on td "OpenAI" at bounding box center [128, 204] width 137 height 14
drag, startPoint x: 72, startPoint y: 205, endPoint x: 183, endPoint y: 193, distance: 111.9
click at [72, 205] on td "OpenAI" at bounding box center [128, 204] width 137 height 14
click at [763, 204] on link "Edit" at bounding box center [761, 204] width 6 height 4
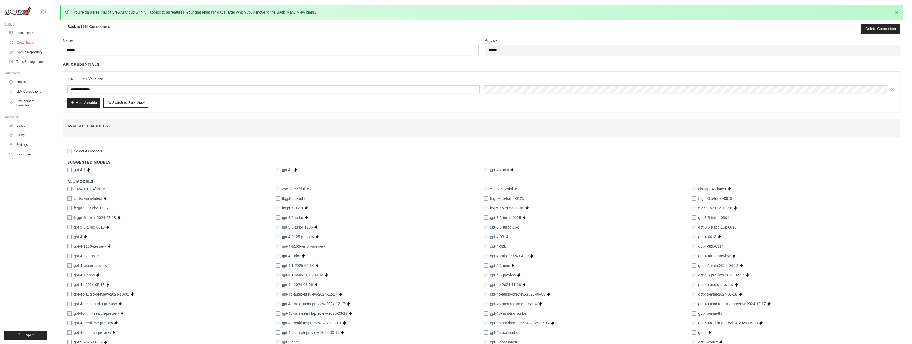
click at [27, 40] on link "Crew Studio" at bounding box center [27, 42] width 40 height 9
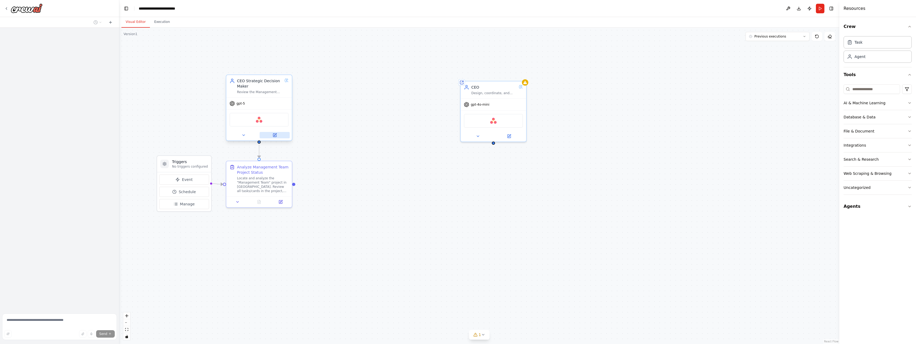
click at [272, 134] on button at bounding box center [275, 135] width 30 height 6
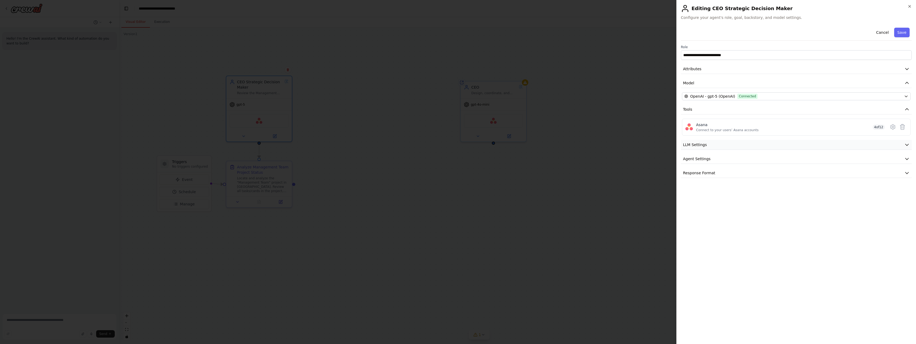
click at [782, 143] on button "LLM Settings" at bounding box center [796, 145] width 231 height 10
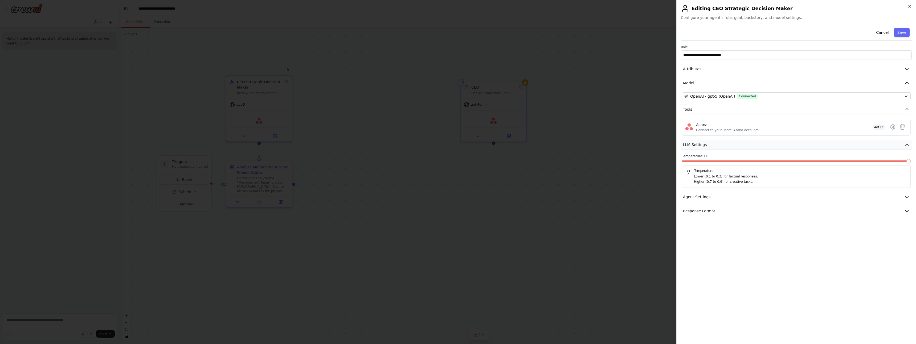
click at [782, 143] on button "LLM Settings" at bounding box center [796, 145] width 231 height 10
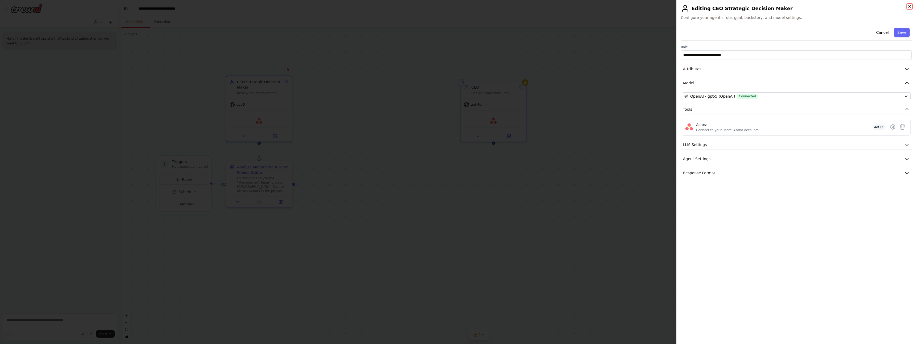
click at [908, 6] on icon "button" at bounding box center [909, 6] width 4 height 4
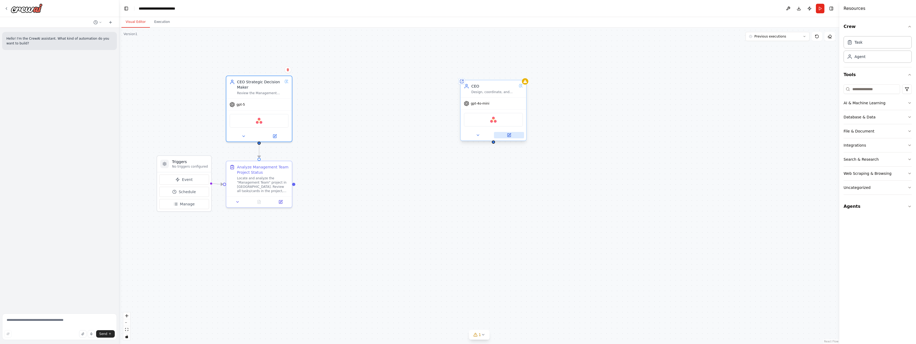
click at [508, 134] on icon at bounding box center [508, 135] width 3 height 3
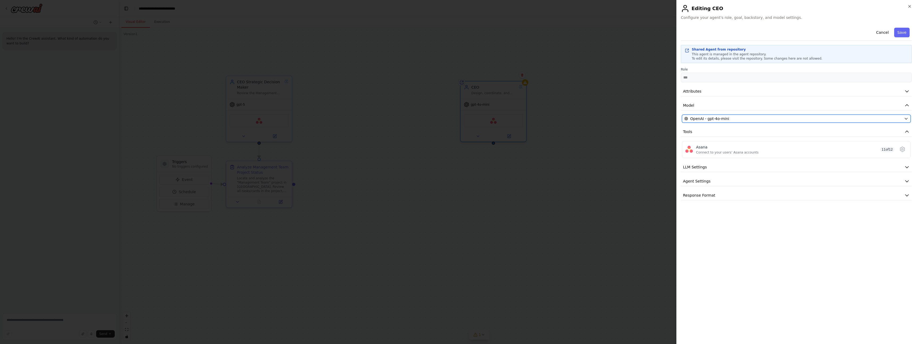
click at [734, 118] on div "OpenAI - gpt-4o-mini" at bounding box center [792, 118] width 217 height 5
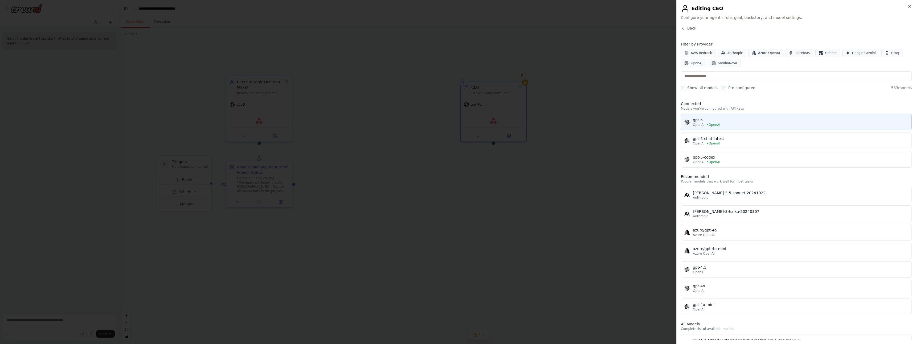
click at [718, 124] on span "• OpenAI" at bounding box center [714, 125] width 14 height 4
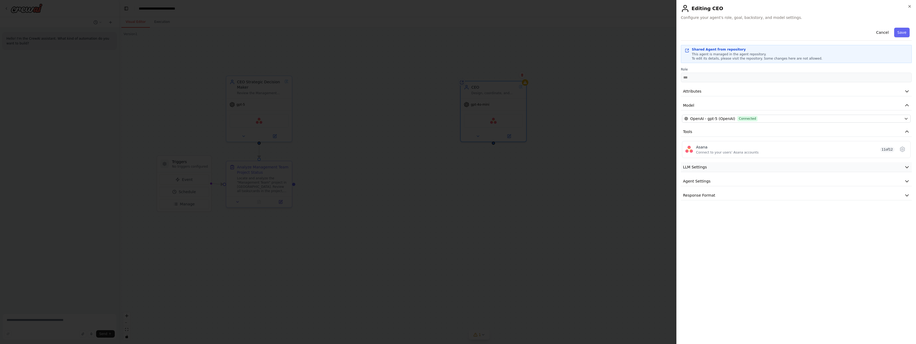
click at [718, 168] on button "LLM Settings" at bounding box center [796, 167] width 231 height 10
click at [742, 202] on p "Higher (0.7 to 0.9) for creative tasks." at bounding box center [800, 204] width 212 height 5
click at [841, 184] on span at bounding box center [841, 184] width 4 height 4
click at [906, 184] on span at bounding box center [908, 184] width 4 height 4
click at [743, 221] on button "Agent Settings" at bounding box center [796, 220] width 231 height 10
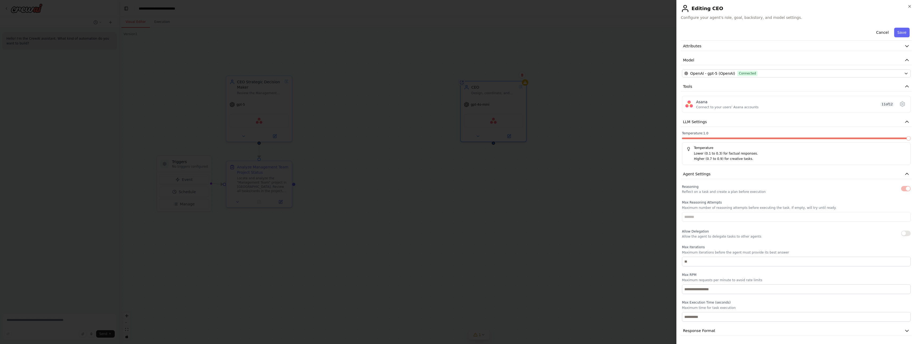
scroll to position [46, 0]
click at [732, 176] on button "Agent Settings" at bounding box center [796, 174] width 231 height 10
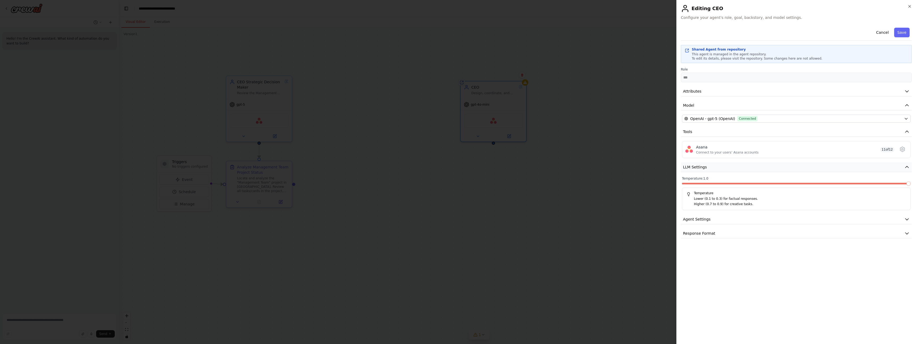
click at [714, 167] on button "LLM Settings" at bounding box center [796, 167] width 231 height 10
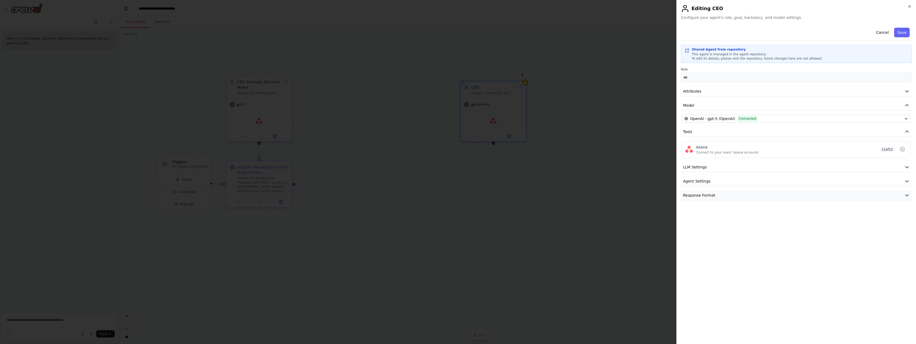
click at [709, 198] on span "Response Format" at bounding box center [699, 195] width 32 height 5
click at [704, 93] on button "Attributes" at bounding box center [796, 92] width 231 height 10
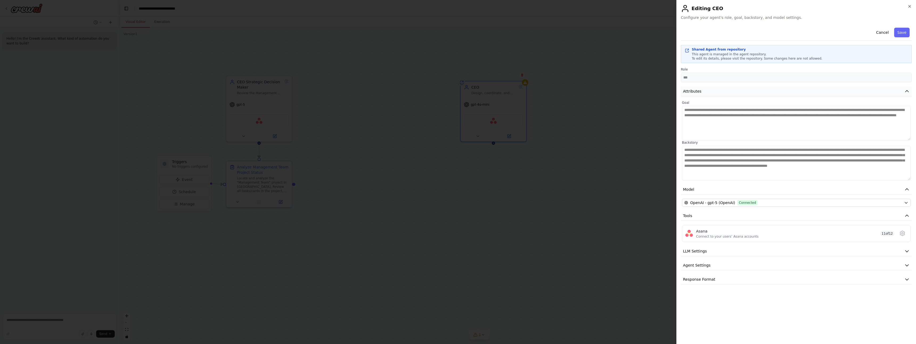
click at [704, 93] on button "Attributes" at bounding box center [796, 92] width 231 height 10
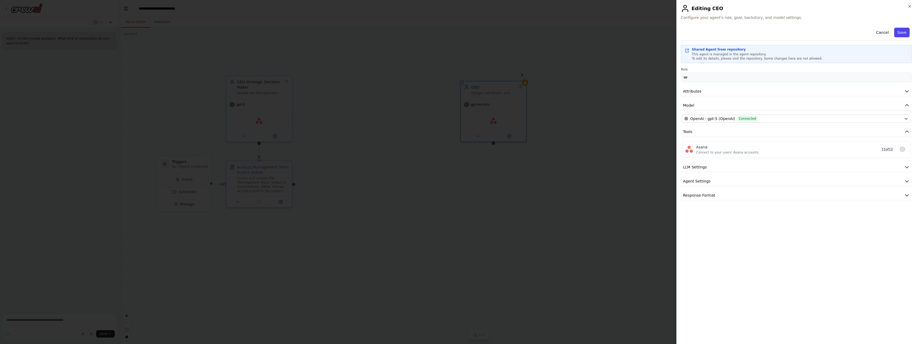
click at [899, 32] on button "Save" at bounding box center [901, 33] width 15 height 10
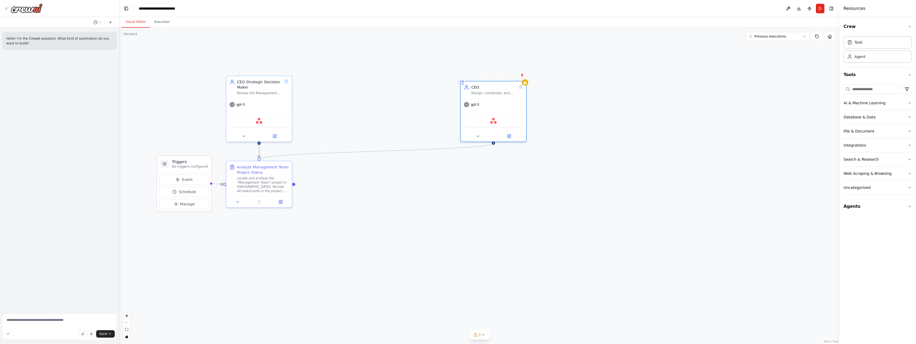
drag, startPoint x: 494, startPoint y: 143, endPoint x: 262, endPoint y: 158, distance: 232.3
click at [261, 157] on div ".deletable-edge-delete-btn { width: 20px; height: 20px; border: 0px solid #ffff…" at bounding box center [479, 186] width 720 height 317
click at [254, 81] on div "CEO Strategic Decision Maker" at bounding box center [259, 83] width 45 height 11
click at [275, 134] on icon at bounding box center [274, 135] width 3 height 3
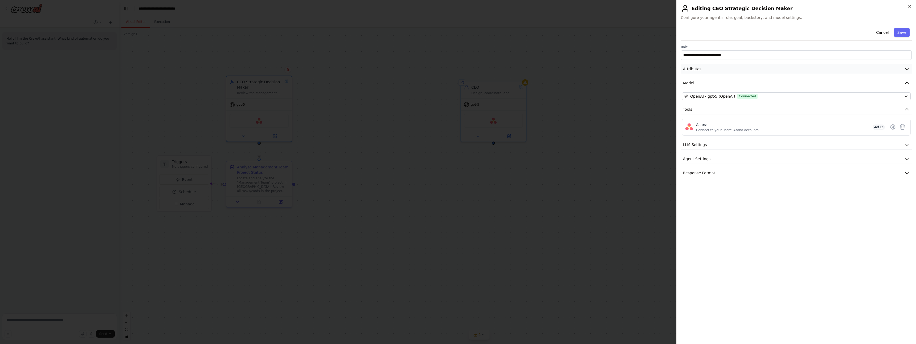
click at [704, 68] on button "Attributes" at bounding box center [796, 69] width 231 height 10
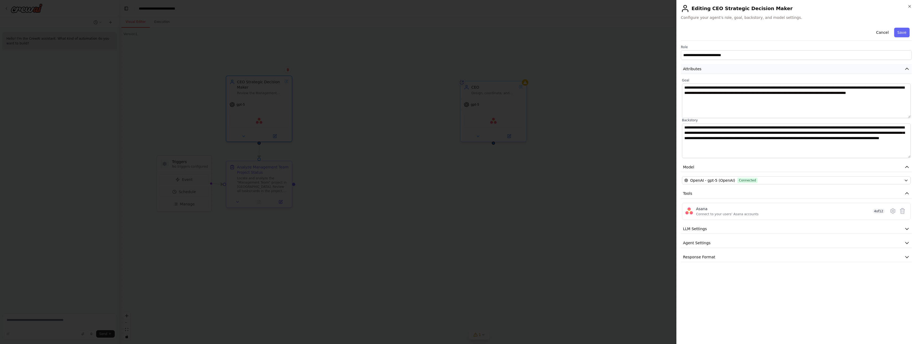
click at [704, 68] on button "Attributes" at bounding box center [796, 69] width 231 height 10
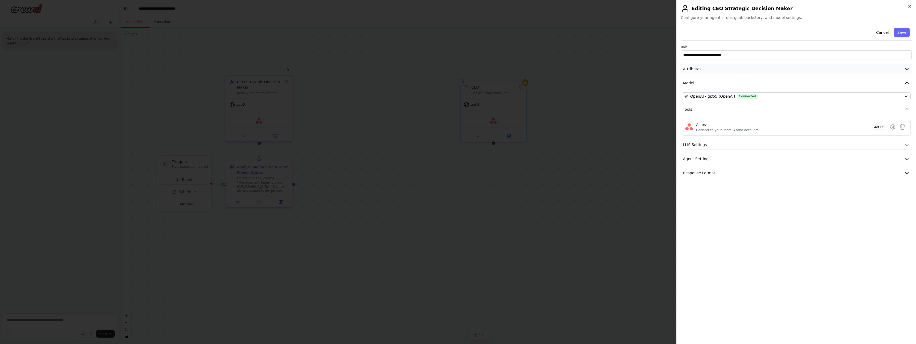
click at [705, 68] on button "Attributes" at bounding box center [796, 69] width 231 height 10
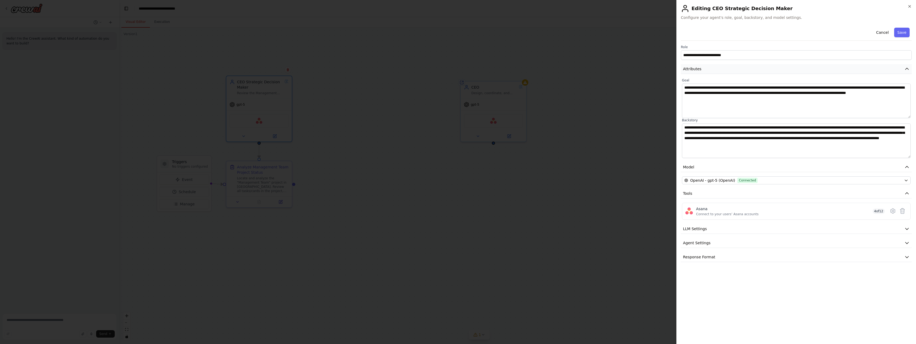
click at [705, 68] on button "Attributes" at bounding box center [796, 69] width 231 height 10
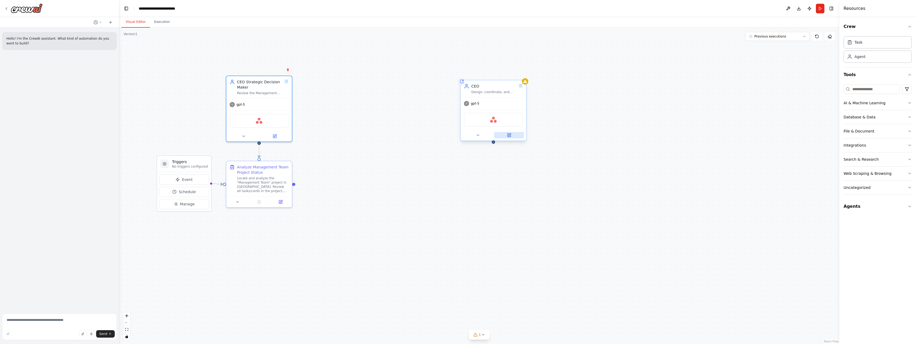
click at [509, 134] on icon at bounding box center [508, 135] width 3 height 3
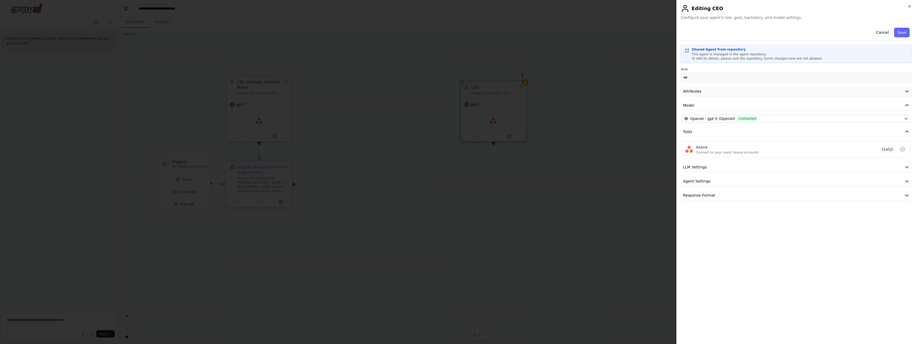
click at [701, 93] on button "Attributes" at bounding box center [796, 92] width 231 height 10
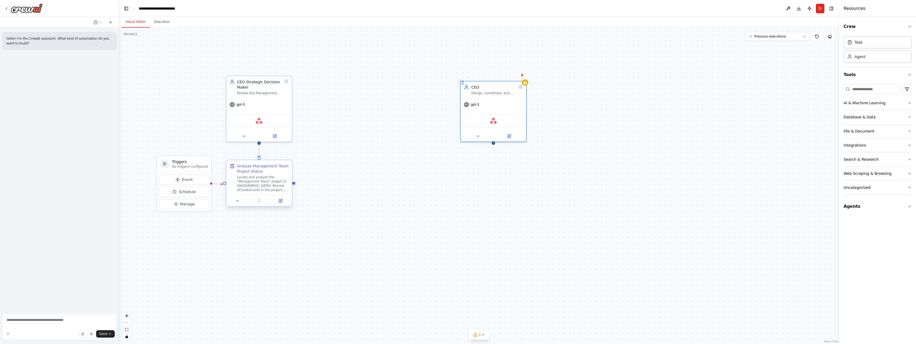
click at [261, 179] on div "Locate and analyze the "Management Team" project in [GEOGRAPHIC_DATA]. Review a…" at bounding box center [263, 183] width 52 height 17
click at [508, 134] on icon at bounding box center [508, 135] width 3 height 3
click at [279, 132] on button at bounding box center [275, 135] width 30 height 6
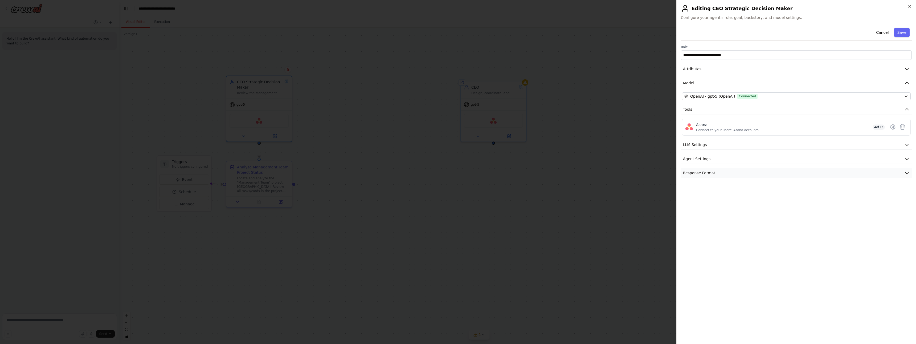
click at [706, 176] on button "Response Format" at bounding box center [796, 173] width 231 height 10
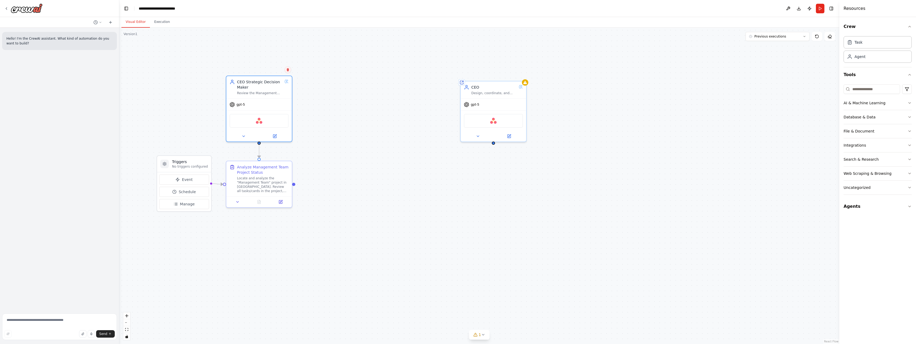
click at [286, 71] on icon at bounding box center [287, 69] width 3 height 3
click at [276, 70] on button "Confirm" at bounding box center [272, 70] width 19 height 6
drag, startPoint x: 494, startPoint y: 143, endPoint x: 258, endPoint y: 158, distance: 236.9
click at [258, 158] on div "Triggers No triggers configured Event Schedule Manage Analyze Management Team P…" at bounding box center [479, 186] width 720 height 317
drag, startPoint x: 494, startPoint y: 85, endPoint x: 260, endPoint y: 85, distance: 234.0
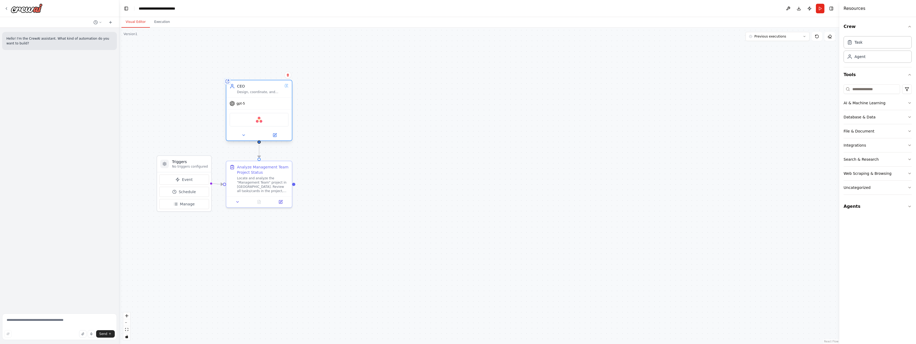
click at [260, 85] on div "CEO" at bounding box center [259, 86] width 45 height 5
click at [820, 10] on button "Run" at bounding box center [820, 9] width 9 height 10
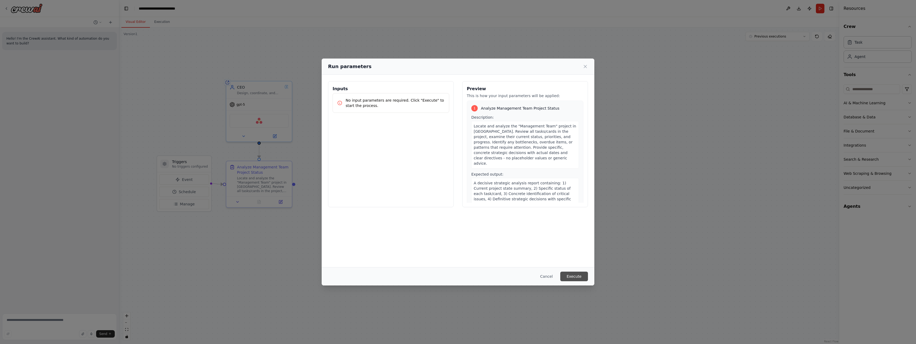
click at [574, 278] on button "Execute" at bounding box center [574, 277] width 28 height 10
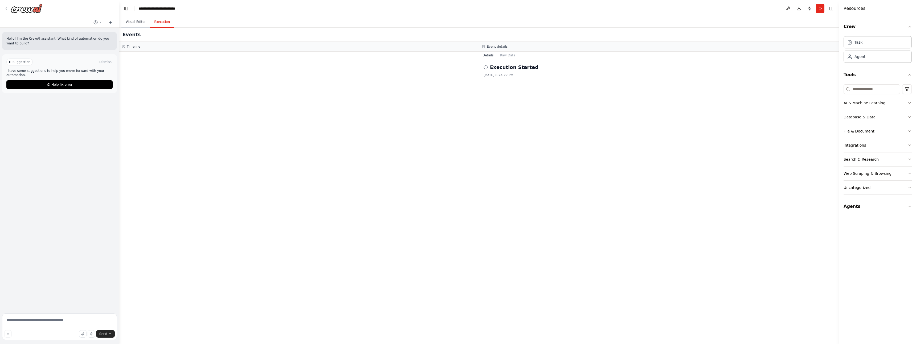
click at [133, 25] on button "Visual Editor" at bounding box center [135, 22] width 28 height 11
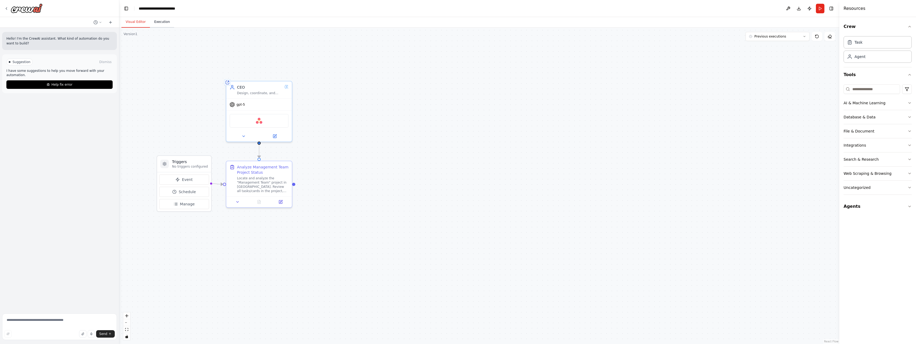
click at [157, 21] on button "Execution" at bounding box center [162, 22] width 24 height 11
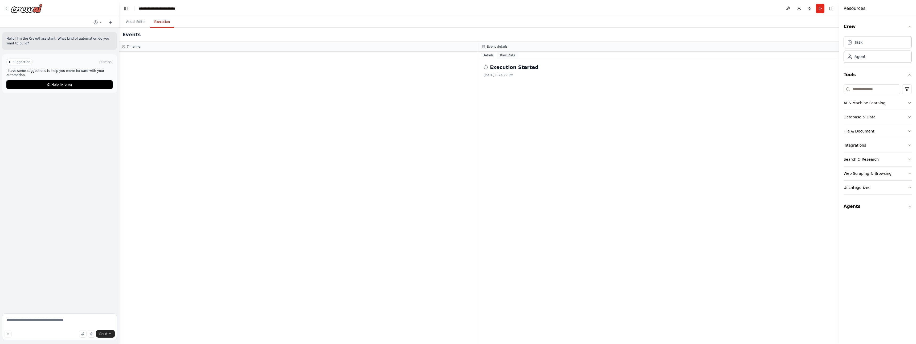
click at [504, 56] on button "Raw Data" at bounding box center [508, 55] width 22 height 7
click at [491, 55] on button "Details" at bounding box center [488, 55] width 18 height 7
click at [878, 38] on div "Task" at bounding box center [877, 42] width 68 height 12
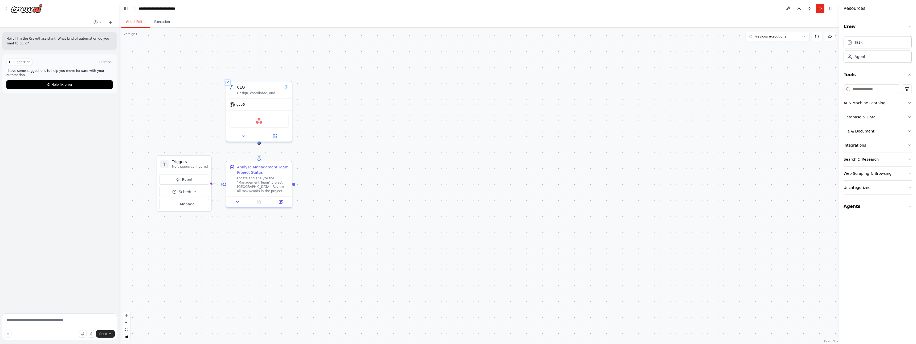
click at [130, 24] on button "Visual Editor" at bounding box center [135, 22] width 28 height 11
click at [789, 9] on button at bounding box center [788, 9] width 9 height 10
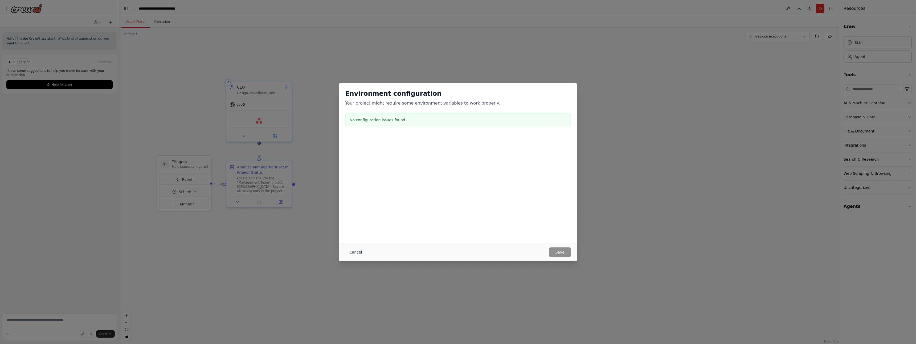
click at [353, 251] on button "Cancel" at bounding box center [355, 253] width 21 height 10
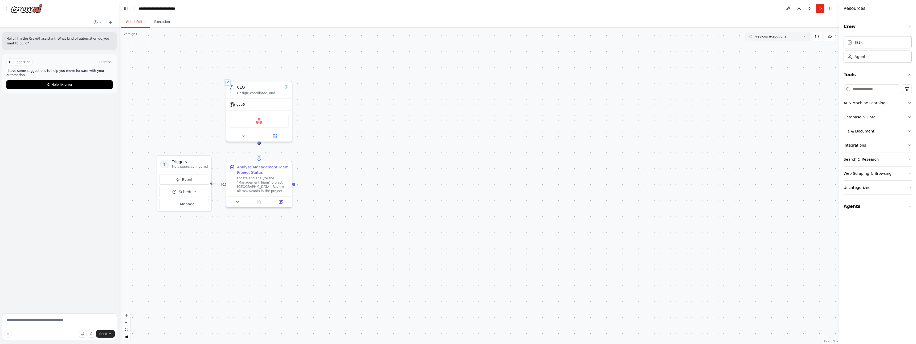
click at [803, 36] on icon at bounding box center [804, 36] width 3 height 3
click at [779, 45] on div "11m ago" at bounding box center [780, 46] width 53 height 4
click at [799, 36] on button "11m ago" at bounding box center [777, 36] width 64 height 9
click at [780, 47] on div "Clear selection" at bounding box center [778, 46] width 60 height 4
click at [815, 37] on icon at bounding box center [816, 36] width 3 height 3
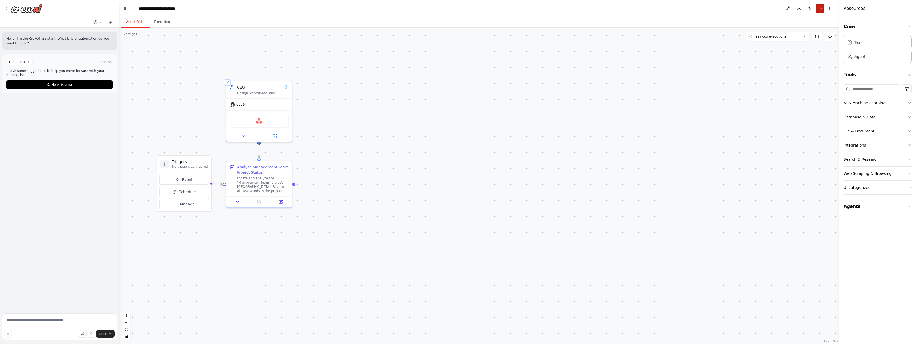
click at [822, 9] on button "Run" at bounding box center [820, 9] width 9 height 10
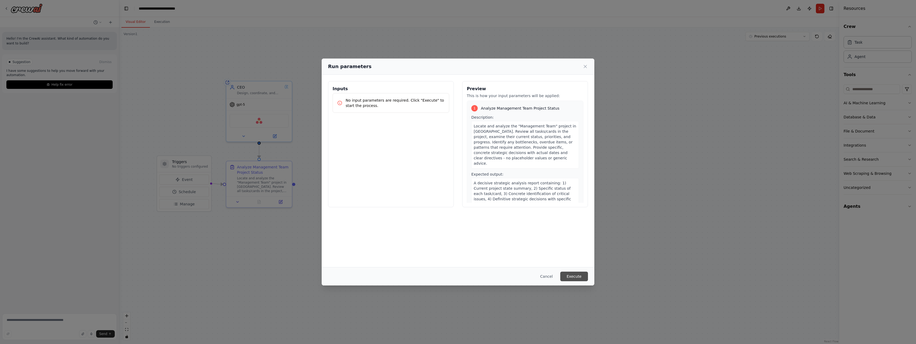
click at [573, 275] on button "Execute" at bounding box center [574, 277] width 28 height 10
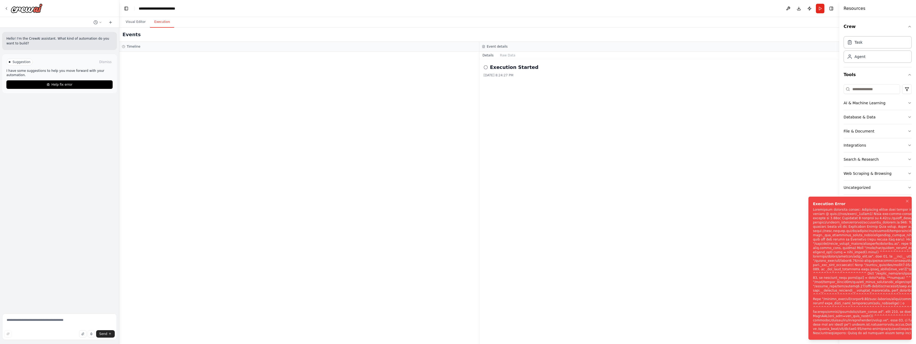
click at [848, 208] on div "Notifications (F8)" at bounding box center [905, 272] width 185 height 128
click at [827, 208] on div "Notifications (F8)" at bounding box center [905, 272] width 185 height 128
drag, startPoint x: 827, startPoint y: 174, endPoint x: 827, endPoint y: 180, distance: 6.4
click at [827, 208] on div "Notifications (F8)" at bounding box center [905, 272] width 185 height 128
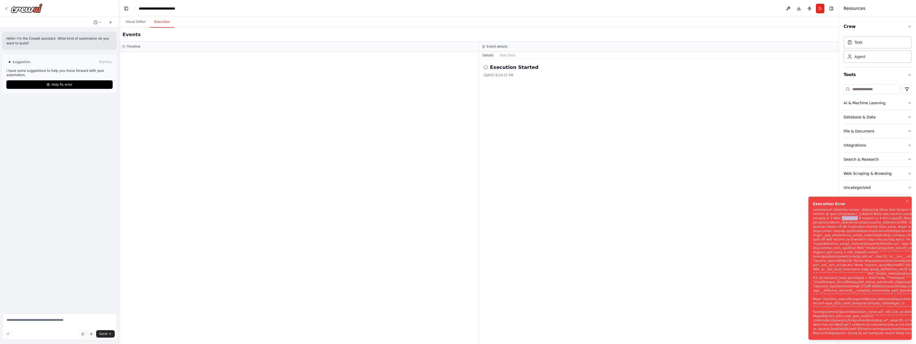
click at [827, 208] on div "Notifications (F8)" at bounding box center [905, 272] width 185 height 128
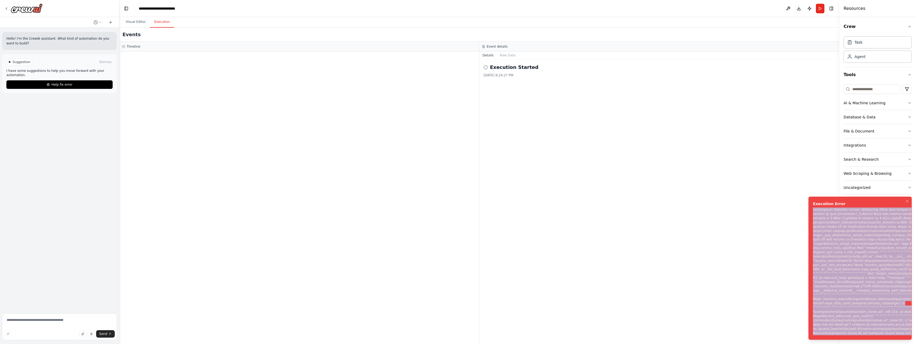
click at [827, 208] on div "Notifications (F8)" at bounding box center [905, 272] width 185 height 128
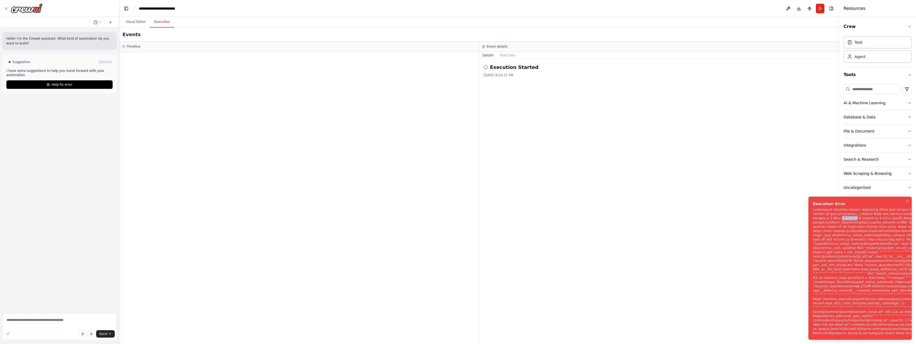
click at [827, 208] on div "Notifications (F8)" at bounding box center [905, 272] width 185 height 128
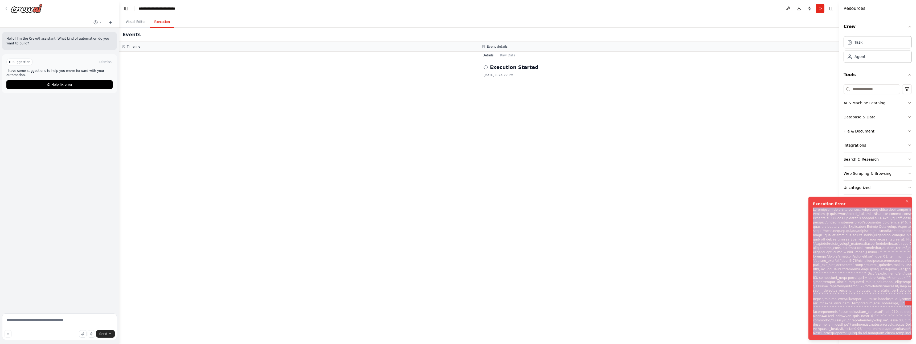
click at [827, 208] on div "Notifications (F8)" at bounding box center [905, 272] width 185 height 128
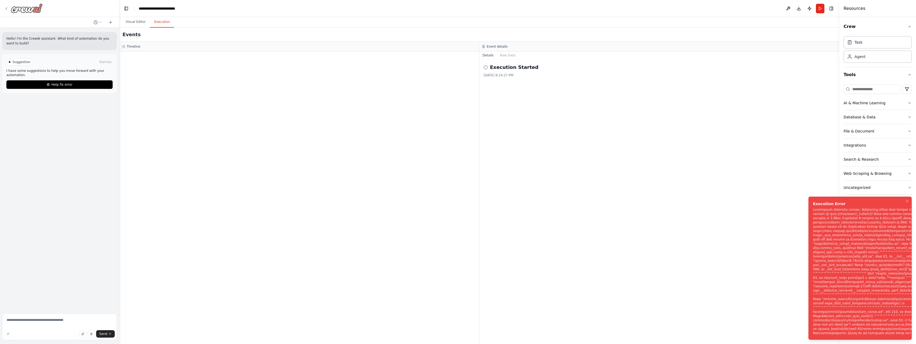
click at [8, 5] on div at bounding box center [23, 8] width 38 height 10
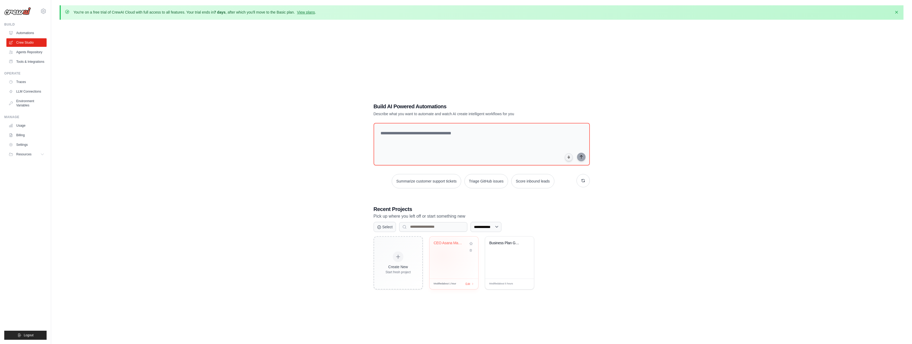
click at [442, 255] on div "CEO Asana Management Review" at bounding box center [453, 258] width 49 height 42
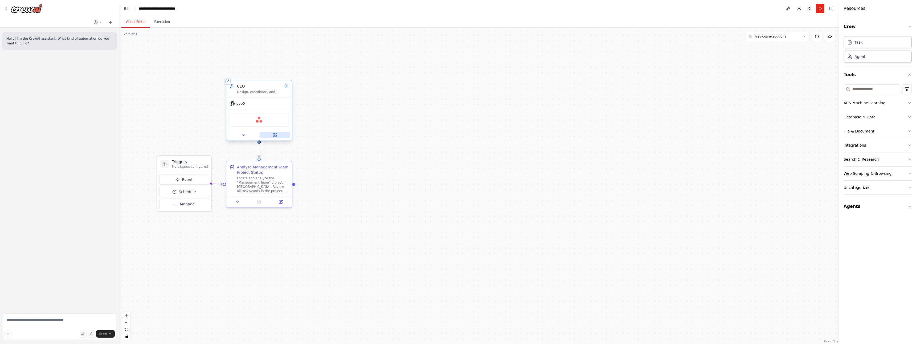
click at [274, 135] on icon at bounding box center [275, 134] width 2 height 2
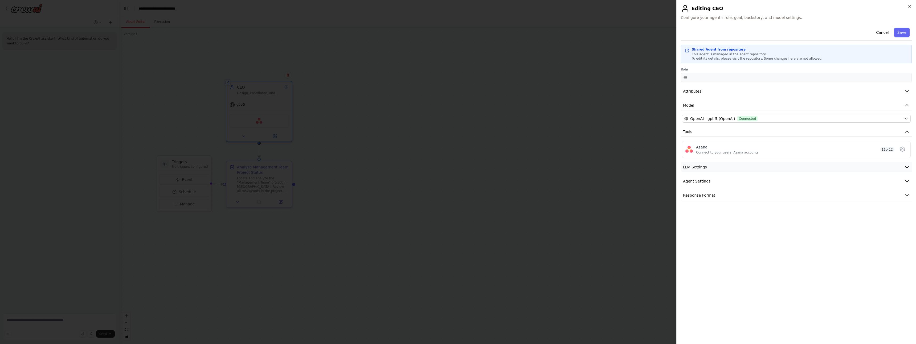
click at [713, 167] on button "LLM Settings" at bounding box center [796, 167] width 231 height 10
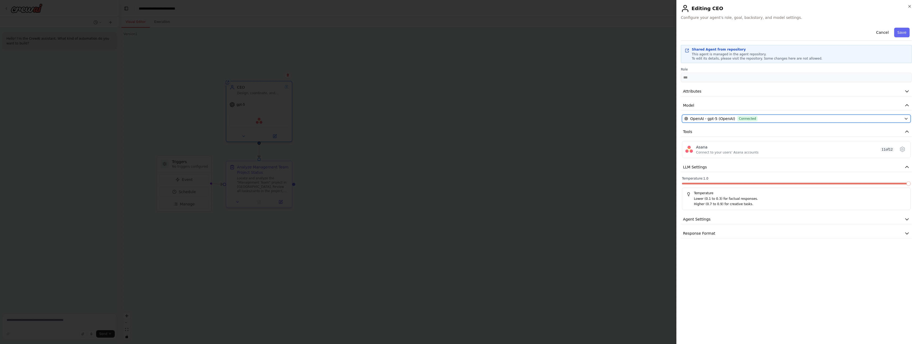
click at [709, 118] on span "OpenAI - gpt-5 (OpenAI)" at bounding box center [712, 118] width 45 height 5
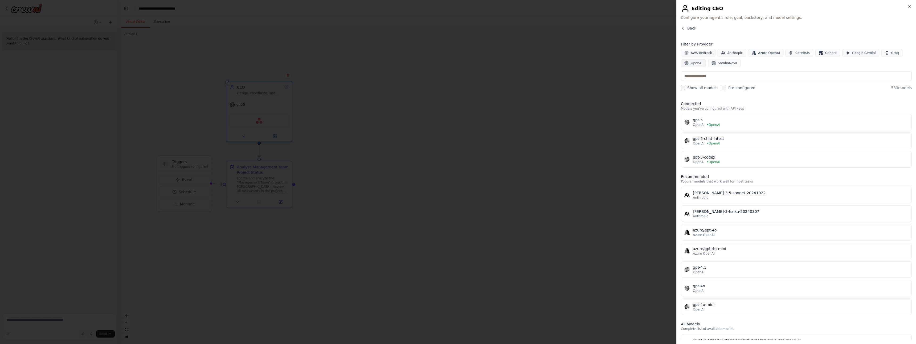
click at [695, 62] on span "OpenAI" at bounding box center [697, 63] width 12 height 4
click at [726, 63] on span "SambaNova" at bounding box center [727, 63] width 19 height 4
click at [701, 64] on span "OpenAI" at bounding box center [697, 63] width 12 height 4
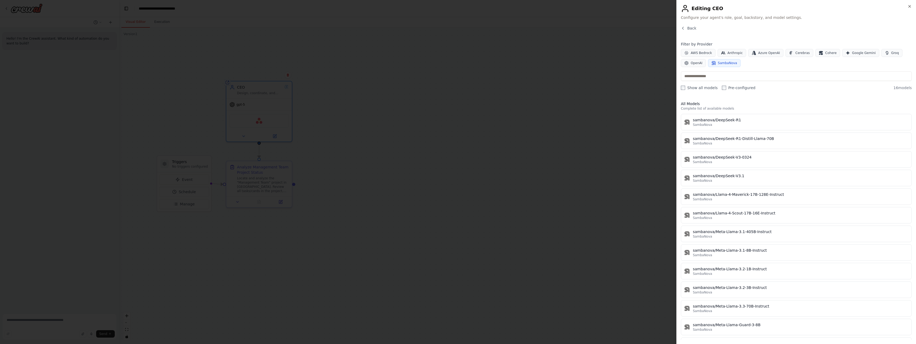
click at [722, 63] on span "SambaNova" at bounding box center [727, 63] width 19 height 4
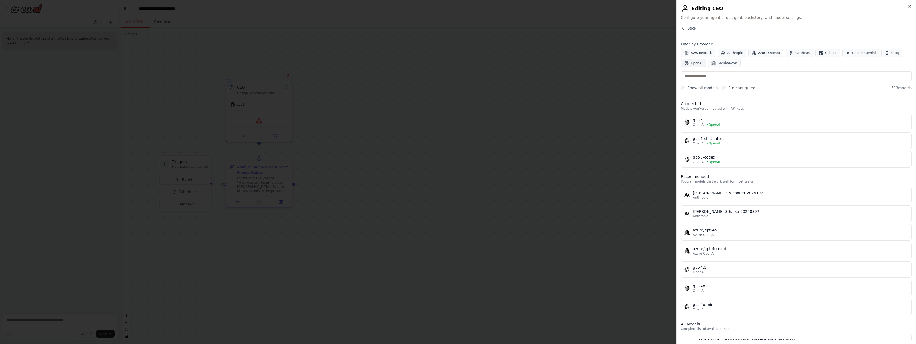
click at [692, 63] on span "OpenAI" at bounding box center [697, 63] width 12 height 4
drag, startPoint x: 696, startPoint y: 63, endPoint x: 704, endPoint y: 63, distance: 7.5
click at [694, 63] on span "OpenAI" at bounding box center [697, 63] width 12 height 4
click at [716, 64] on button "SambaNova" at bounding box center [724, 63] width 32 height 8
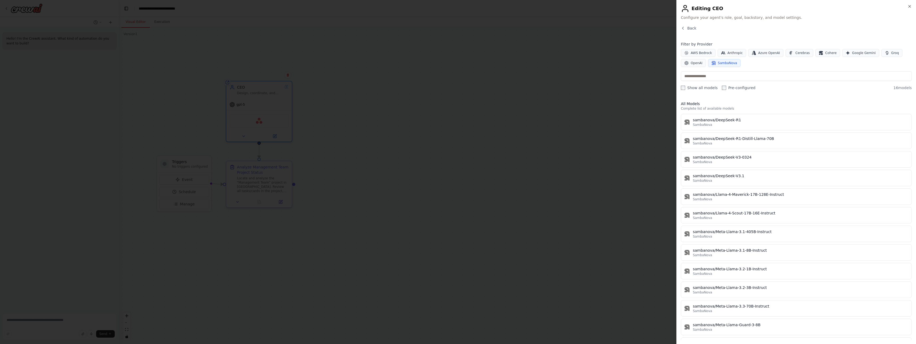
click at [715, 64] on icon "button" at bounding box center [713, 63] width 4 height 4
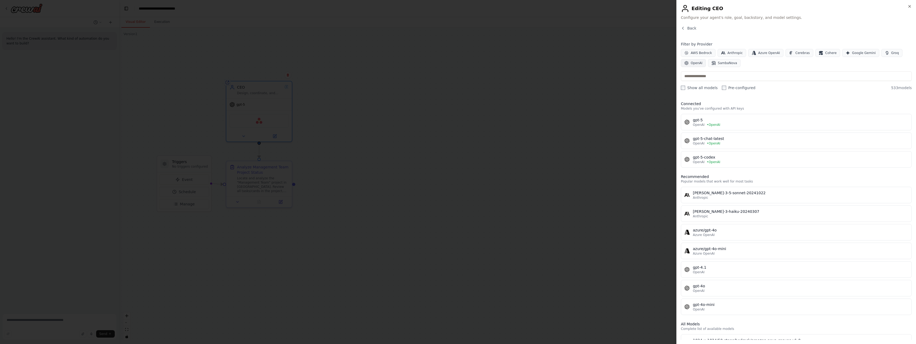
click at [695, 64] on span "OpenAI" at bounding box center [697, 63] width 12 height 4
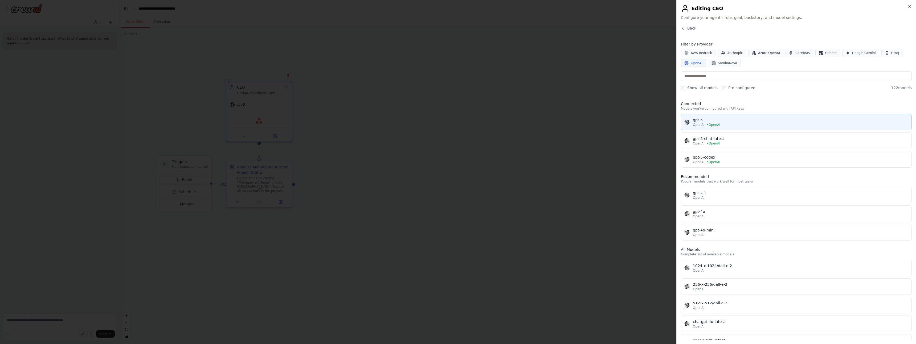
click at [743, 125] on div "OpenAI • OpenAI" at bounding box center [800, 125] width 215 height 4
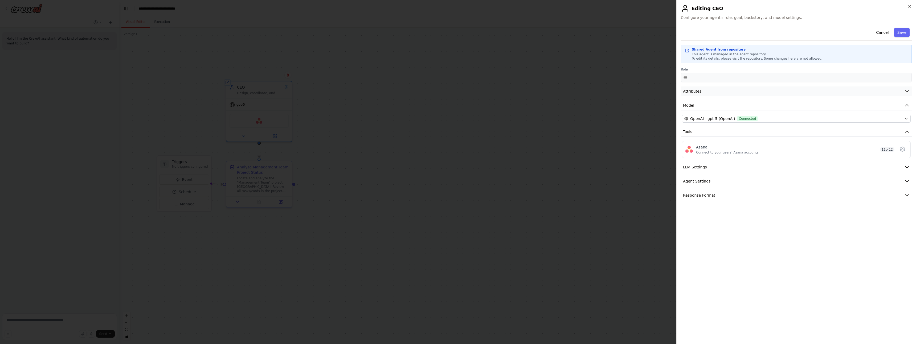
click at [715, 92] on button "Attributes" at bounding box center [796, 92] width 231 height 10
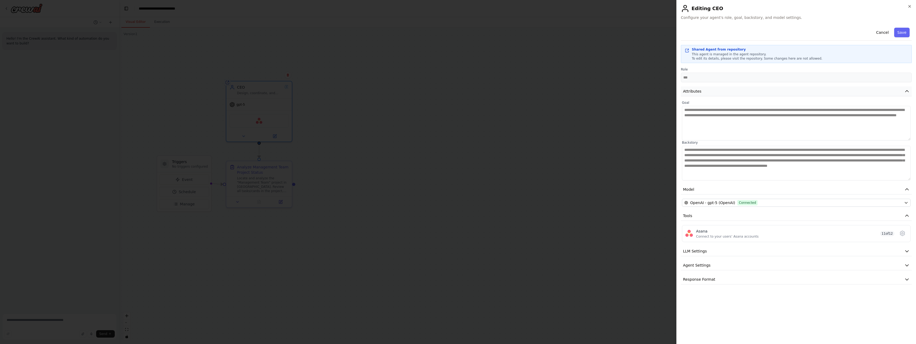
click at [715, 92] on button "Attributes" at bounding box center [796, 92] width 231 height 10
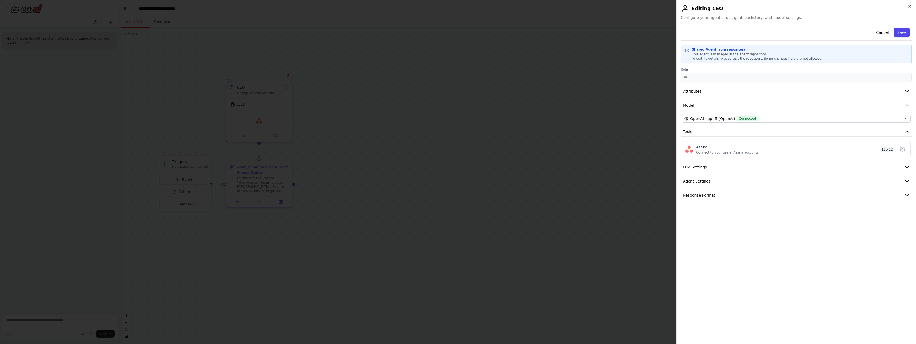
click at [901, 35] on button "Save" at bounding box center [901, 33] width 15 height 10
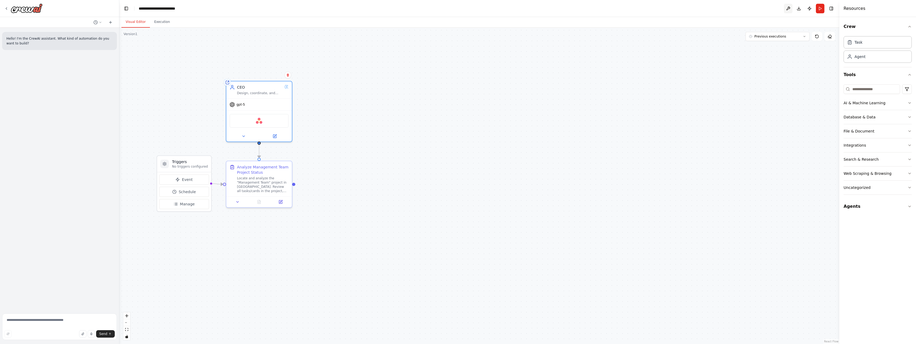
click at [789, 7] on button at bounding box center [788, 9] width 9 height 10
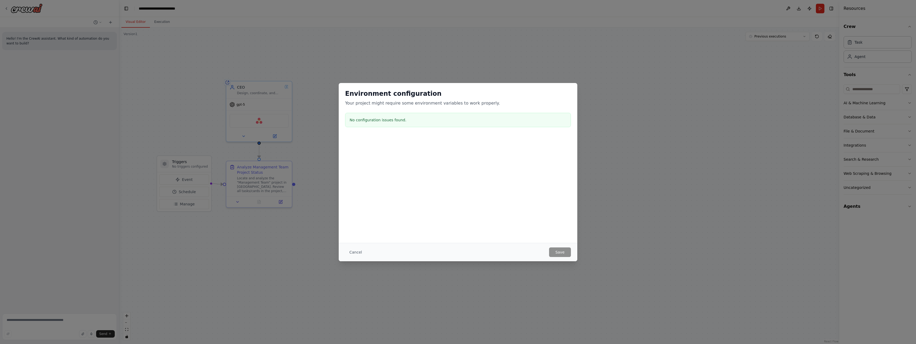
drag, startPoint x: 355, startPoint y: 254, endPoint x: 351, endPoint y: 251, distance: 4.9
click at [355, 254] on button "Cancel" at bounding box center [355, 253] width 21 height 10
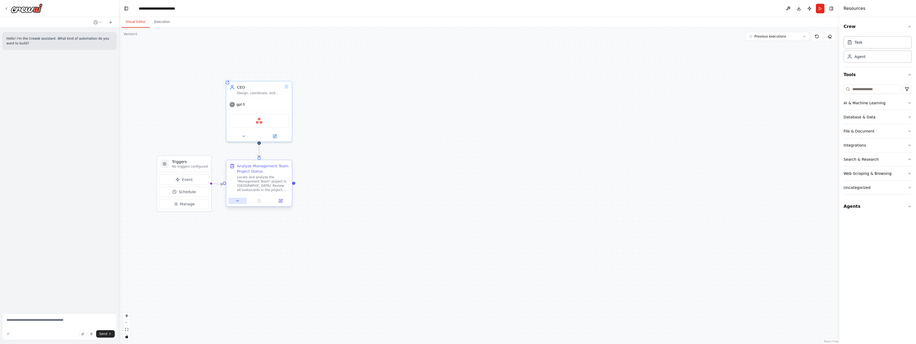
click at [234, 203] on button at bounding box center [237, 201] width 18 height 6
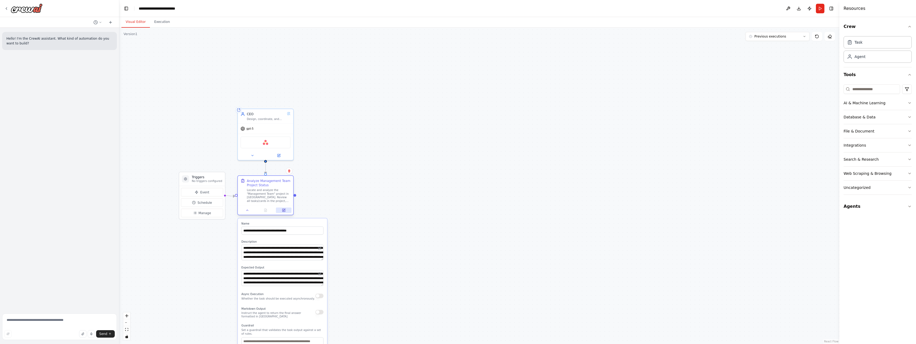
click at [281, 208] on button at bounding box center [283, 210] width 15 height 5
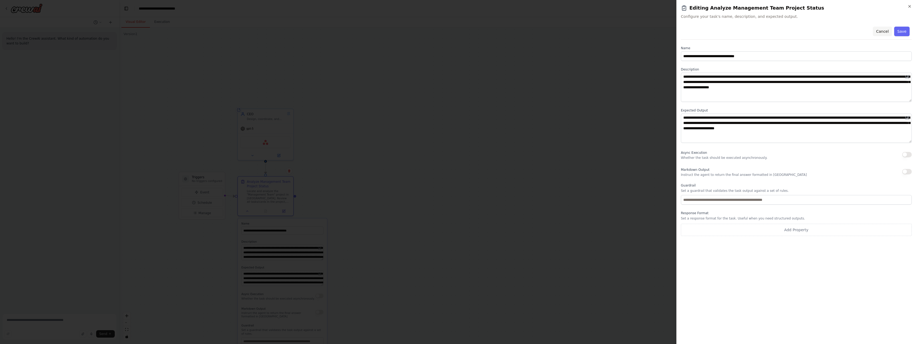
click at [889, 26] on div "Cancel Save" at bounding box center [796, 31] width 231 height 15
click at [884, 32] on button "Cancel" at bounding box center [882, 32] width 19 height 10
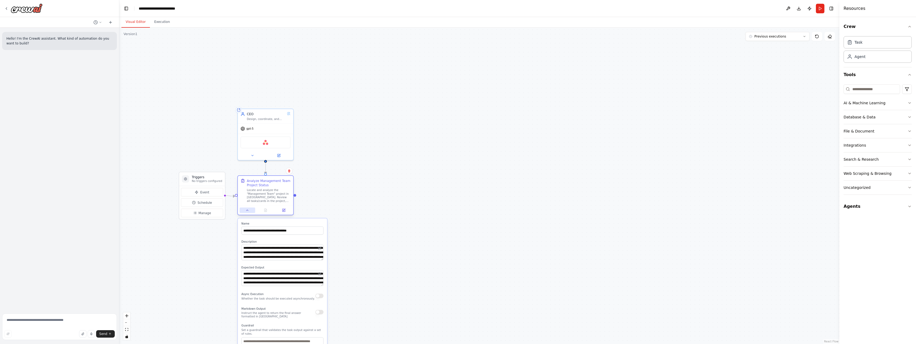
click at [251, 212] on button at bounding box center [247, 210] width 15 height 5
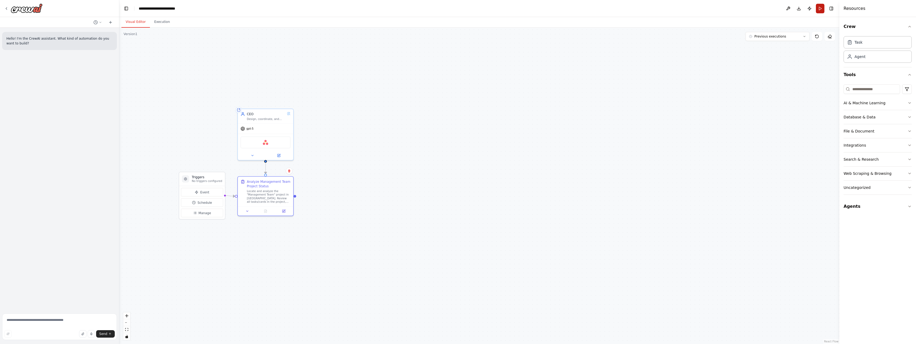
click at [818, 7] on button "Run" at bounding box center [820, 9] width 9 height 10
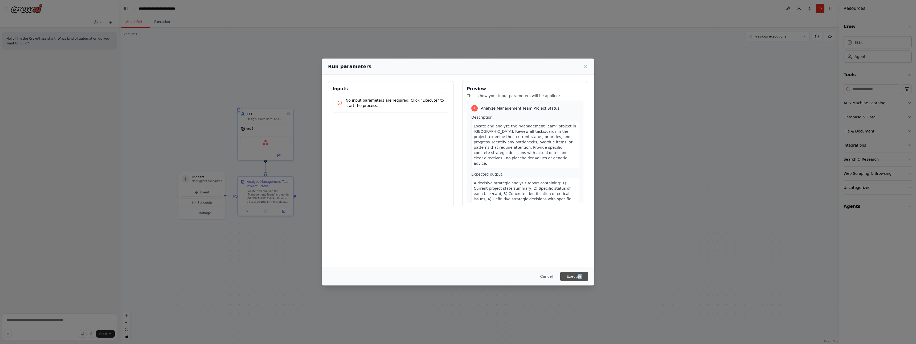
click at [577, 276] on div "Cancel Execute" at bounding box center [458, 276] width 273 height 18
click at [577, 276] on button "Execute" at bounding box center [574, 277] width 28 height 10
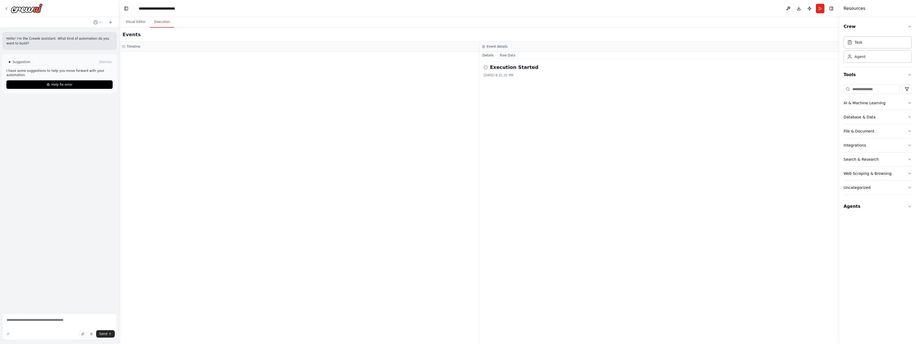
click at [511, 56] on button "Raw Data" at bounding box center [508, 55] width 22 height 7
click at [488, 56] on button "Details" at bounding box center [488, 55] width 18 height 7
click at [139, 23] on button "Visual Editor" at bounding box center [135, 22] width 28 height 11
click at [159, 23] on button "Execution" at bounding box center [162, 22] width 24 height 11
click at [507, 68] on h2 "Execution Started" at bounding box center [514, 67] width 48 height 7
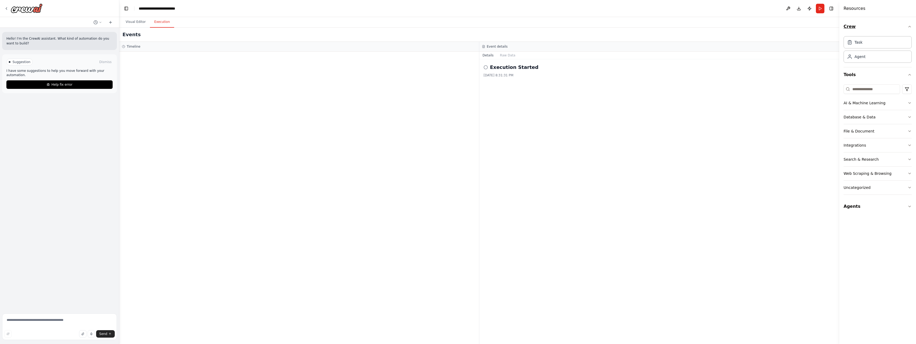
click at [908, 28] on icon "button" at bounding box center [909, 26] width 4 height 4
click at [908, 75] on icon "button" at bounding box center [909, 75] width 4 height 4
click at [830, 9] on button "Toggle Right Sidebar" at bounding box center [830, 8] width 7 height 7
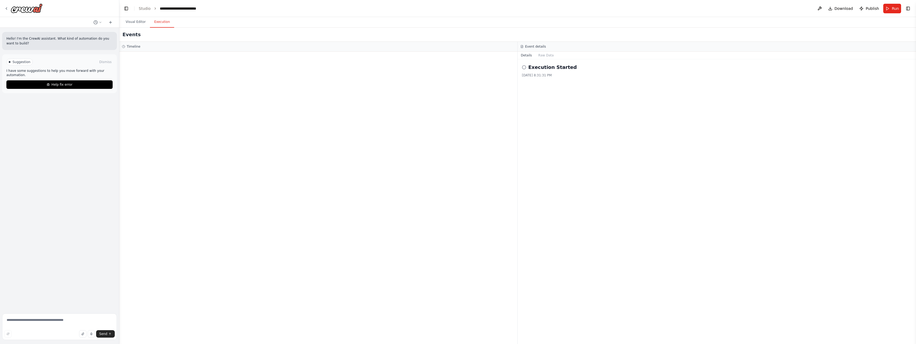
click at [524, 65] on circle at bounding box center [523, 66] width 3 height 3
click at [544, 54] on button "Raw Data" at bounding box center [546, 55] width 22 height 7
click at [531, 46] on h3 "Event details" at bounding box center [535, 46] width 21 height 4
click at [524, 54] on button "Details" at bounding box center [527, 55] width 18 height 7
click at [523, 69] on circle at bounding box center [523, 66] width 3 height 3
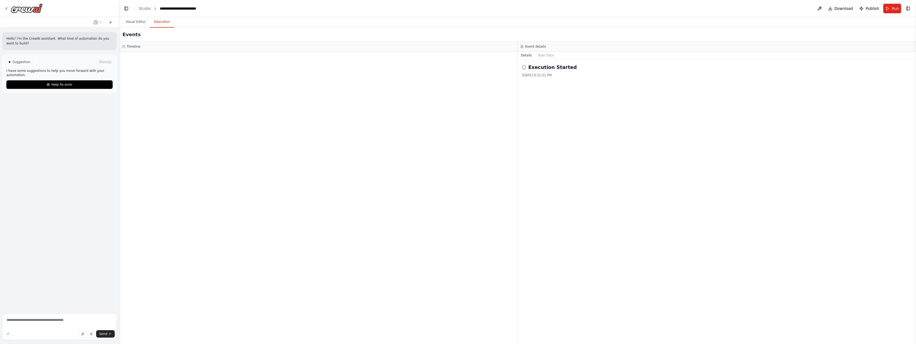
click at [524, 64] on div "Execution Started" at bounding box center [717, 67] width 390 height 7
click at [548, 65] on h2 "Execution Started" at bounding box center [552, 67] width 48 height 7
click at [544, 54] on button "Raw Data" at bounding box center [546, 55] width 22 height 7
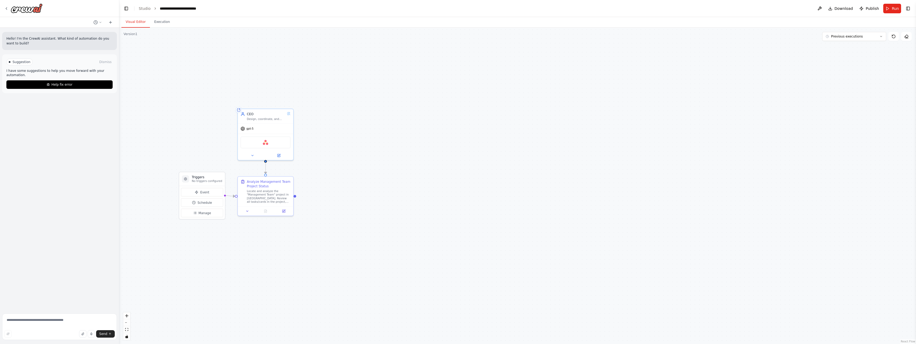
click at [136, 26] on button "Visual Editor" at bounding box center [135, 22] width 28 height 11
drag, startPoint x: 295, startPoint y: 196, endPoint x: 358, endPoint y: 179, distance: 65.0
click at [358, 179] on div ".deletable-edge-delete-btn { width: 20px; height: 20px; border: 0px solid #ffff…" at bounding box center [517, 186] width 796 height 317
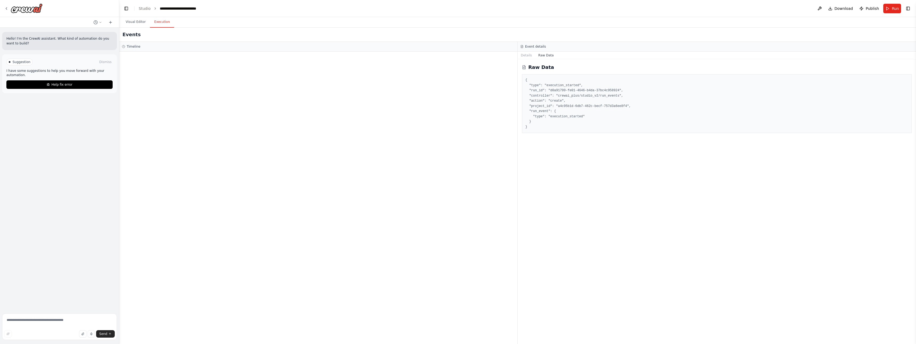
click at [157, 23] on button "Execution" at bounding box center [162, 22] width 24 height 11
